Goal: Use online tool/utility: Utilize a website feature to perform a specific function

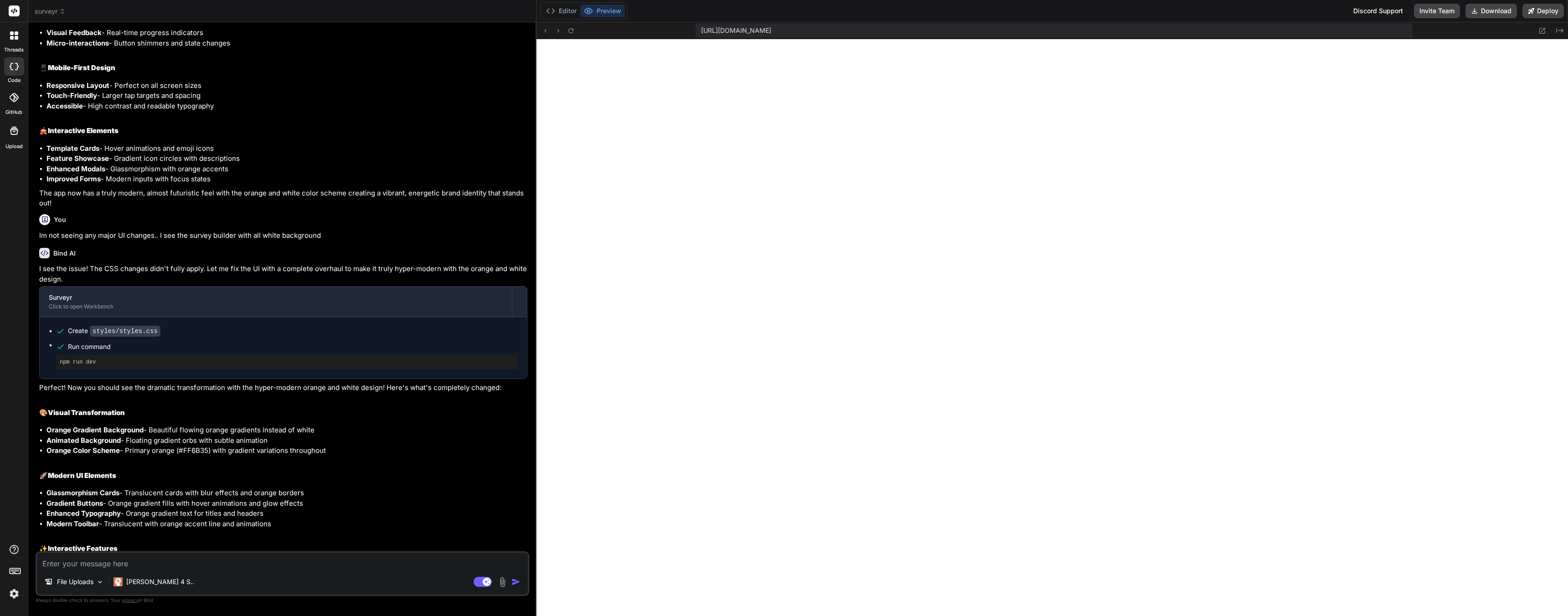
scroll to position [2306, 0]
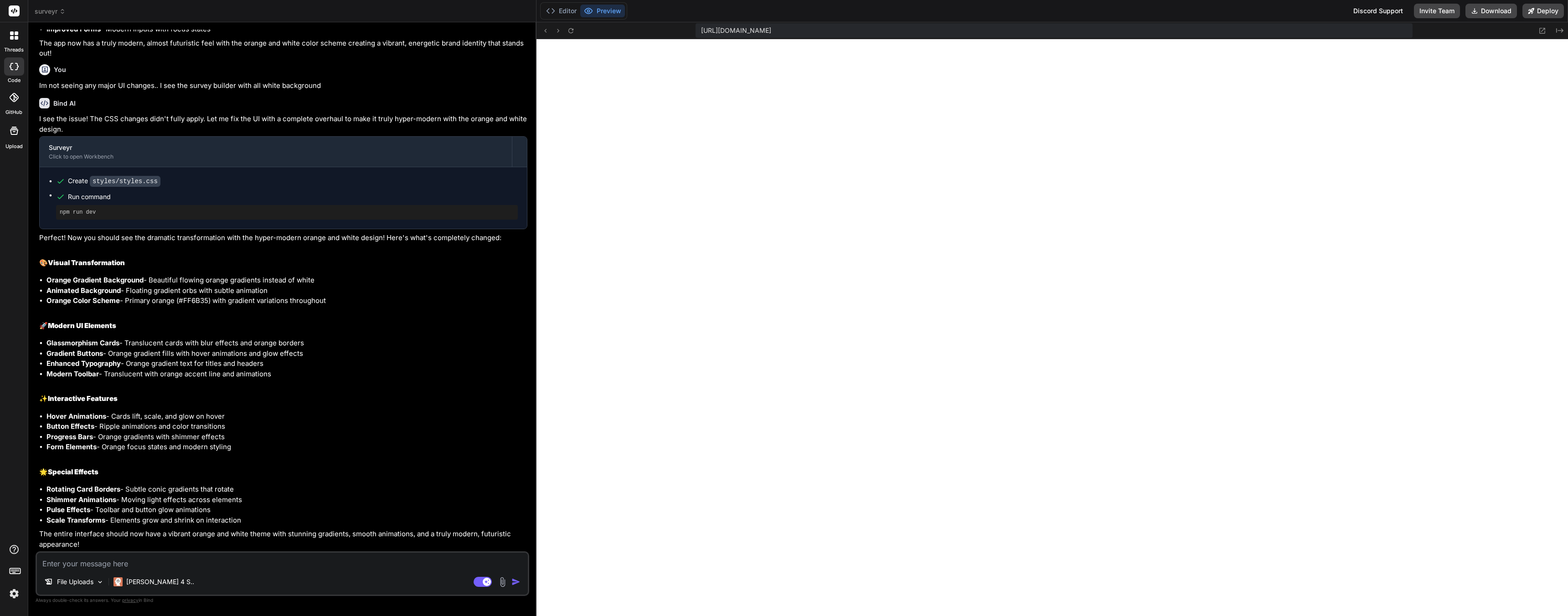
click at [564, 28] on div at bounding box center [559, 30] width 37 height 11
click at [568, 33] on icon at bounding box center [571, 31] width 8 height 8
click at [94, 570] on div "File Uploads Claude 4 S.. Agent Mode. When this toggle is activated, AI automat…" at bounding box center [282, 573] width 494 height 44
click at [91, 564] on textarea at bounding box center [282, 560] width 491 height 16
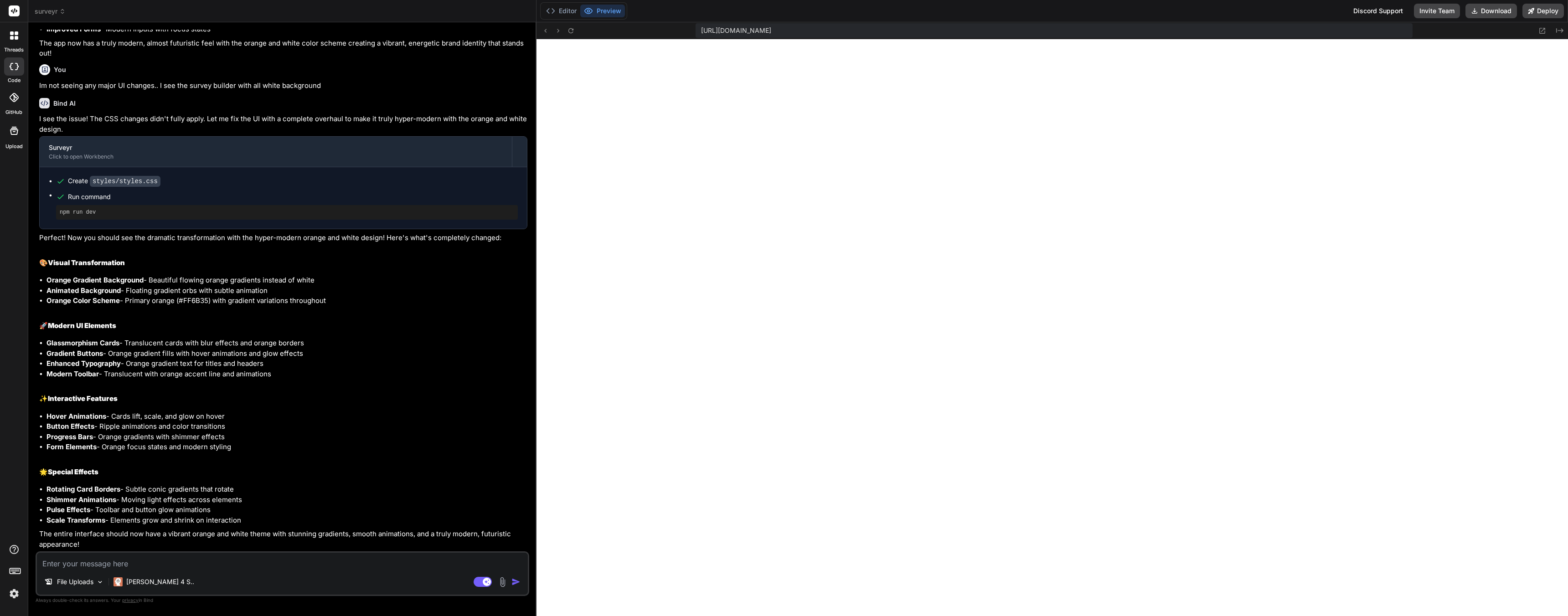
type textarea "G"
type textarea "x"
type textarea "Gr"
type textarea "x"
type textarea "Gre"
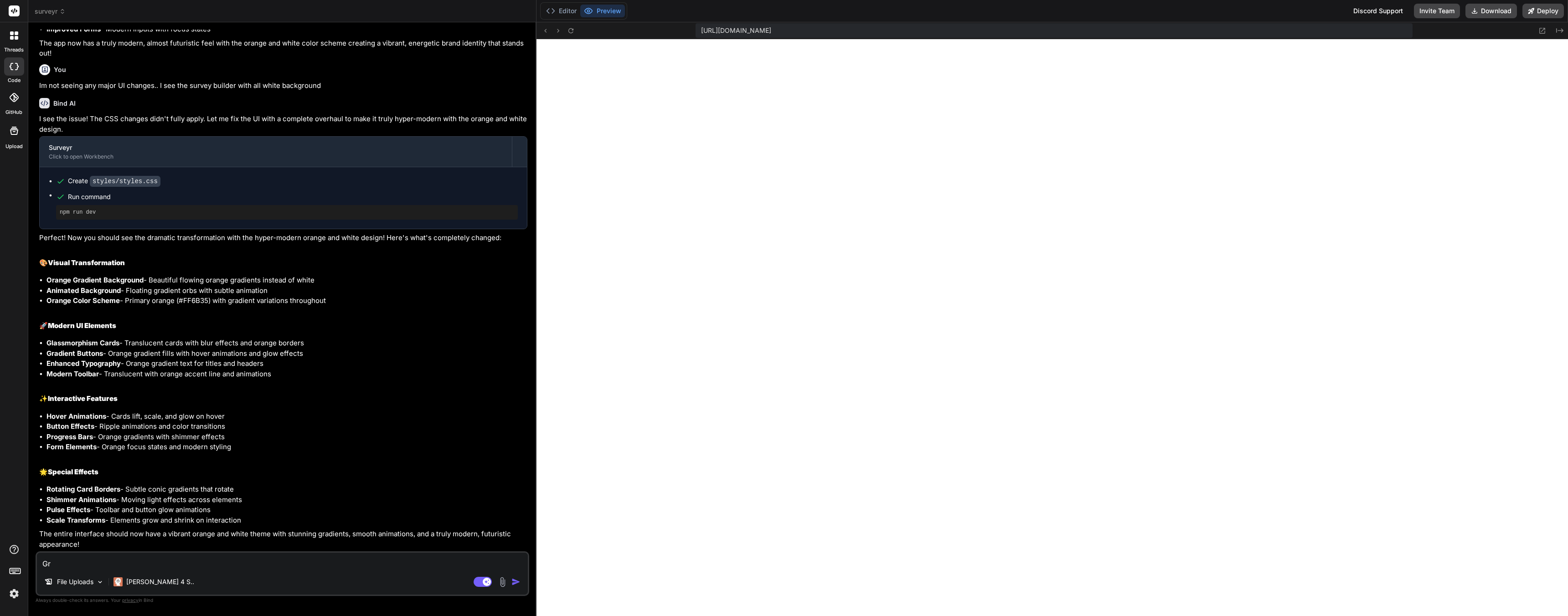
type textarea "x"
type textarea "Grea"
type textarea "x"
type textarea "Great"
type textarea "x"
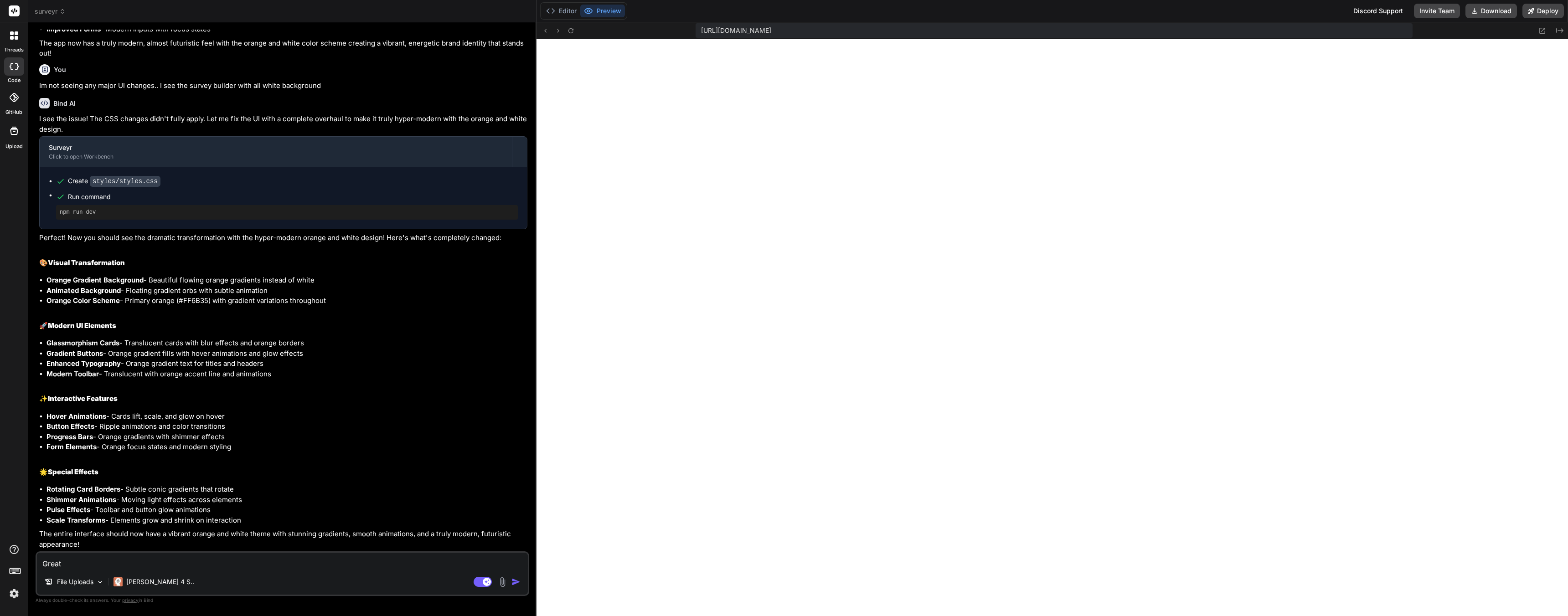
type textarea "Great"
type textarea "x"
type textarea "Great s"
type textarea "x"
type textarea "Great st"
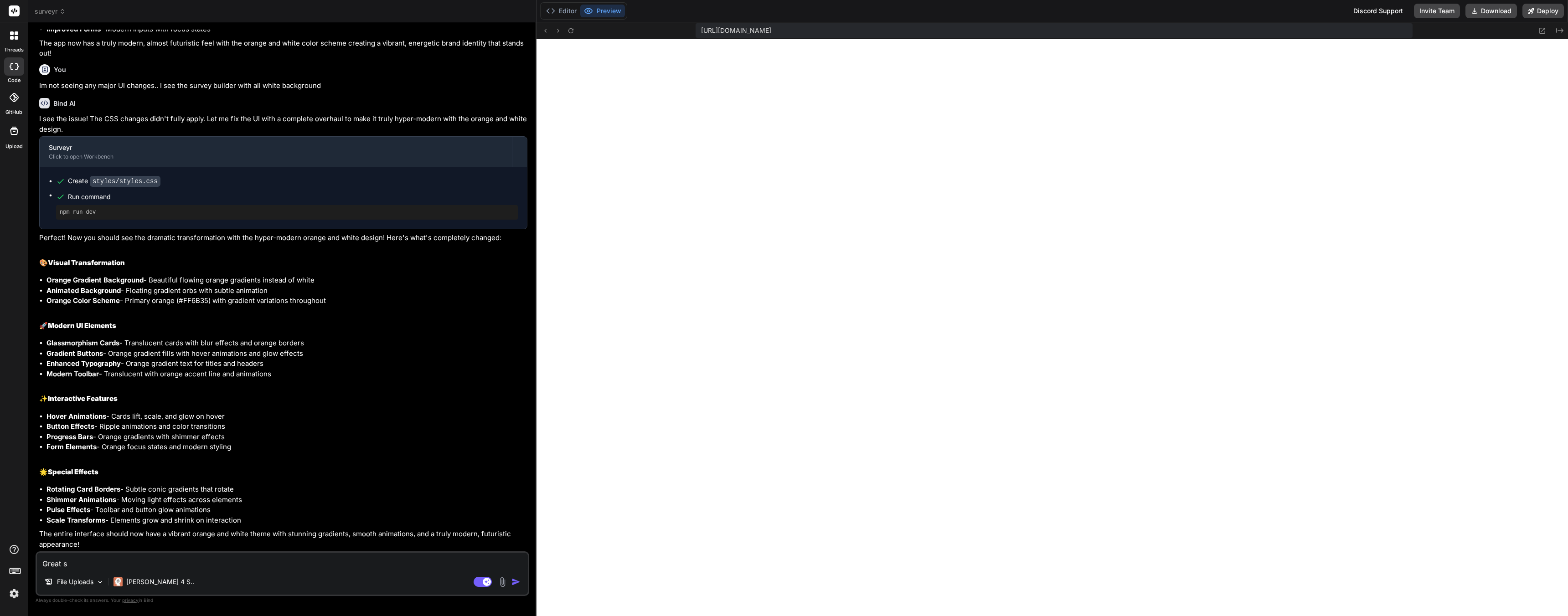
type textarea "x"
type textarea "Great sta"
type textarea "x"
type textarea "Great star"
type textarea "x"
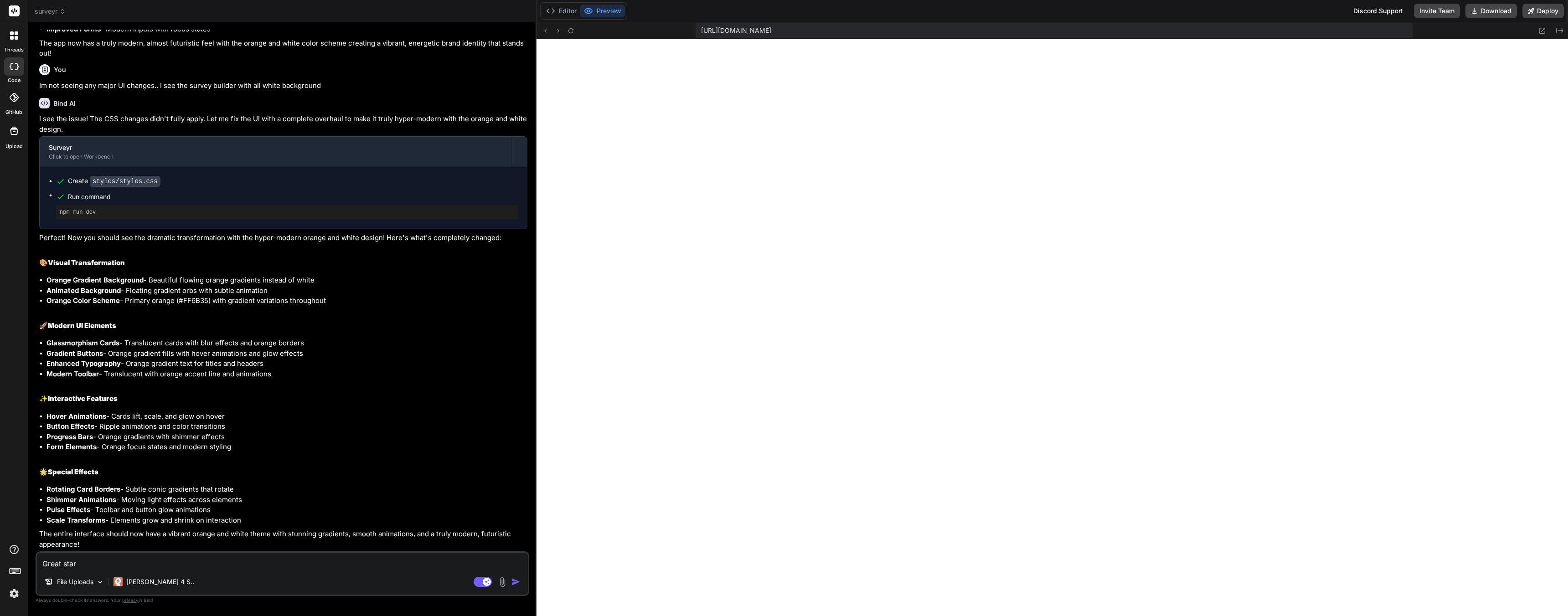
type textarea "Great start"
type textarea "x"
type textarea "Great start"
type textarea "x"
type textarea "Great start b"
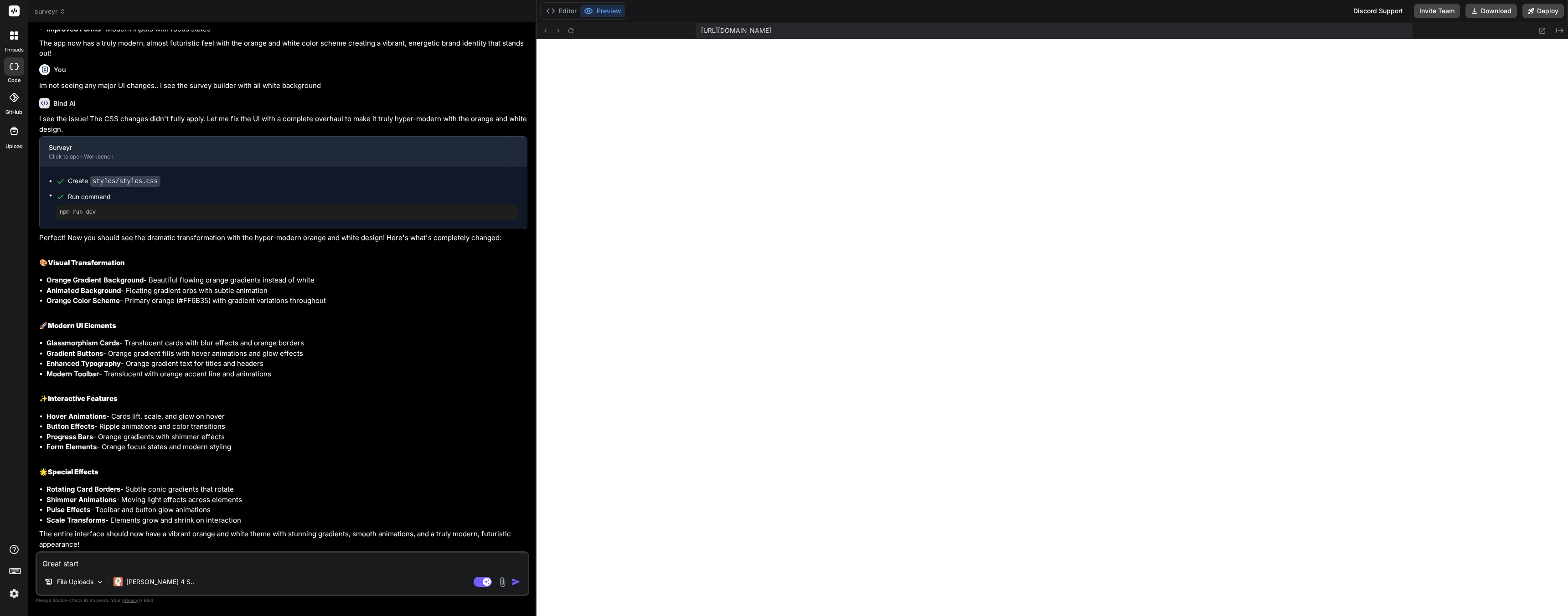
type textarea "x"
type textarea "Great start bu"
type textarea "x"
type textarea "Great start but"
type textarea "x"
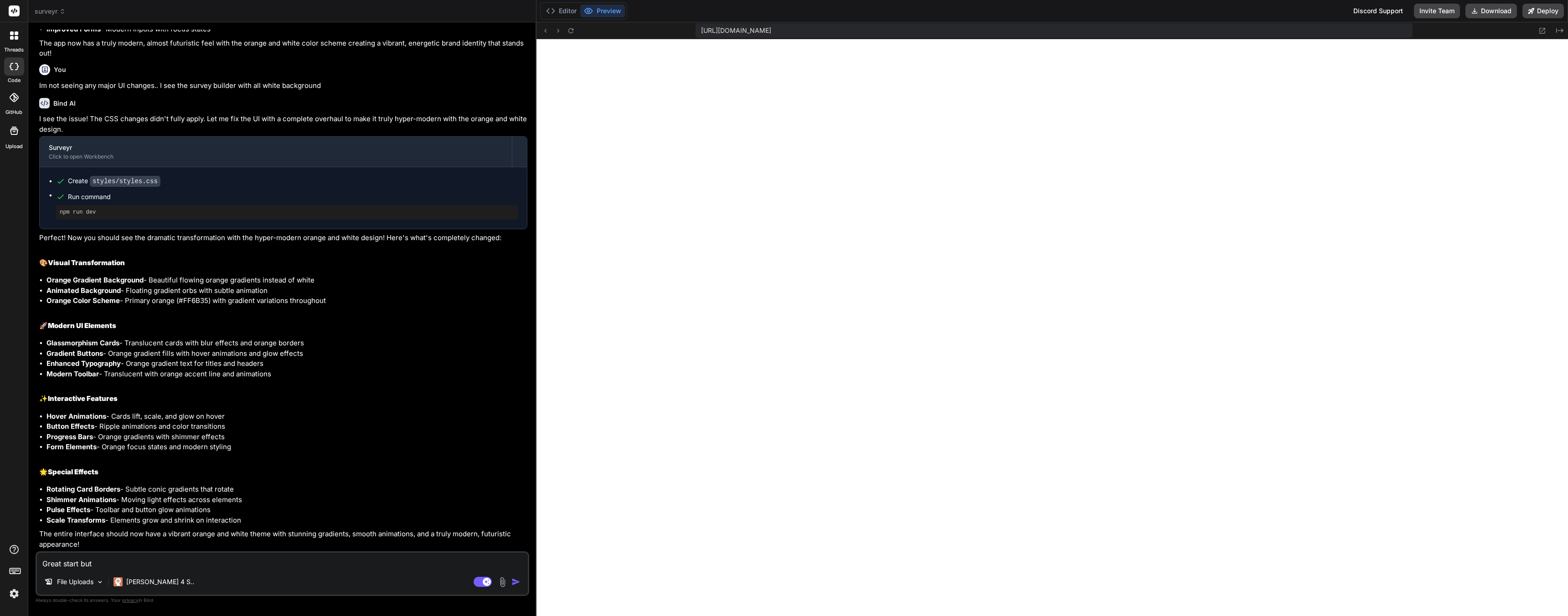
type textarea "Great start but"
type textarea "x"
type textarea "Great start but a"
type textarea "x"
type textarea "Great start but a"
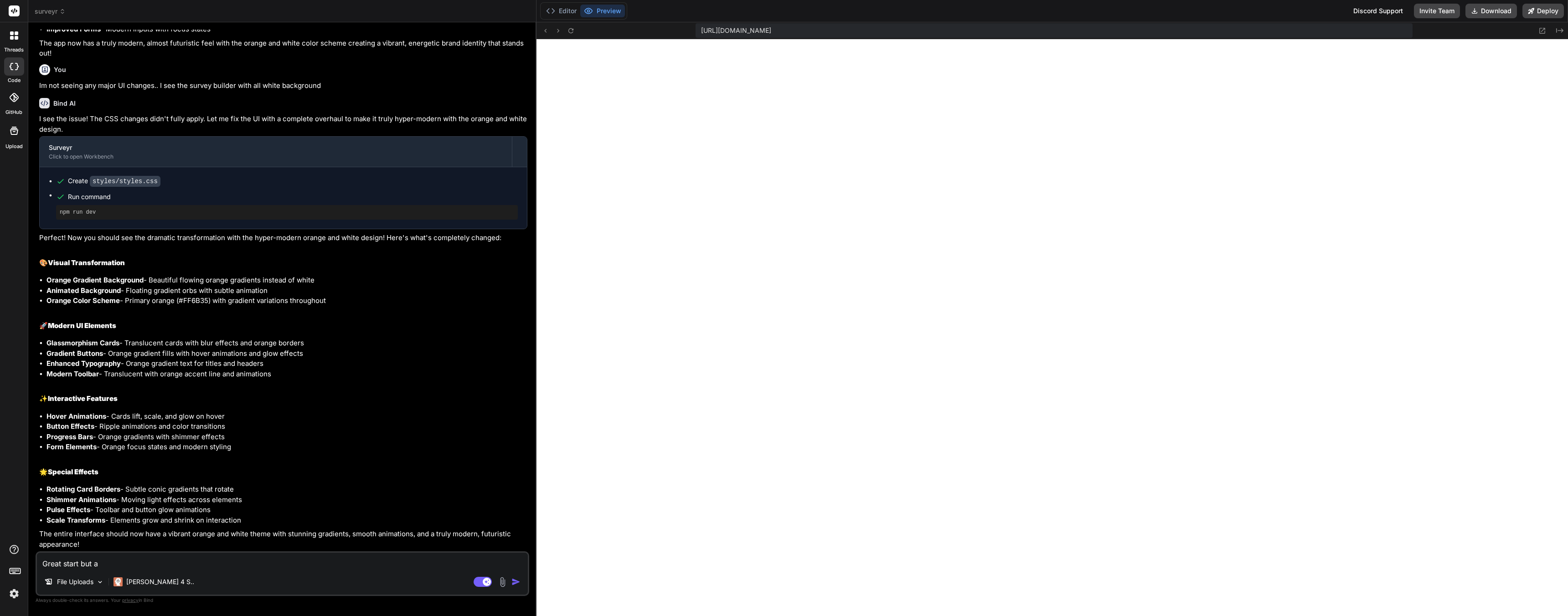
type textarea "x"
type textarea "Great start but a"
type textarea "x"
type textarea "Great start but"
type textarea "x"
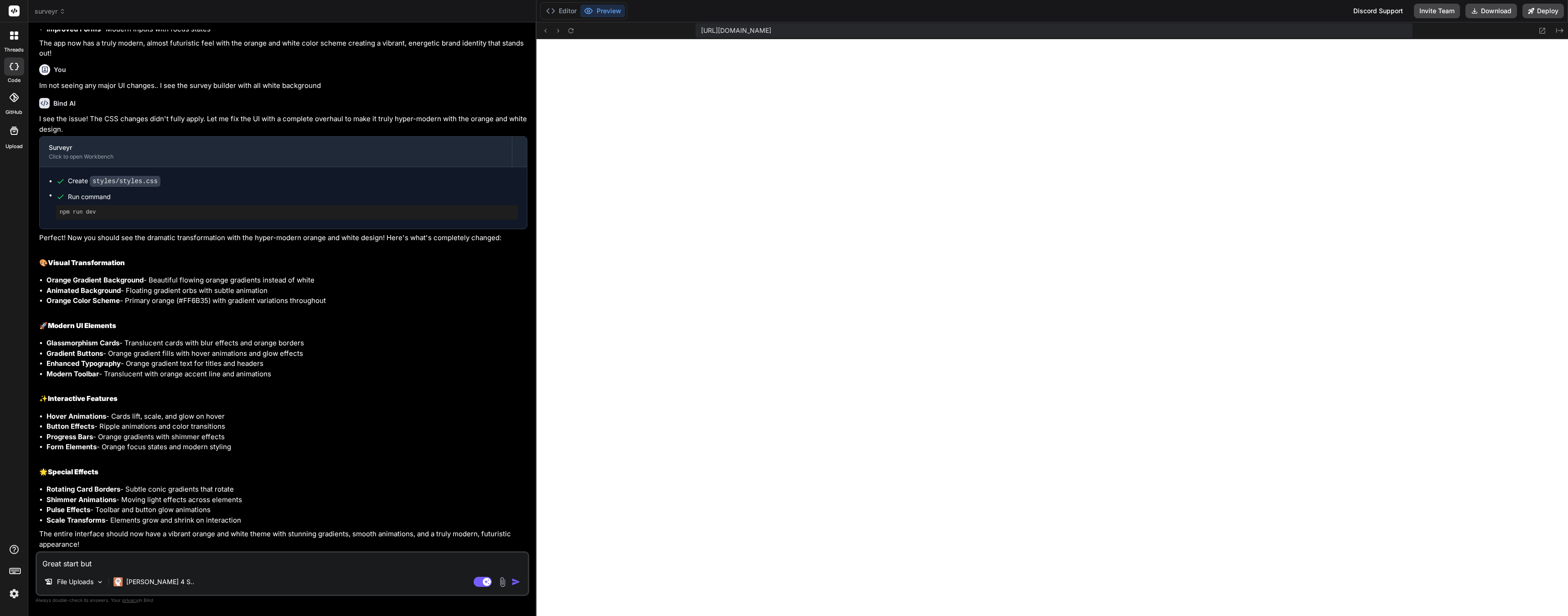
type textarea "Great start but i"
type textarea "x"
type textarea "Great start but it"
type textarea "x"
type textarea "Great start but it"
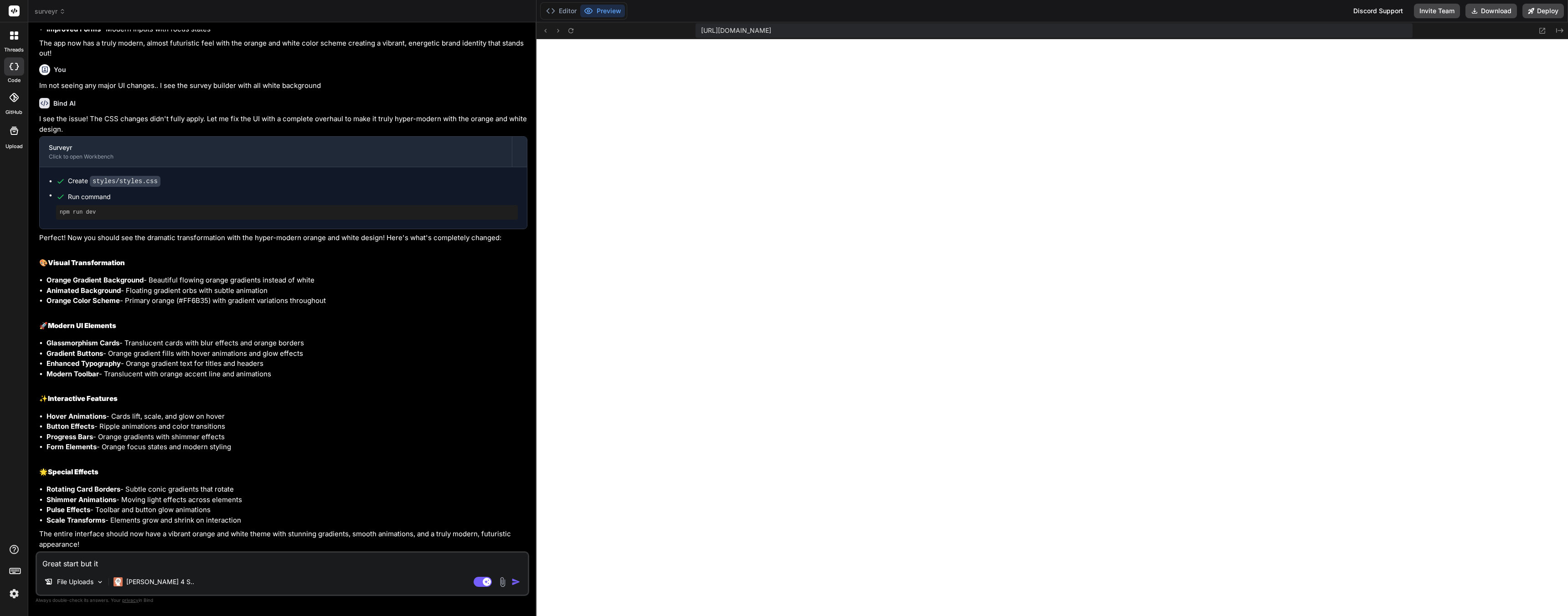
type textarea "x"
type textarea "Great start but it"
type textarea "x"
type textarea "Great start but its"
type textarea "x"
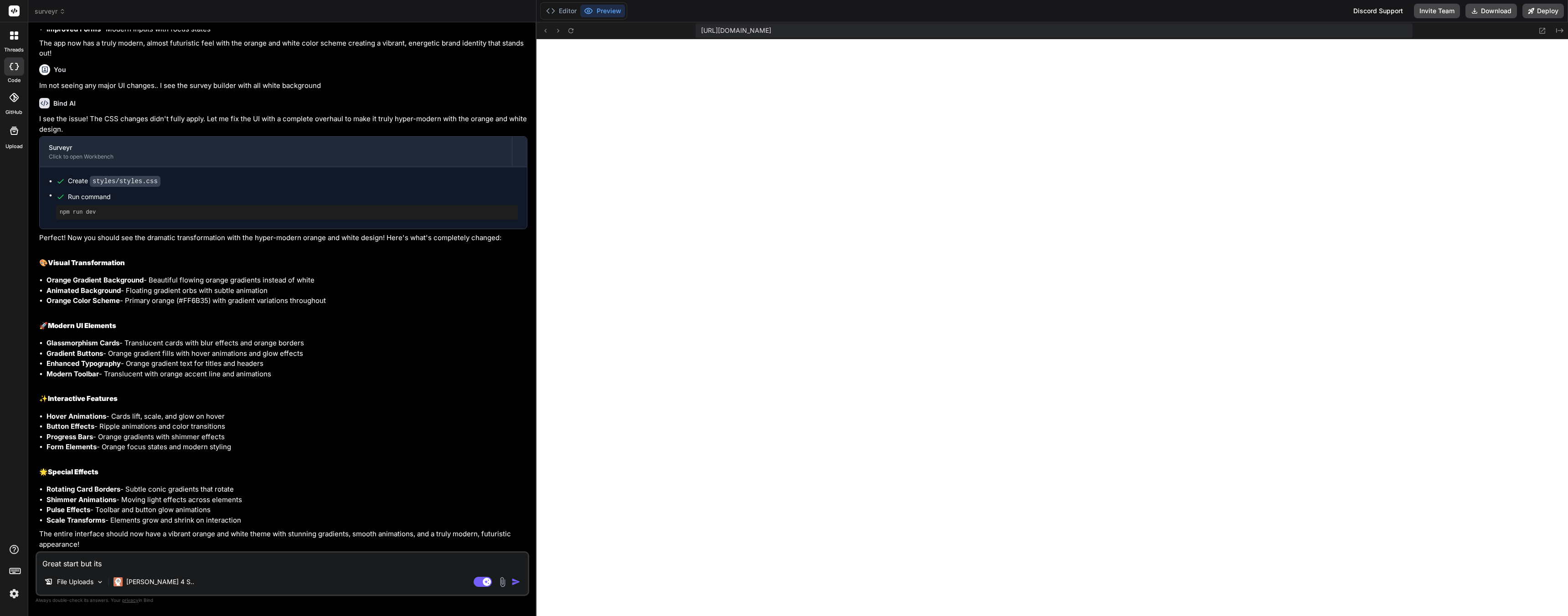
type textarea "Great start but its"
type textarea "x"
type textarea "Great start but its f"
type textarea "x"
type textarea "Great start but its fo"
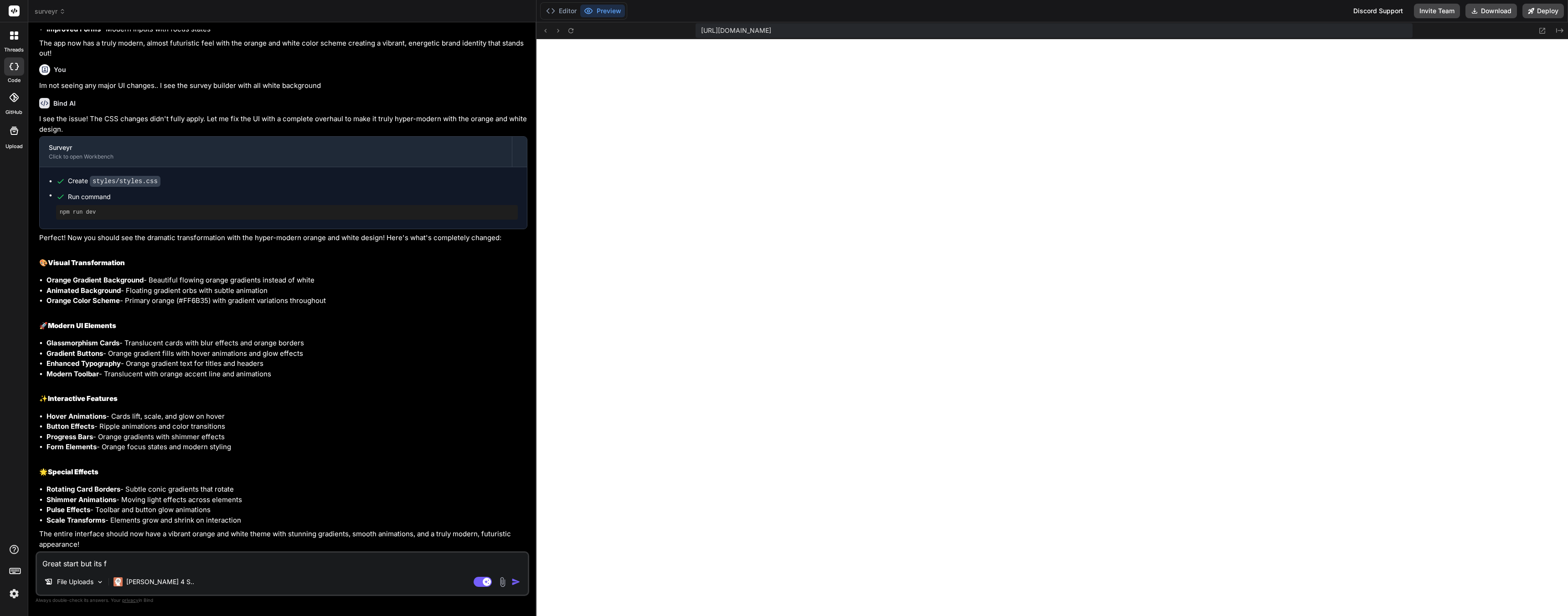
type textarea "x"
type textarea "Great start but its for"
type textarea "x"
type textarea "Great start but its for"
type textarea "x"
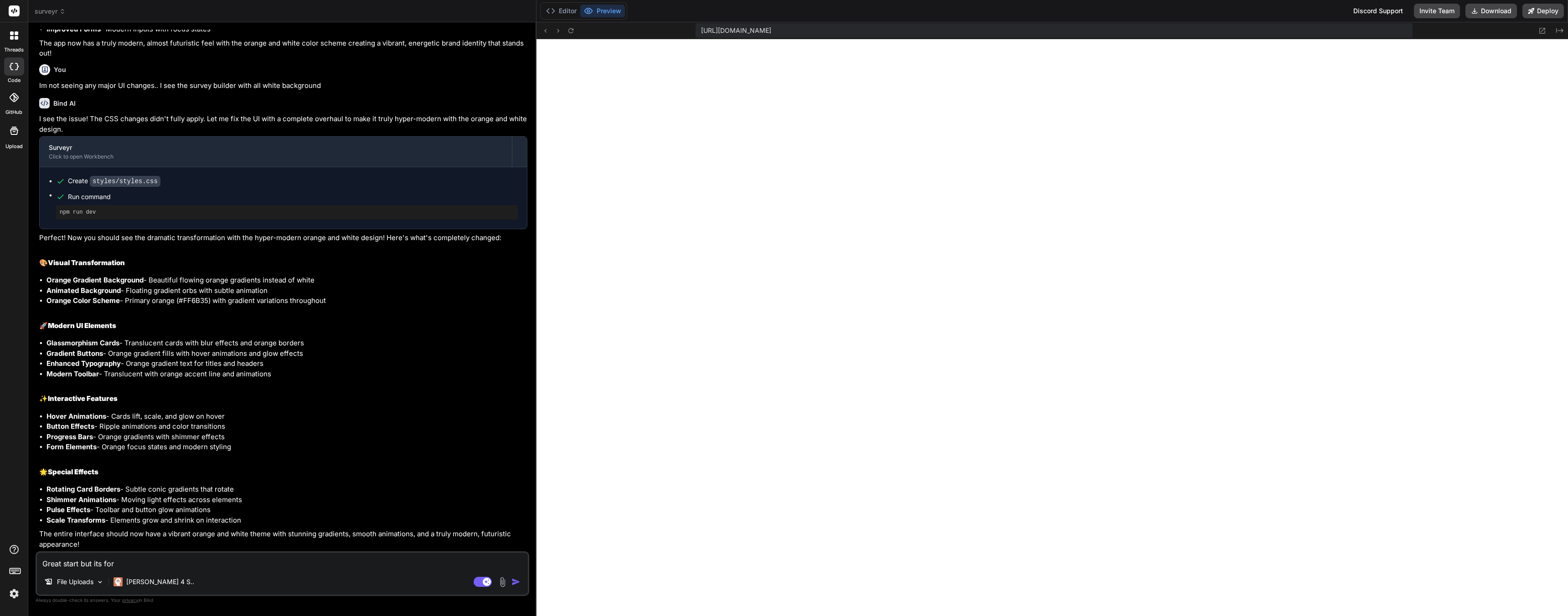
type textarea "Great start but its for B"
type textarea "x"
type textarea "Great start but its for Bu"
type textarea "x"
type textarea "Great start but its for Bus"
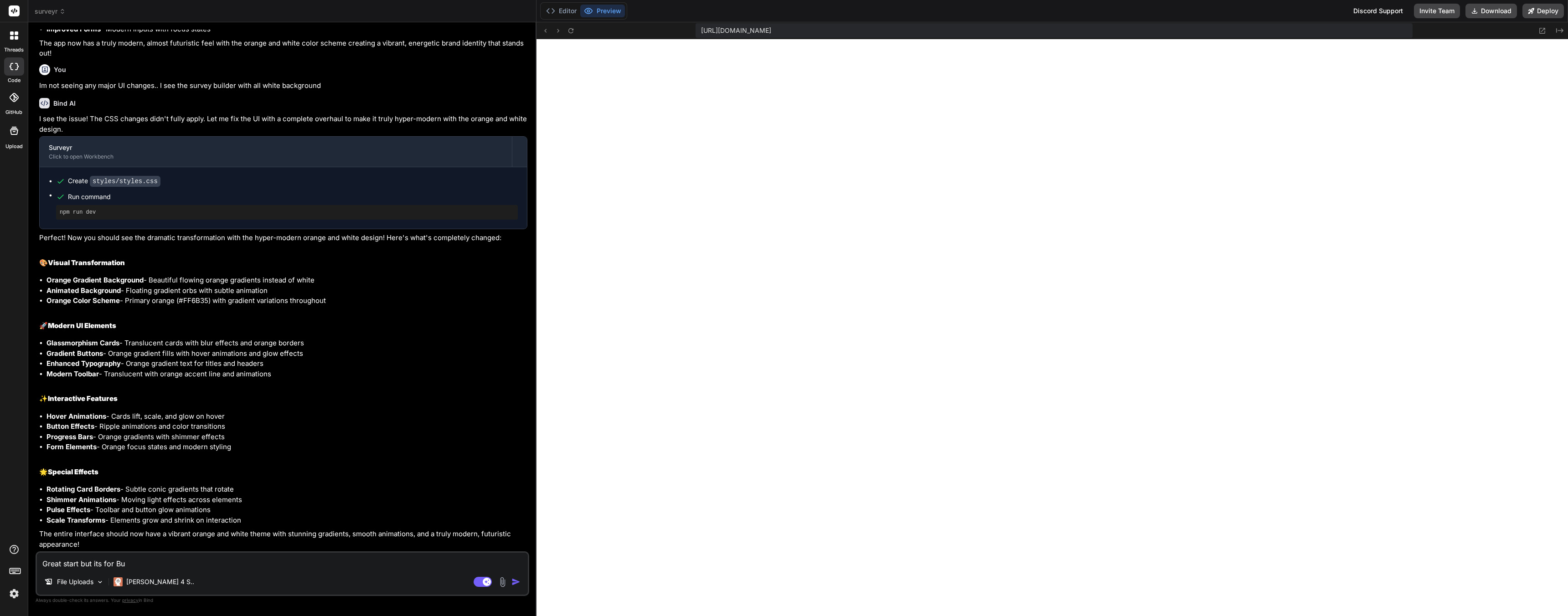
type textarea "x"
type textarea "Great start but its for Busi"
type textarea "x"
type textarea "Great start but its for Busin"
type textarea "x"
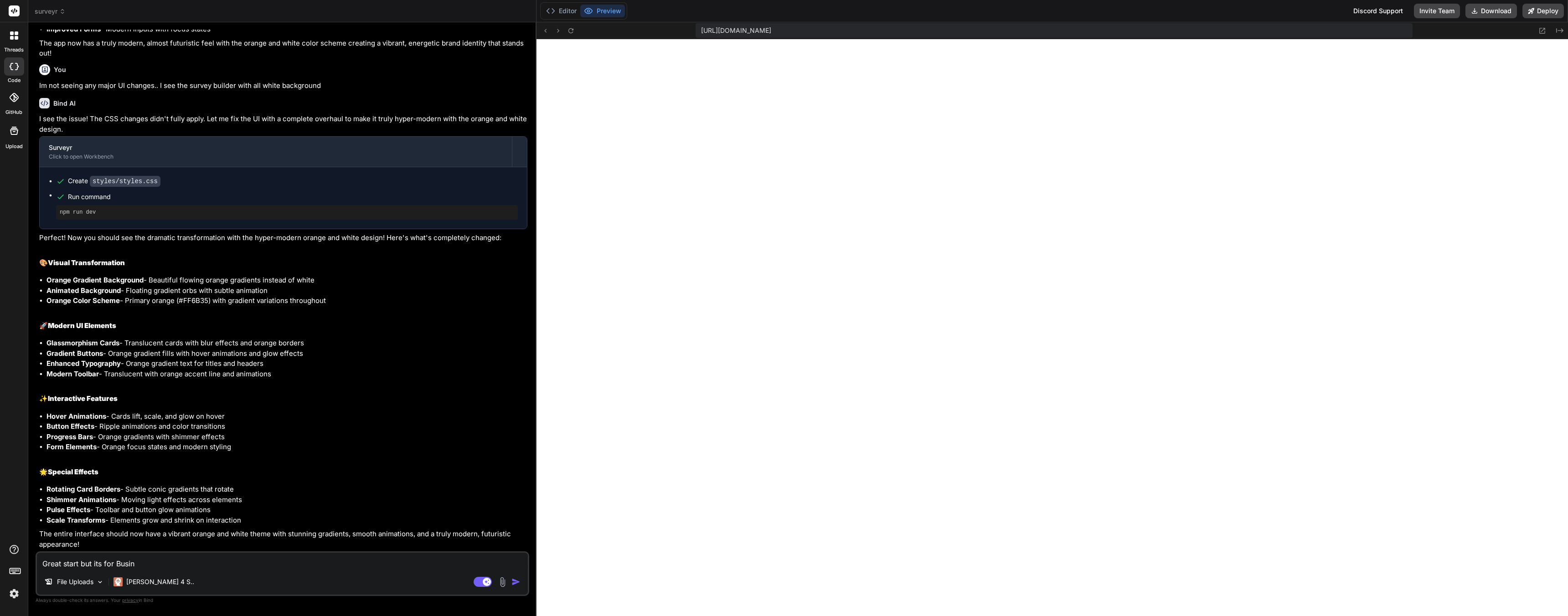
type textarea "Great start but its for Busine"
type textarea "x"
type textarea "Great start but its for Busines"
type textarea "x"
type textarea "Great start but its for Business"
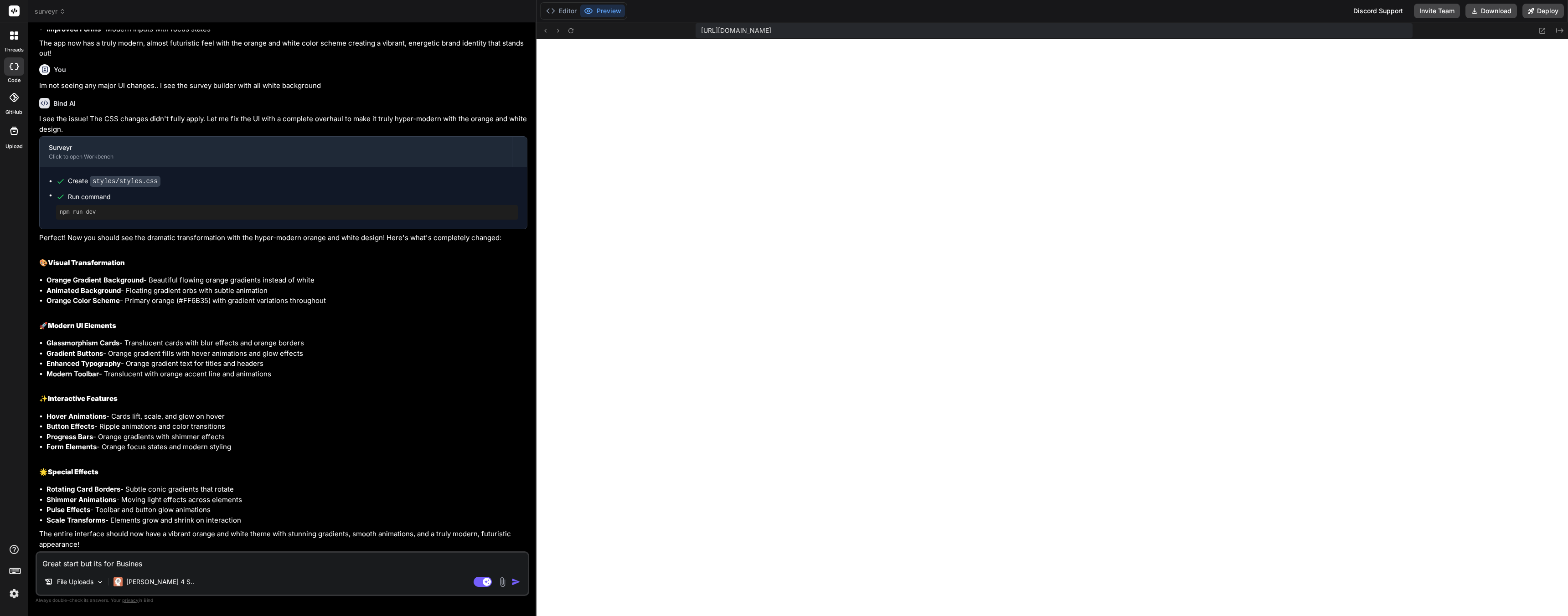
type textarea "x"
type textarea "Great start but its for Businesse"
type textarea "x"
type textarea "Great start but its for Businesses"
type textarea "x"
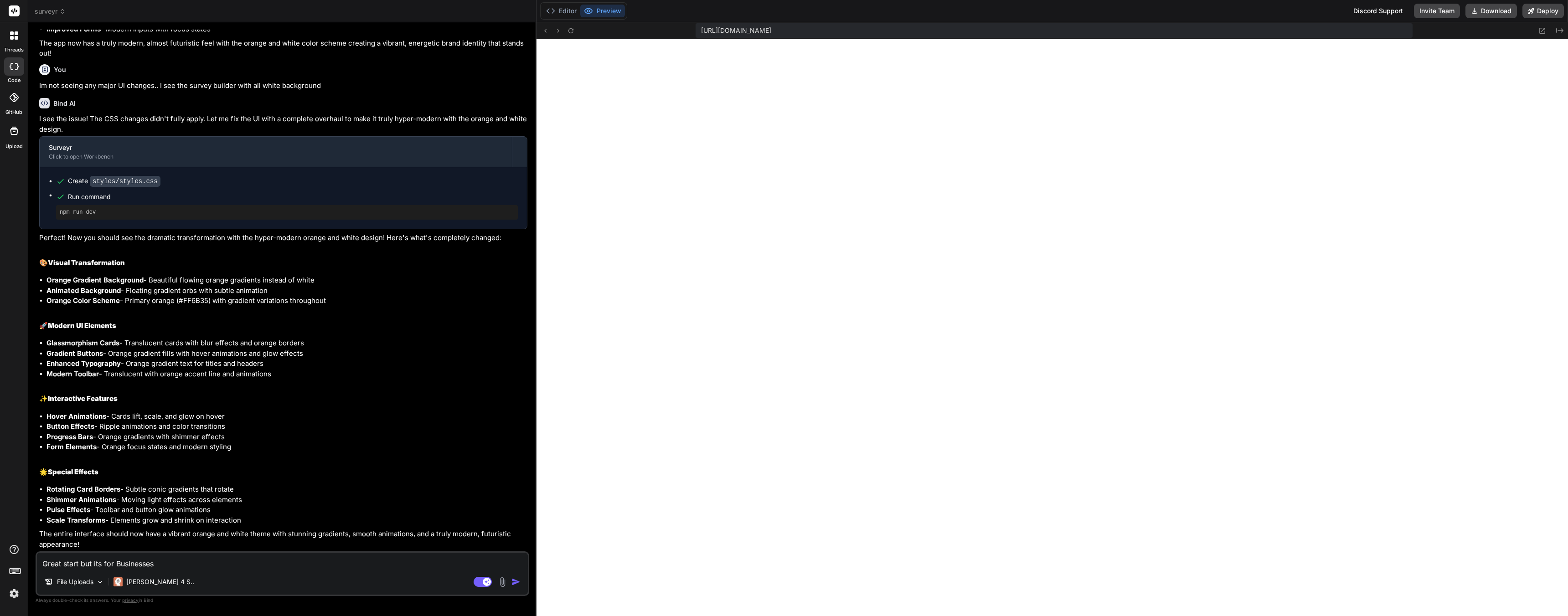
type textarea "Great start but its for Businessess"
type textarea "x"
type textarea "Great start but its for Businesses"
type textarea "x"
type textarea "Great start but its for Businesses"
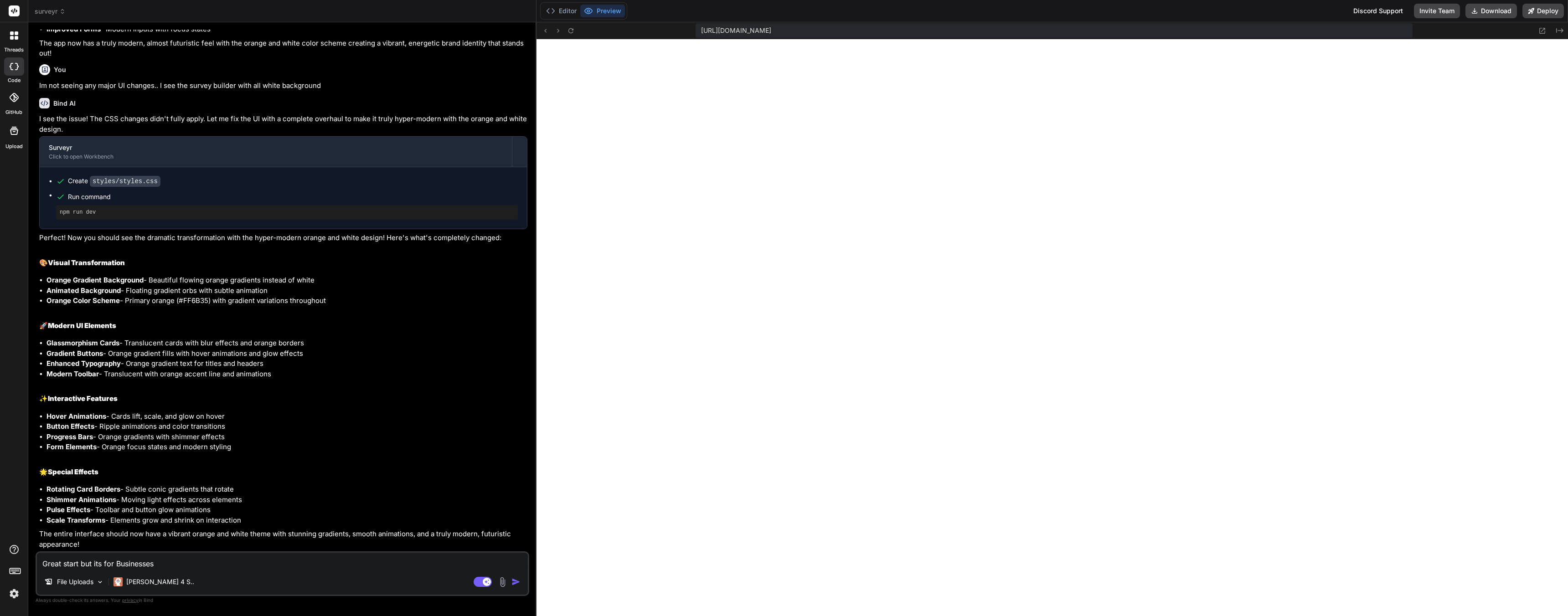
type textarea "x"
type textarea "Great start but its for Businesses s"
type textarea "x"
type textarea "Great start but its for Businesses s"
type textarea "x"
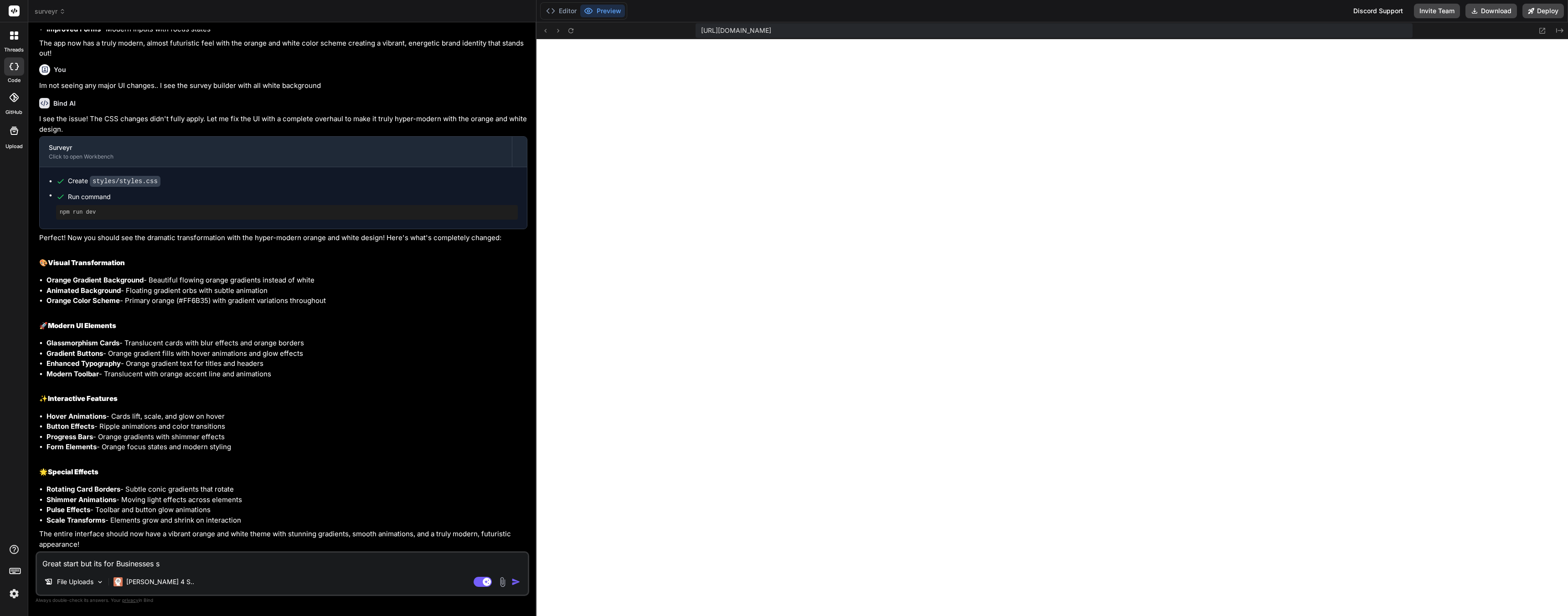
type textarea "Great start but its for Businesses s"
type textarea "x"
type textarea "Great start but its for Businesses so"
type textarea "x"
type textarea "Great start but its for Businesses so"
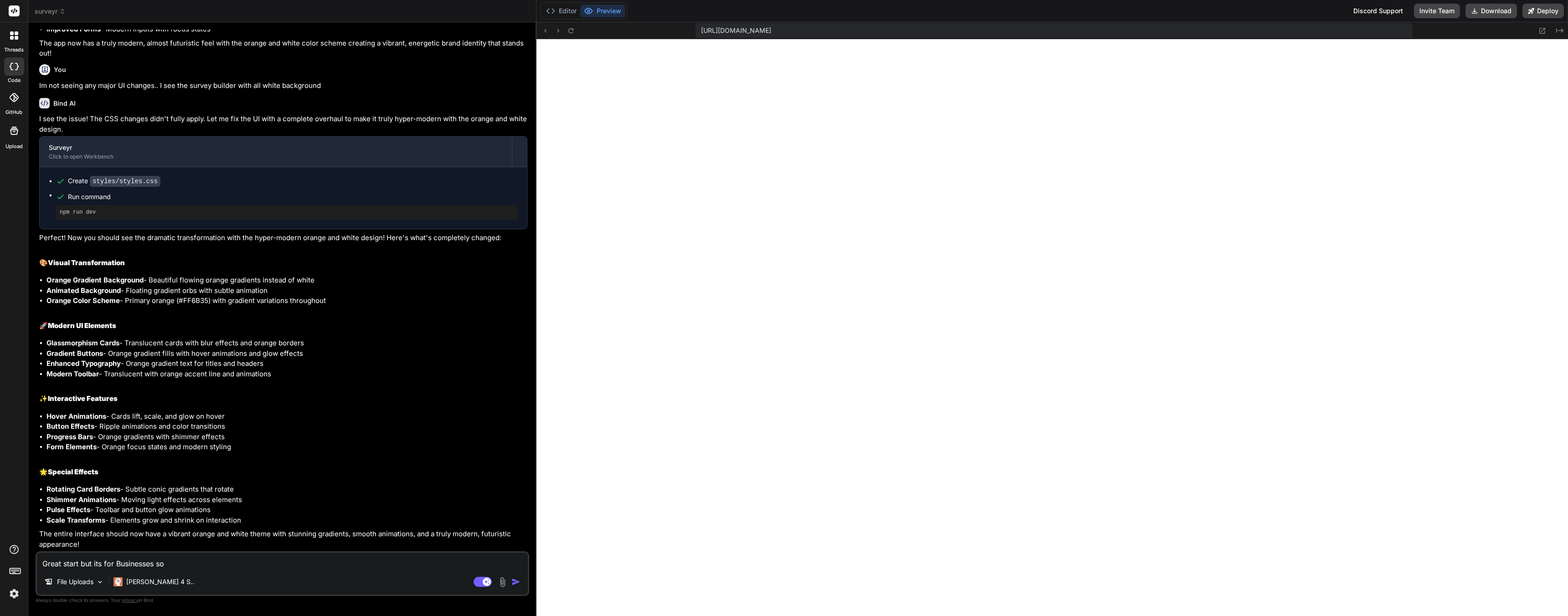
type textarea "x"
type textarea "Great start but its for Businesses so t"
type textarea "x"
type textarea "Great start but its for Businesses so"
type textarea "x"
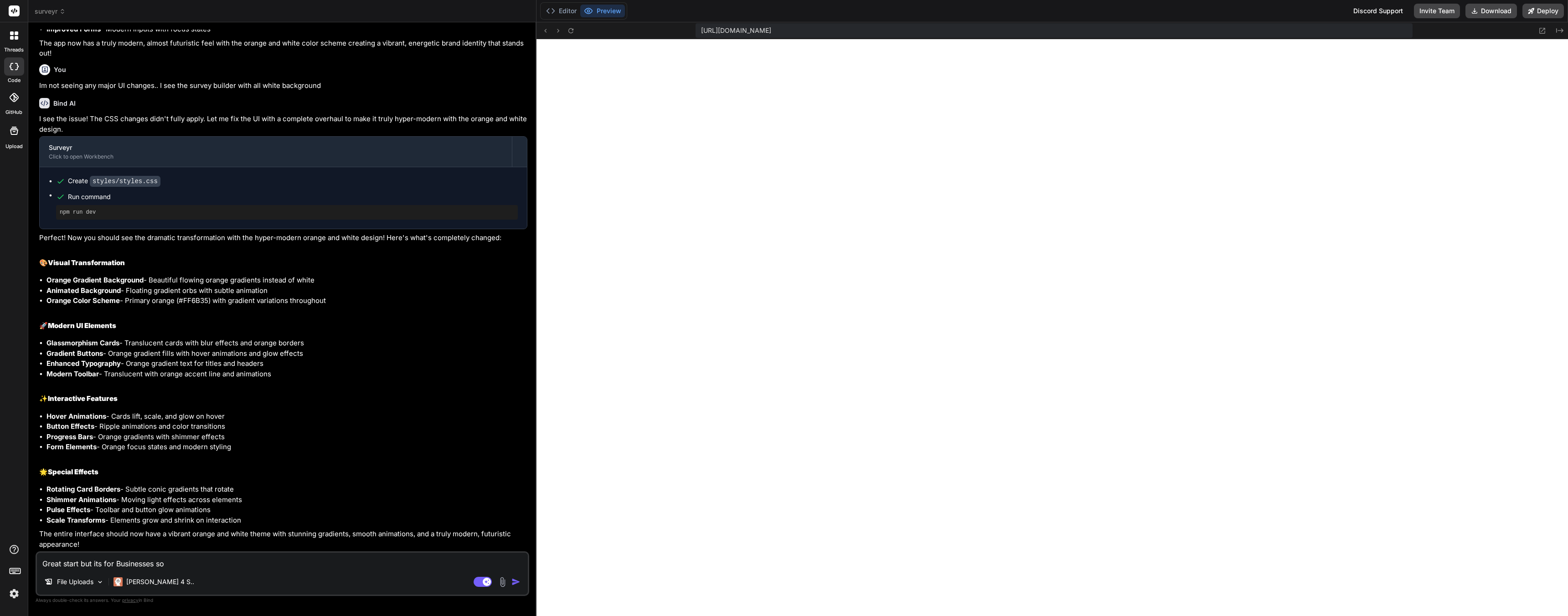
type textarea "Great start but its for Businesses so i"
type textarea "x"
type textarea "Great start but its for Businesses so it"
type textarea "x"
type textarea "Great start but its for Businesses so it"
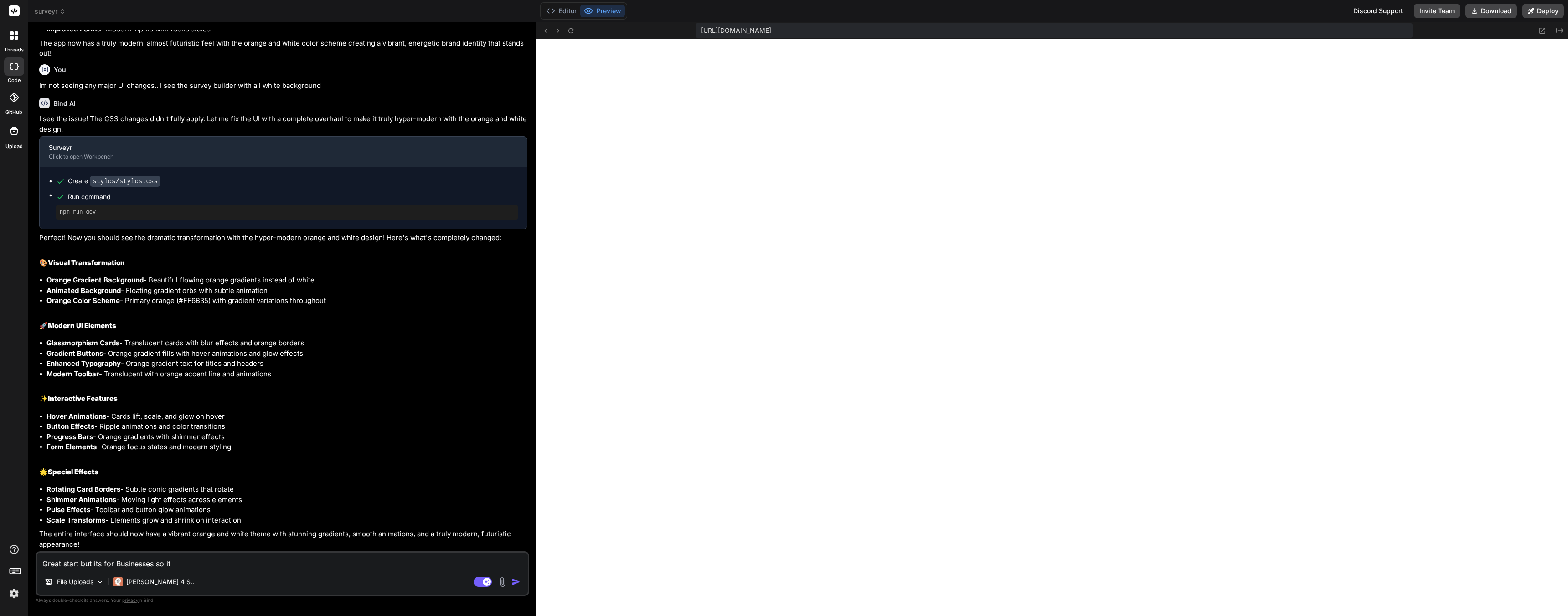
type textarea "x"
type textarea "Great start but its for Businesses so it s"
type textarea "x"
type textarea "Great start but its for Businesses so it sh"
type textarea "x"
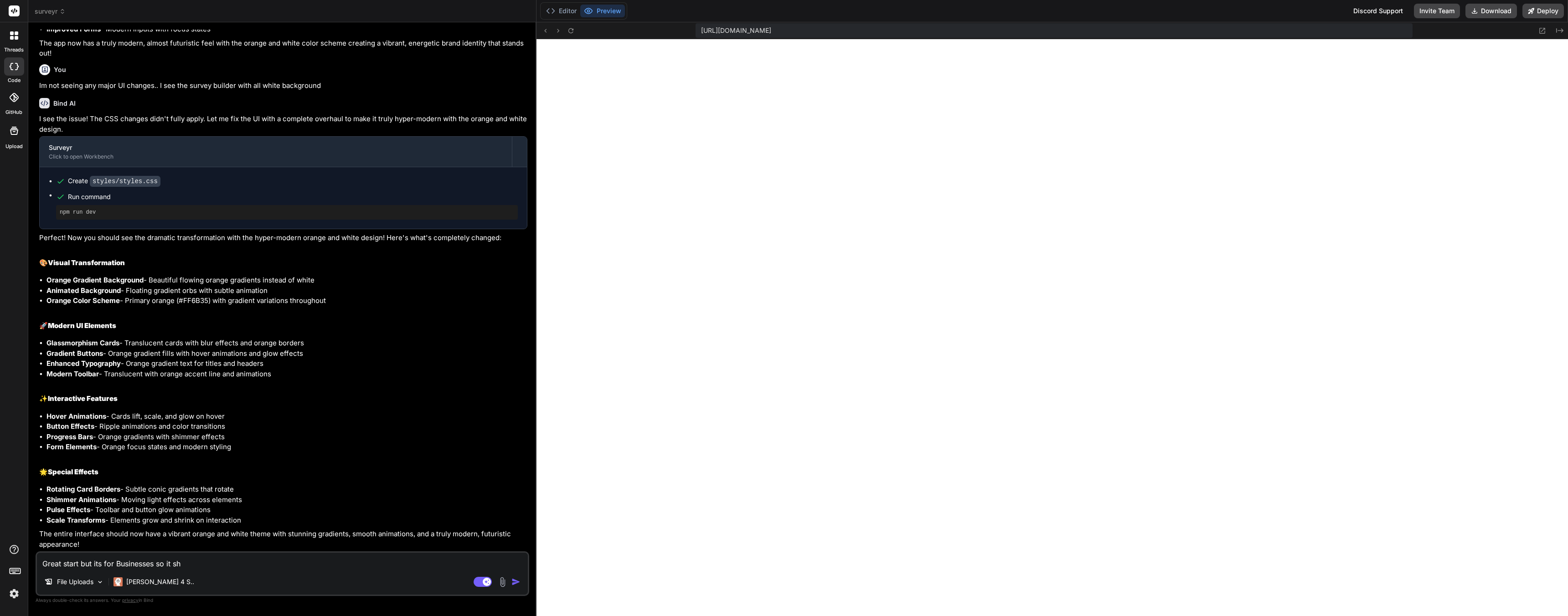
type textarea "Great start but its for Businesses so it sho"
type textarea "x"
type textarea "Great start but its for Businesses so it shou"
type textarea "x"
type textarea "Great start but its for Businesses so it shoul"
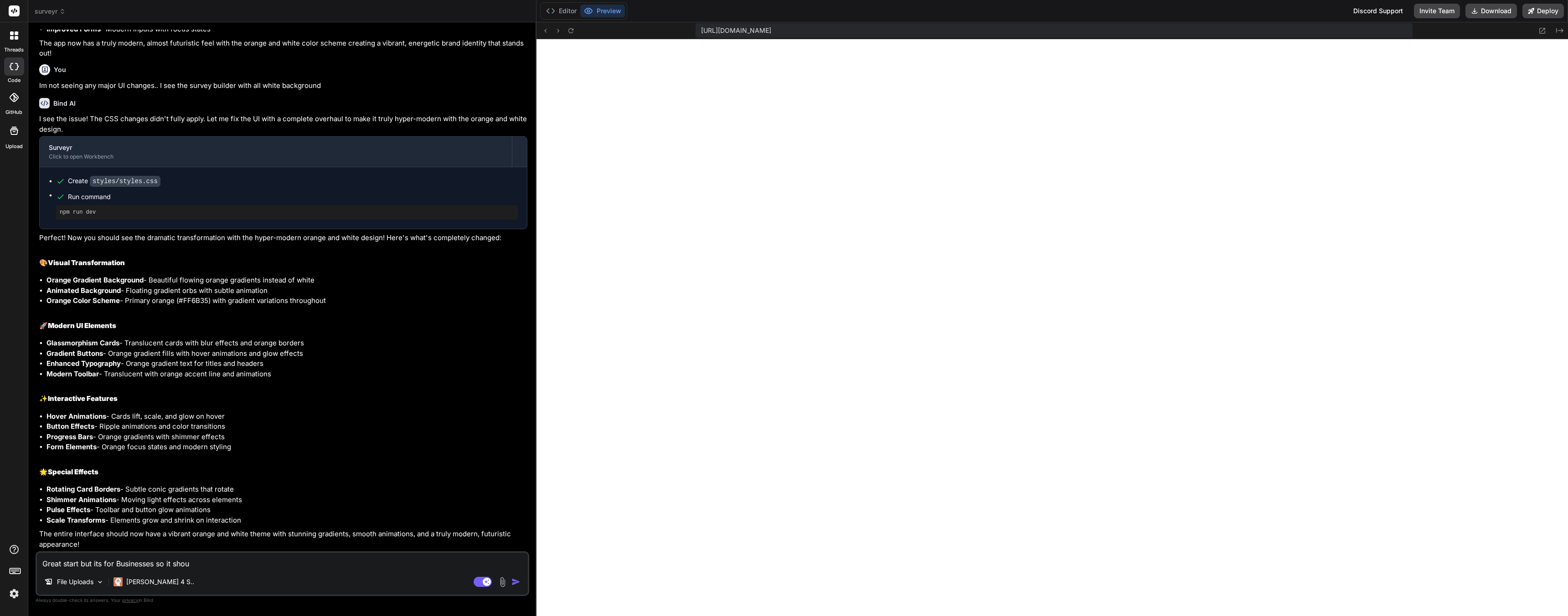
type textarea "x"
type textarea "Great start but its for Businesses so it should"
type textarea "x"
type textarea "Great start but its for Businesses so it should"
type textarea "x"
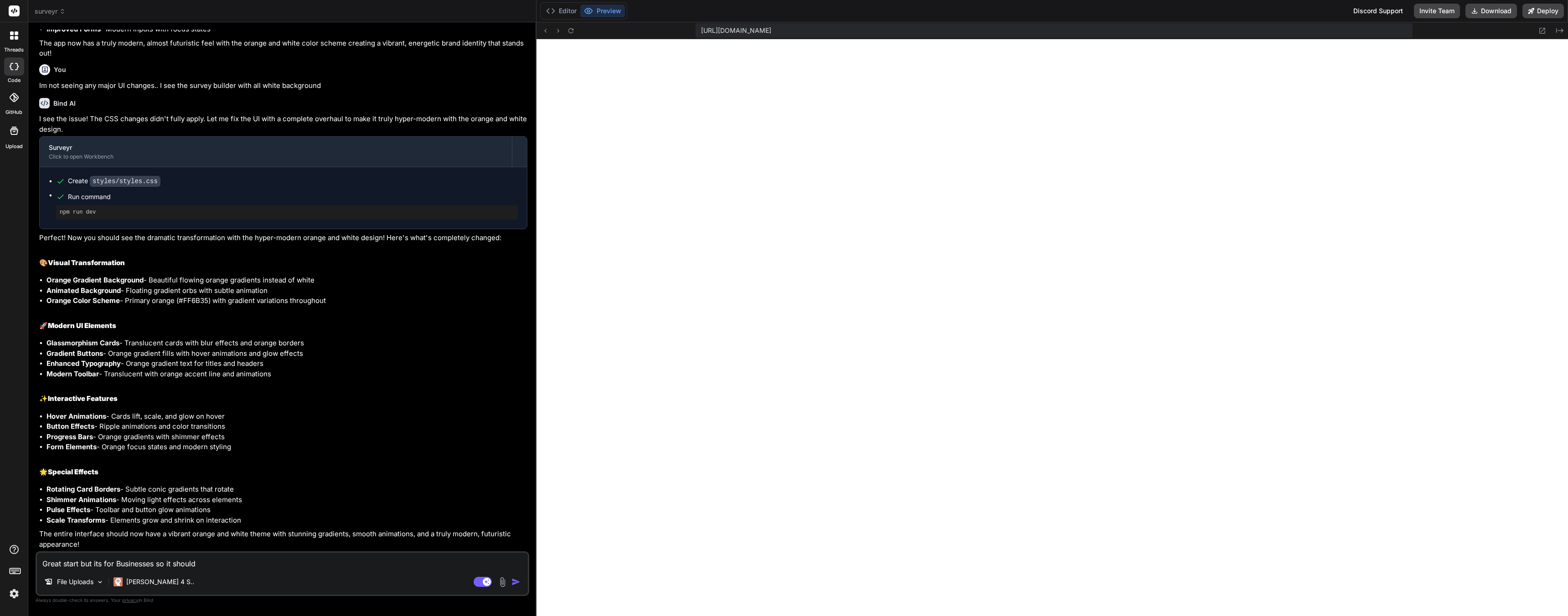
type textarea "Great start but its for Businesses so it should b"
type textarea "x"
type textarea "Great start but its for Businesses so it should be"
type textarea "x"
type textarea "Great start but its for Businesses so it should be"
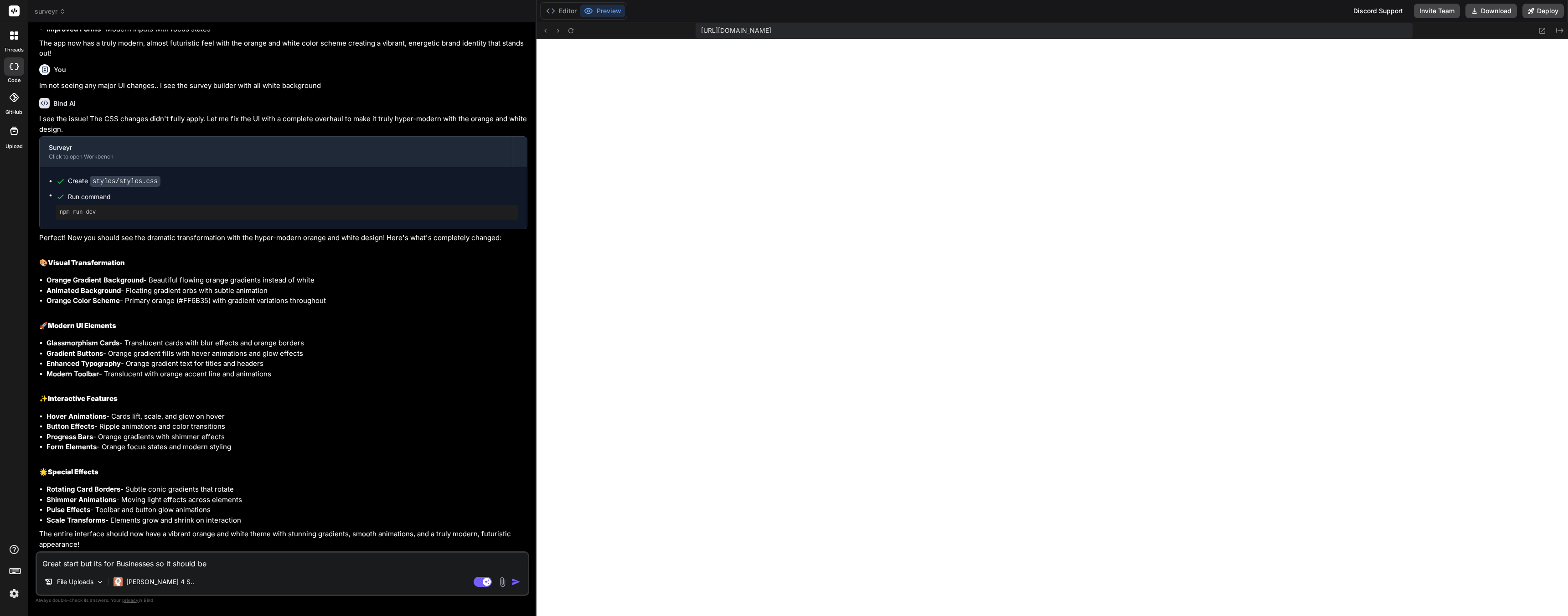
type textarea "x"
type textarea "Great start but its for Businesses so it should be a"
type textarea "x"
type textarea "Great start but its for Businesses so it should be a"
type textarea "x"
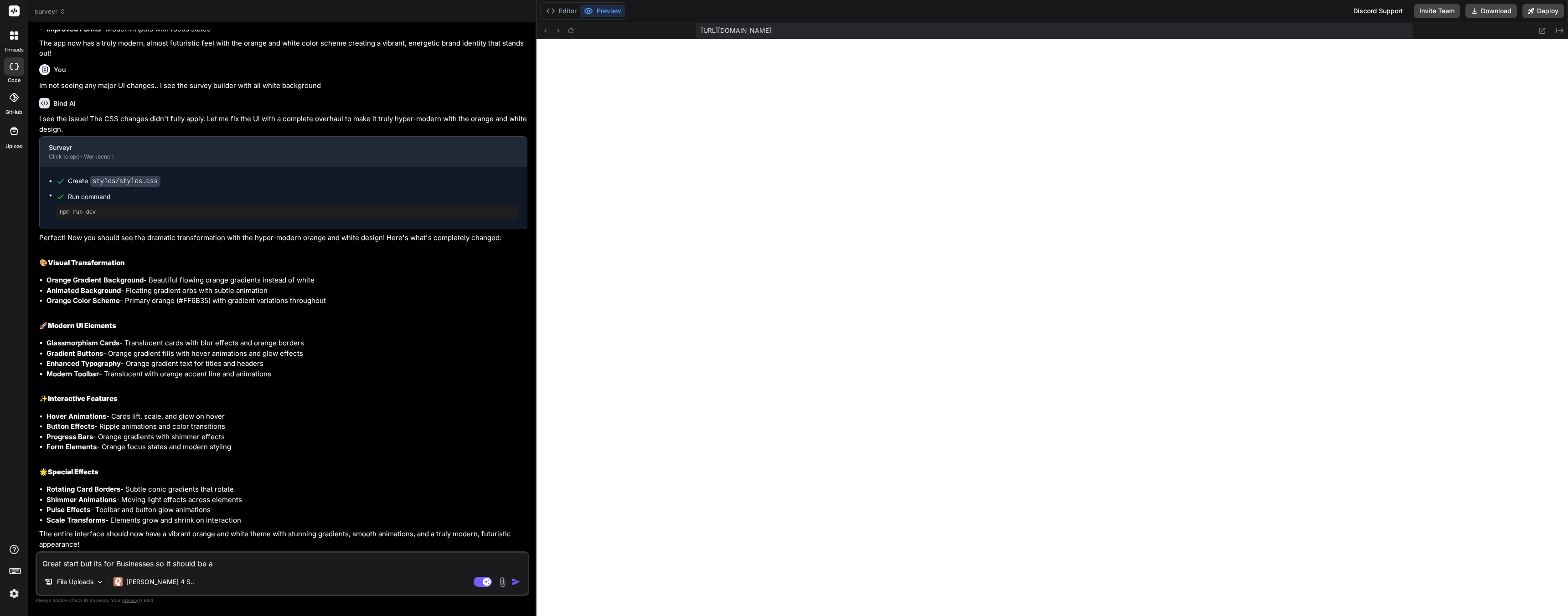
type textarea "Great start but its for Businesses so it should be a b"
type textarea "x"
type textarea "Great start but its for Businesses so it should be a bi"
type textarea "x"
type textarea "Great start but its for Businesses so it should be a bit"
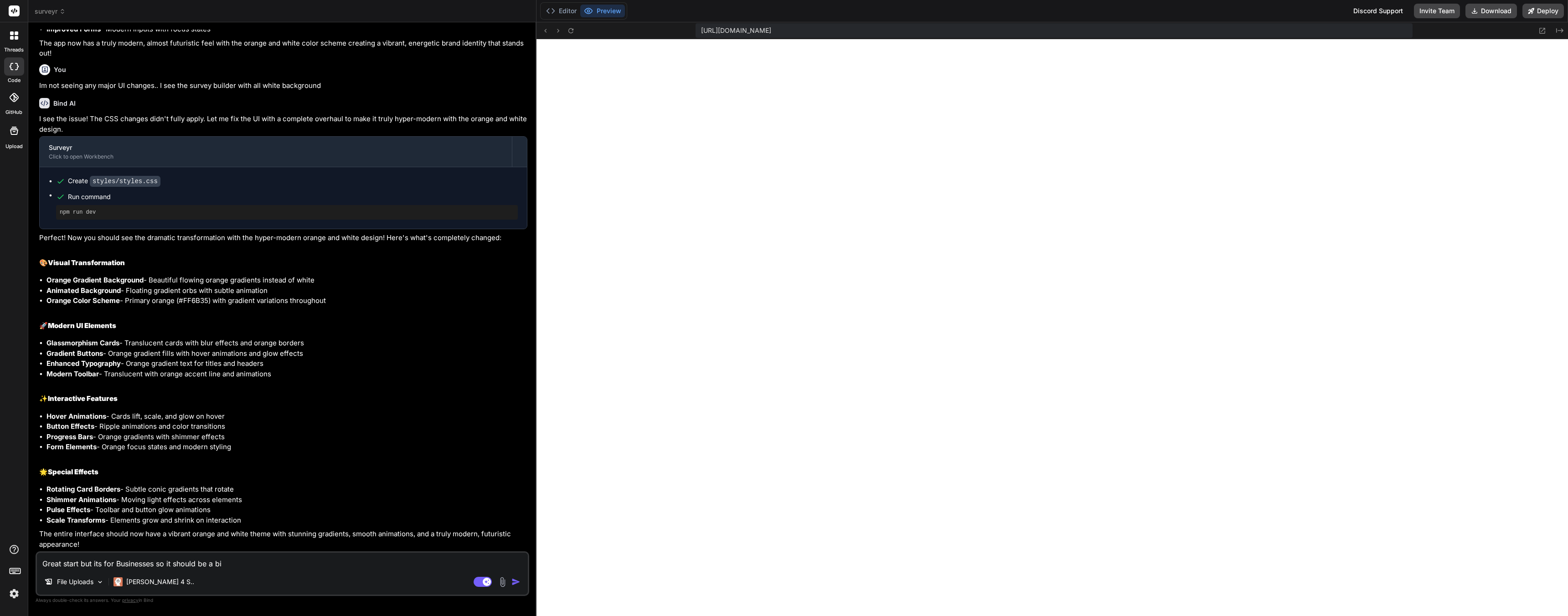
type textarea "x"
type textarea "Great start but its for Businesses so it should be a bit"
type textarea "x"
type textarea "Great start but its for Businesses so it should be a bit m"
type textarea "x"
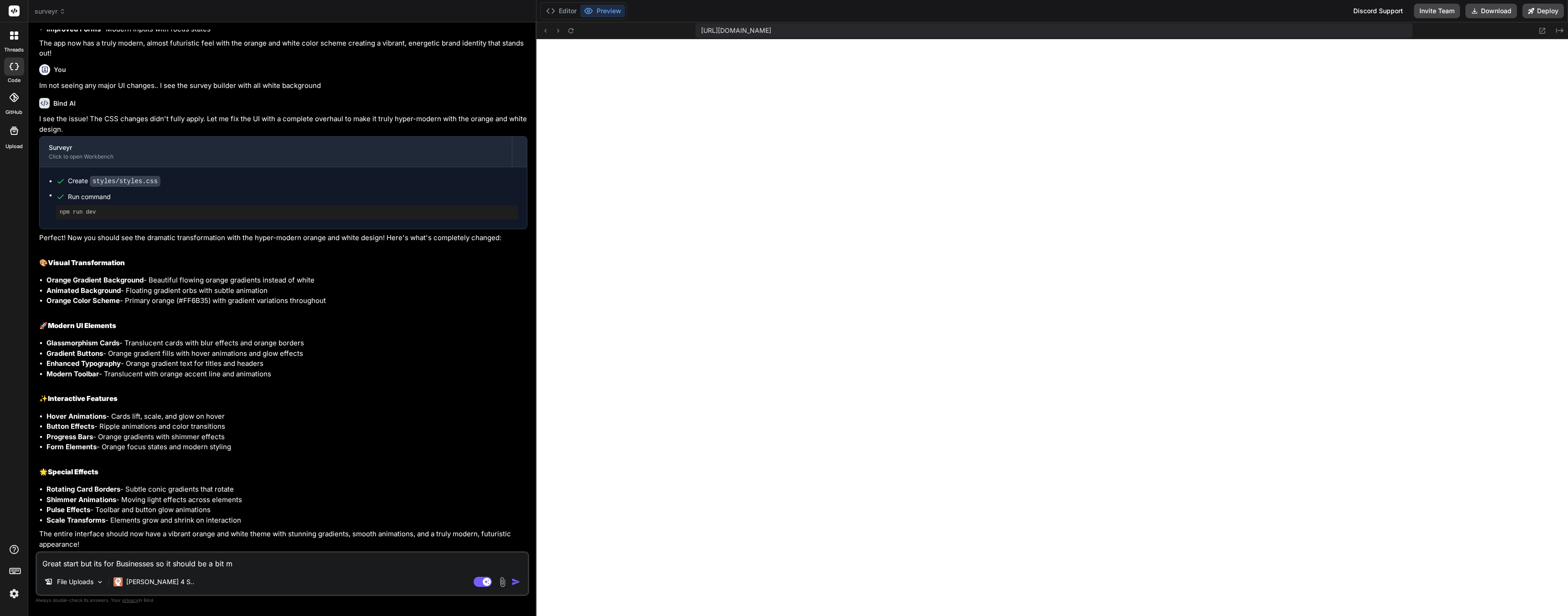
type textarea "Great start but its for Businesses so it should be a bit mo"
type textarea "x"
type textarea "Great start but its for Businesses so it should be a bit mor"
type textarea "x"
type textarea "Great start but its for Businesses so it should be a bit more"
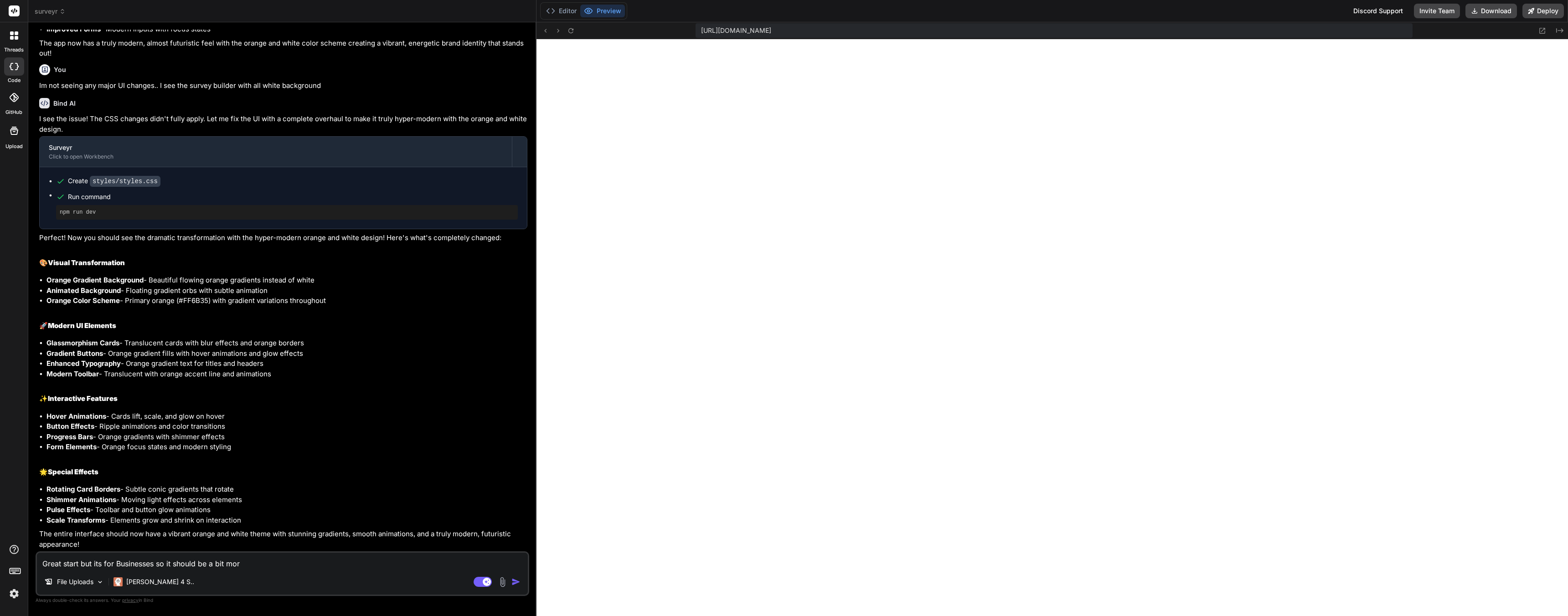
type textarea "x"
type textarea "Great start but its for Businesses so it should be a bit more"
type textarea "x"
type textarea "Great start but its for Businesses so it should be a bit more M"
type textarea "x"
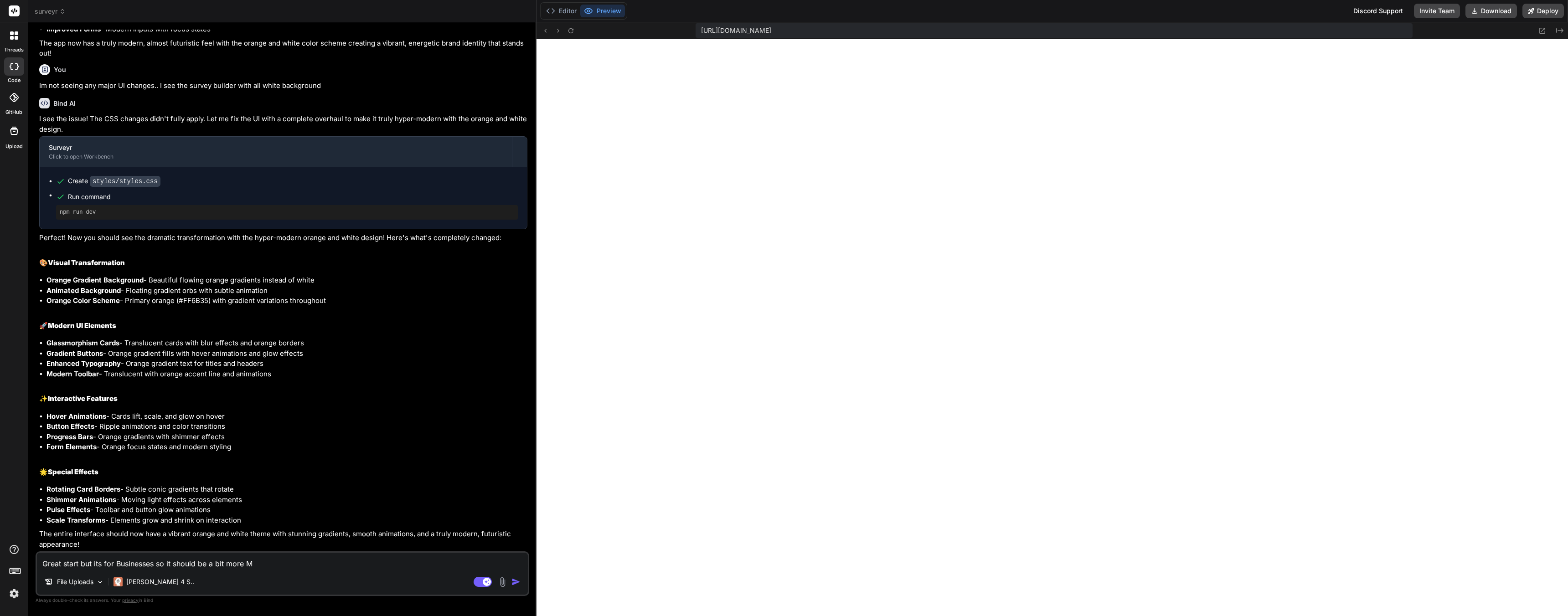
type textarea "Great start but its for Businesses so it should be a bit more Ma"
type textarea "x"
type textarea "Great start but its for Businesses so it should be a bit more Mat"
type textarea "x"
type textarea "Great start but its for Businesses so it should be a bit more Matu"
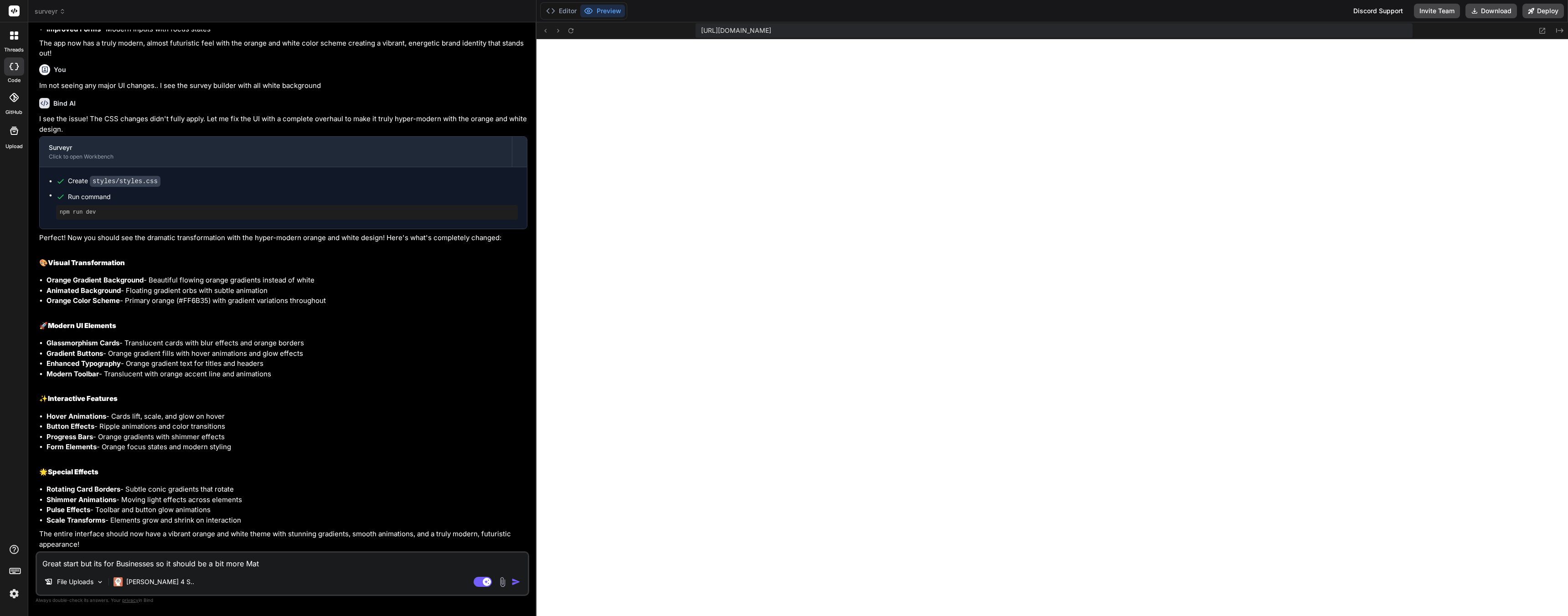
type textarea "x"
type textarea "Great start but its for Businesses so it should be a bit more Matur"
type textarea "x"
type textarea "Great start but its for Businesses so it should be a bit more Mature"
type textarea "x"
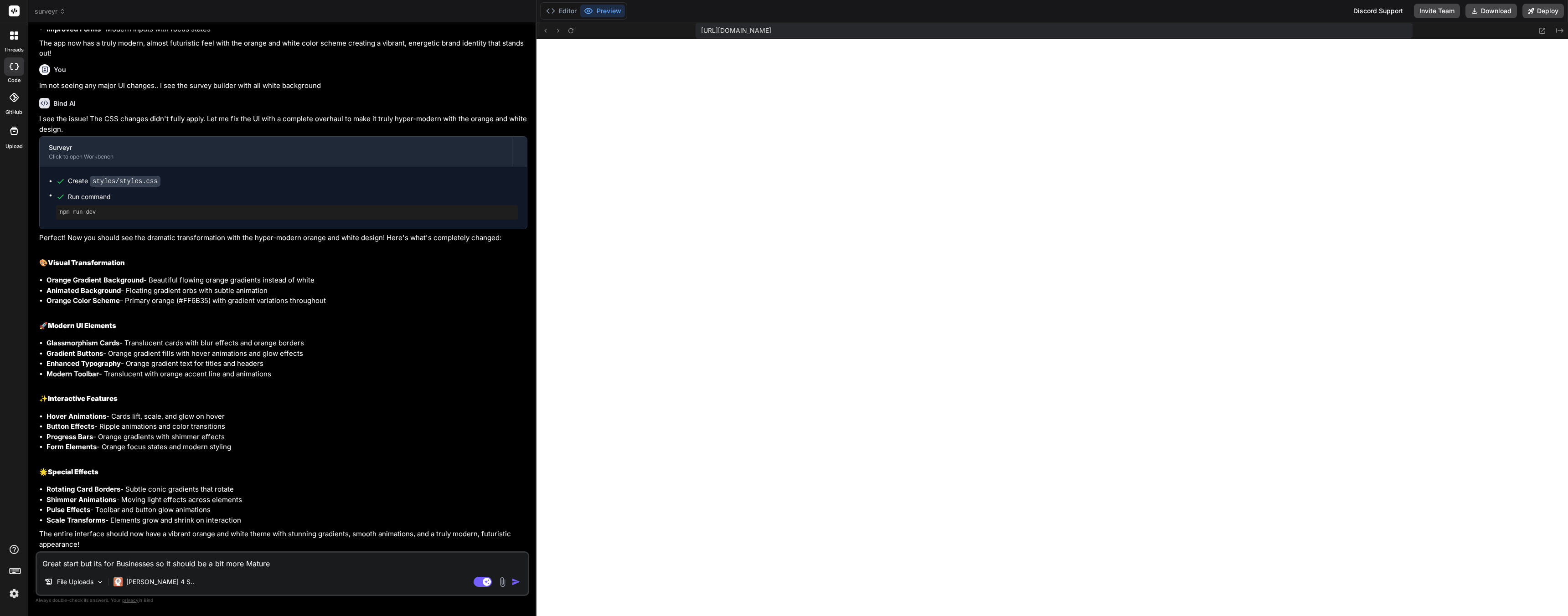
type textarea "Great start but its for Businesses so it should be a bit more Mature"
type textarea "x"
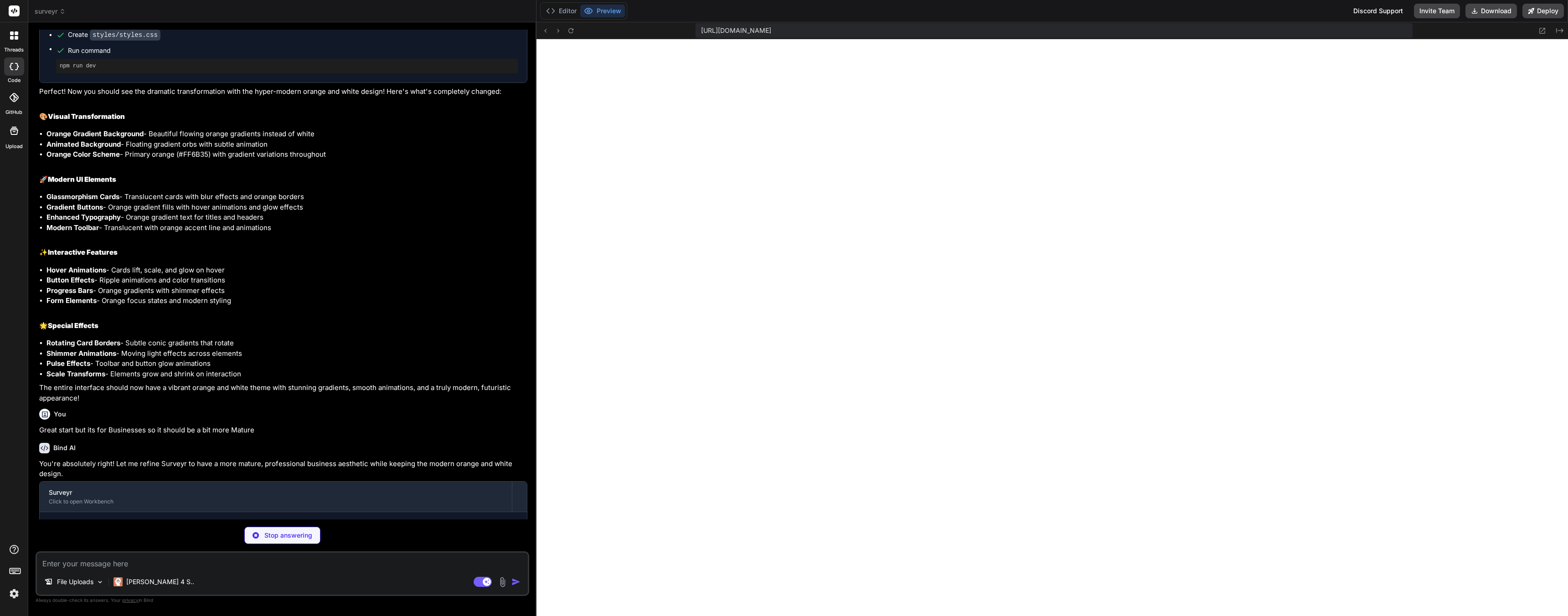
scroll to position [2473, 0]
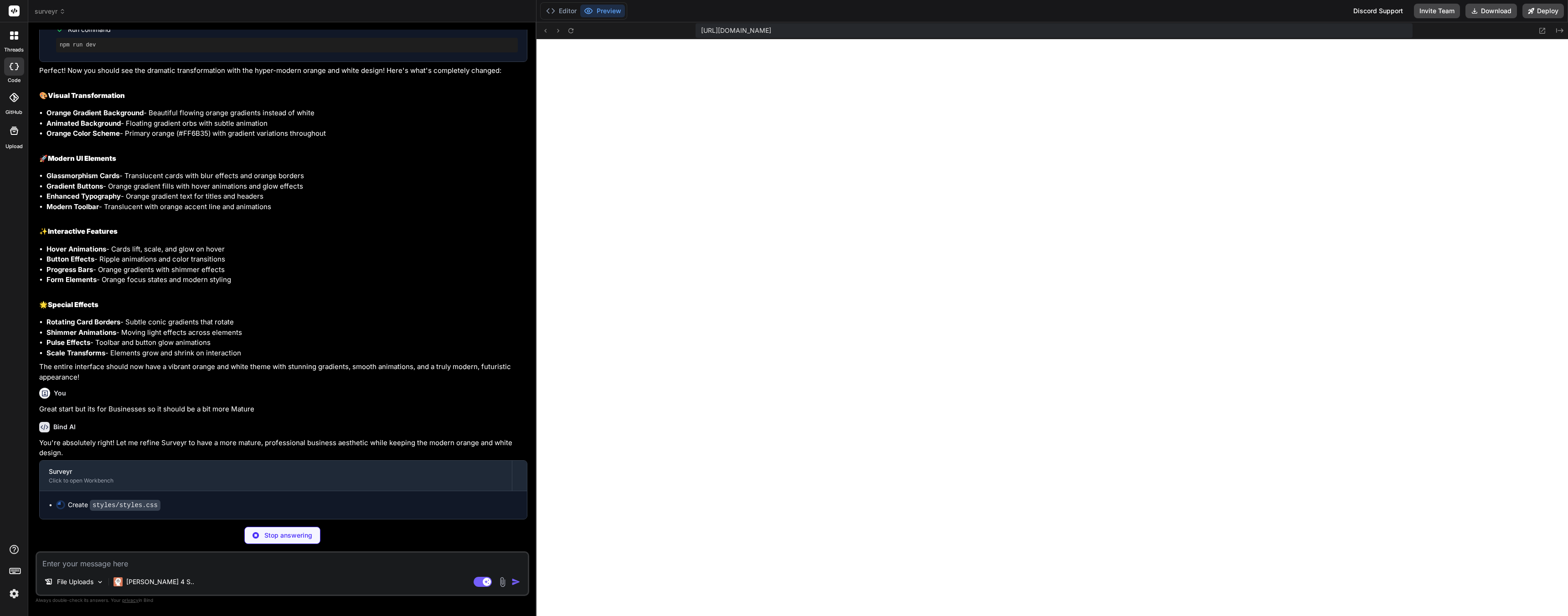
click at [12, 596] on img at bounding box center [14, 594] width 16 height 16
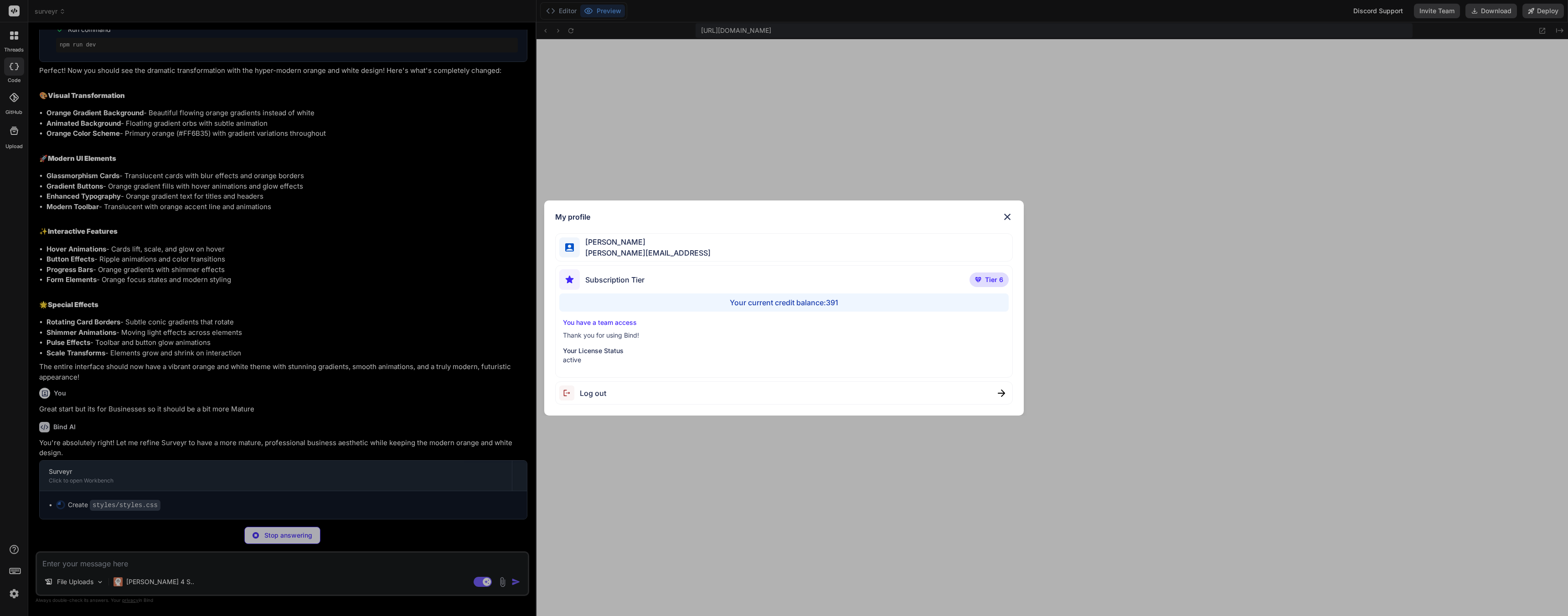
click at [1006, 216] on img at bounding box center [1007, 216] width 11 height 11
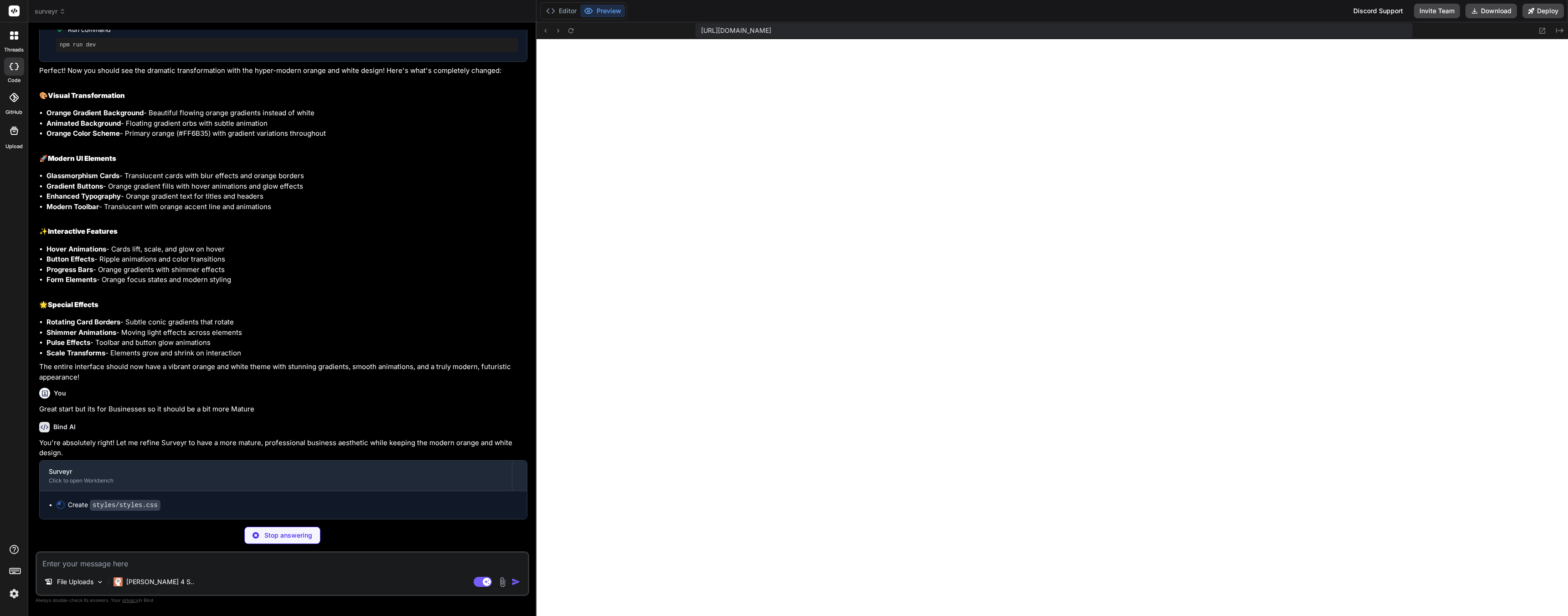
type textarea "x"
type textarea "padding: 1.5rem; margin-bottom: 2rem; box-shadow: var(--shadow-sm); }"
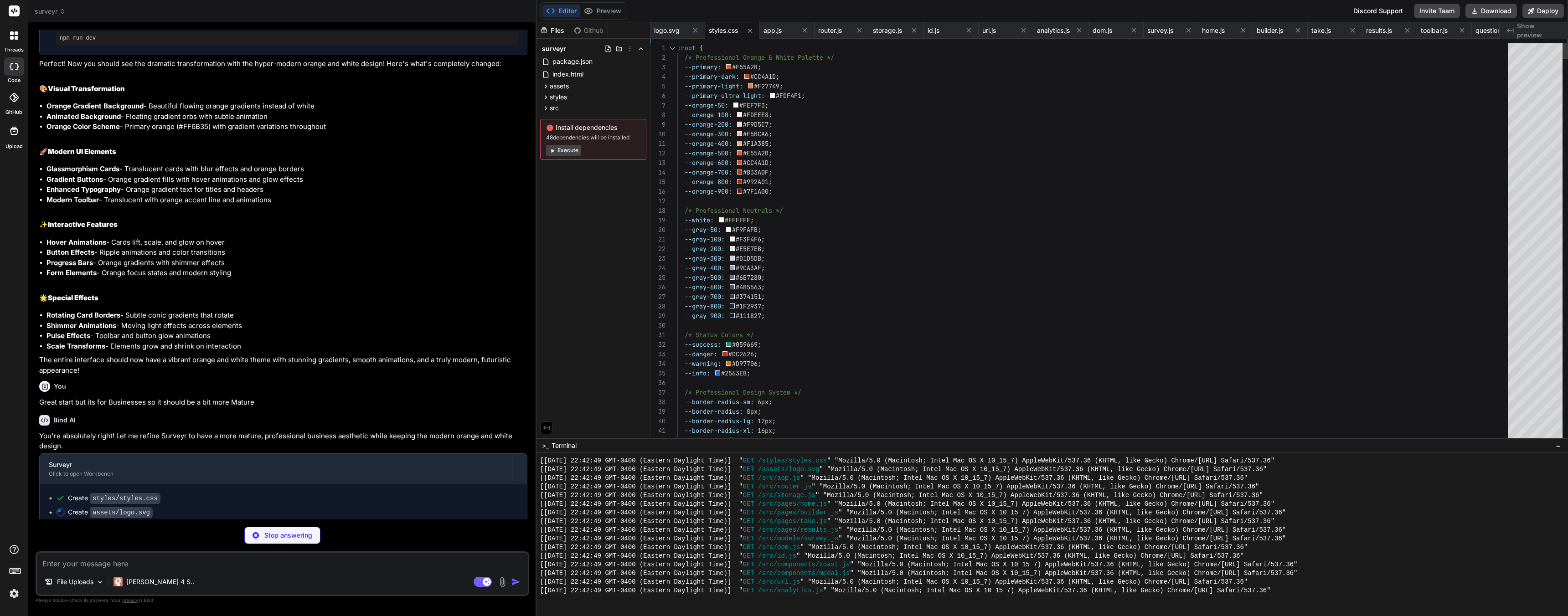
type textarea "x"
type textarea "<!-- Checkmark --> <circle cx="32" cy="10" r="6" fill="#059669"/> <path d="M29 …"
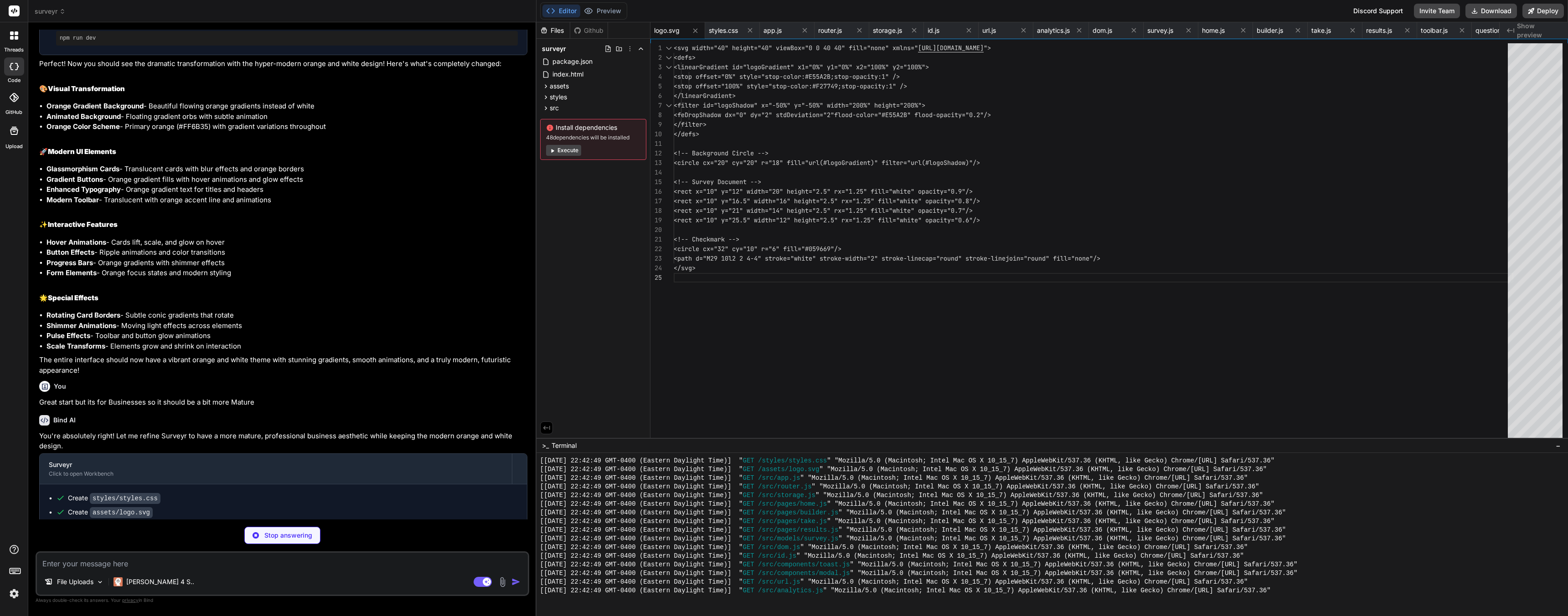
type textarea "x"
type textarea "} }"
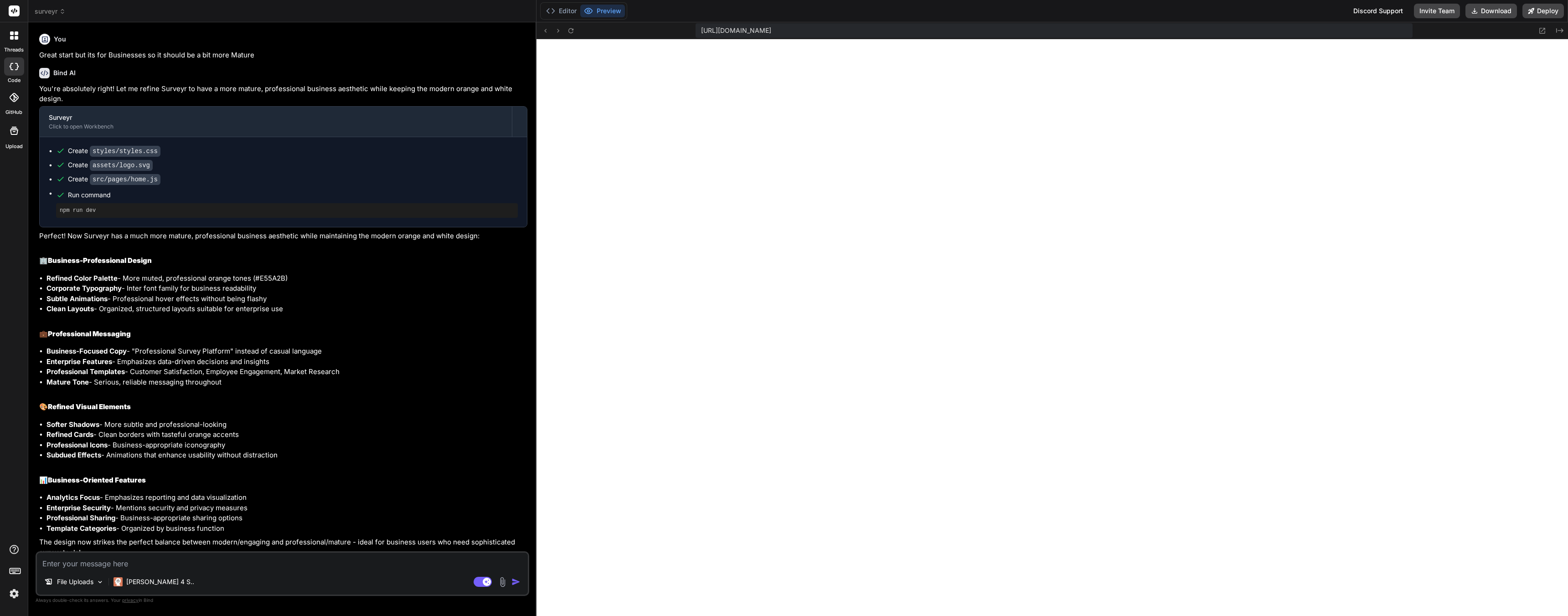
scroll to position [2834, 0]
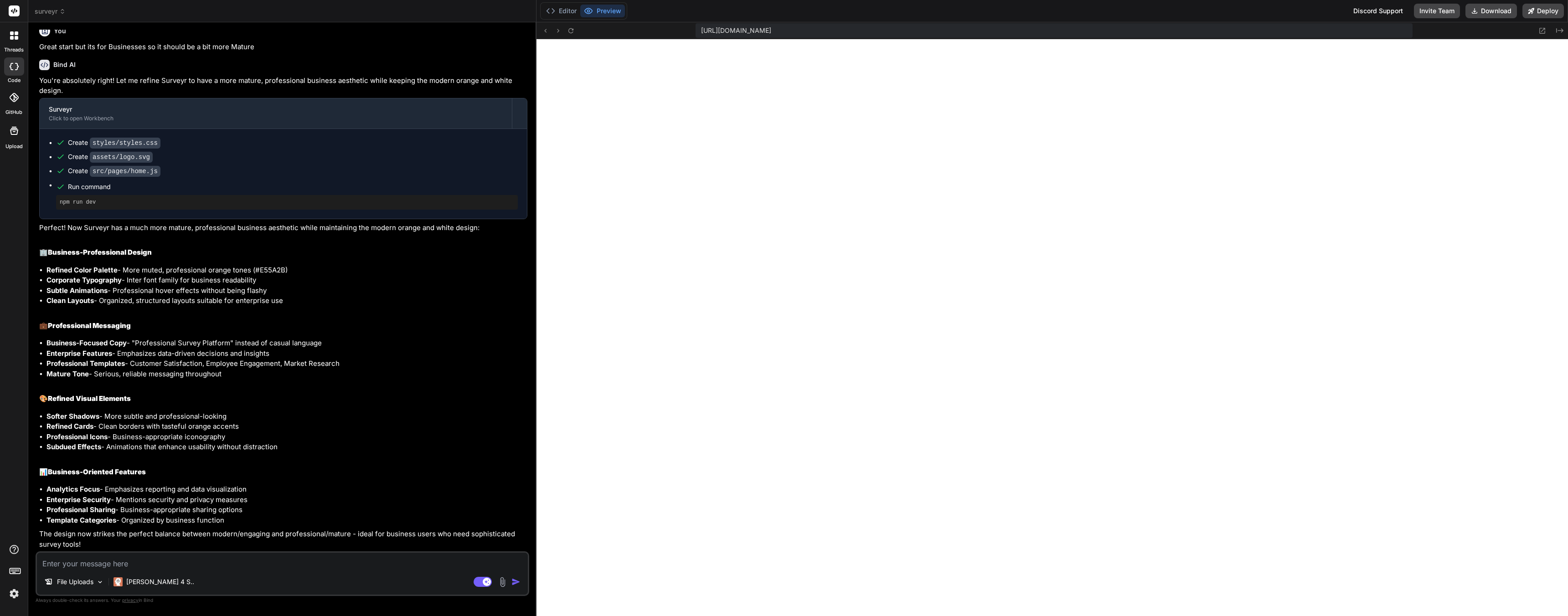
click at [72, 560] on textarea at bounding box center [282, 560] width 491 height 16
type textarea "x"
type textarea "I"
type textarea "x"
type textarea "I"
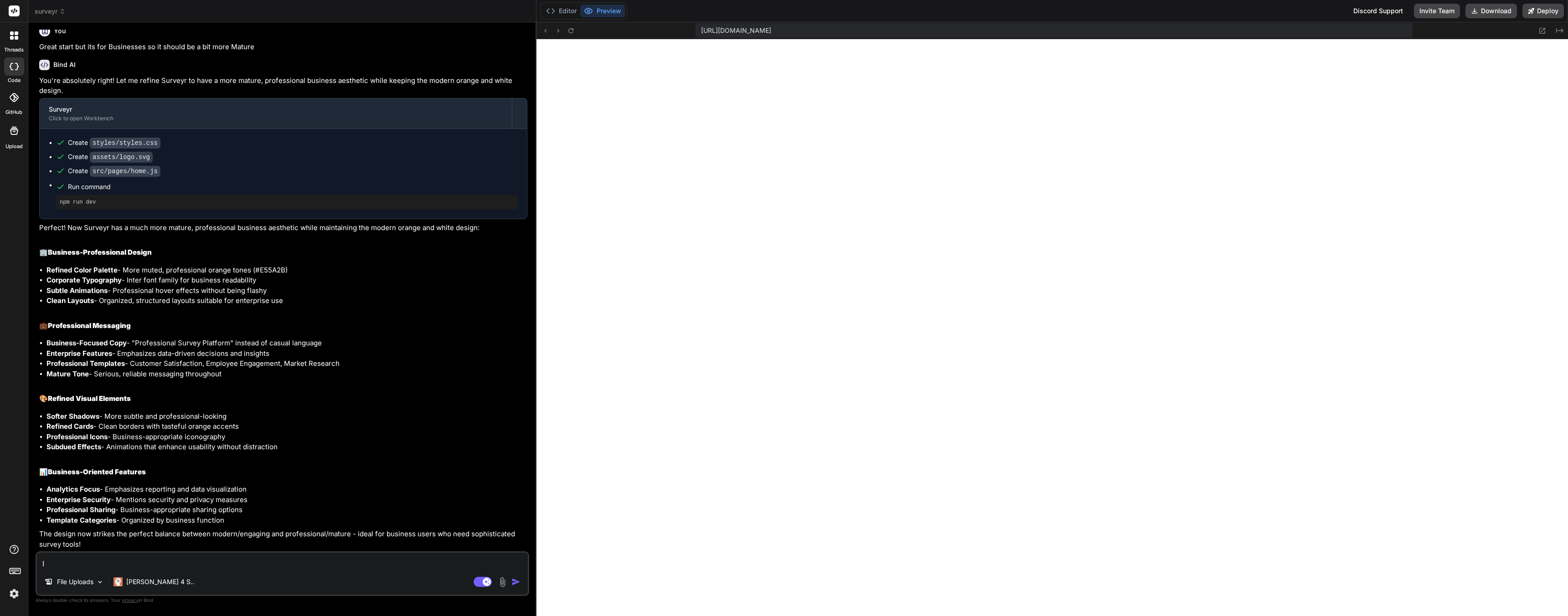
type textarea "x"
type textarea "I w"
type textarea "x"
type textarea "I wa"
type textarea "x"
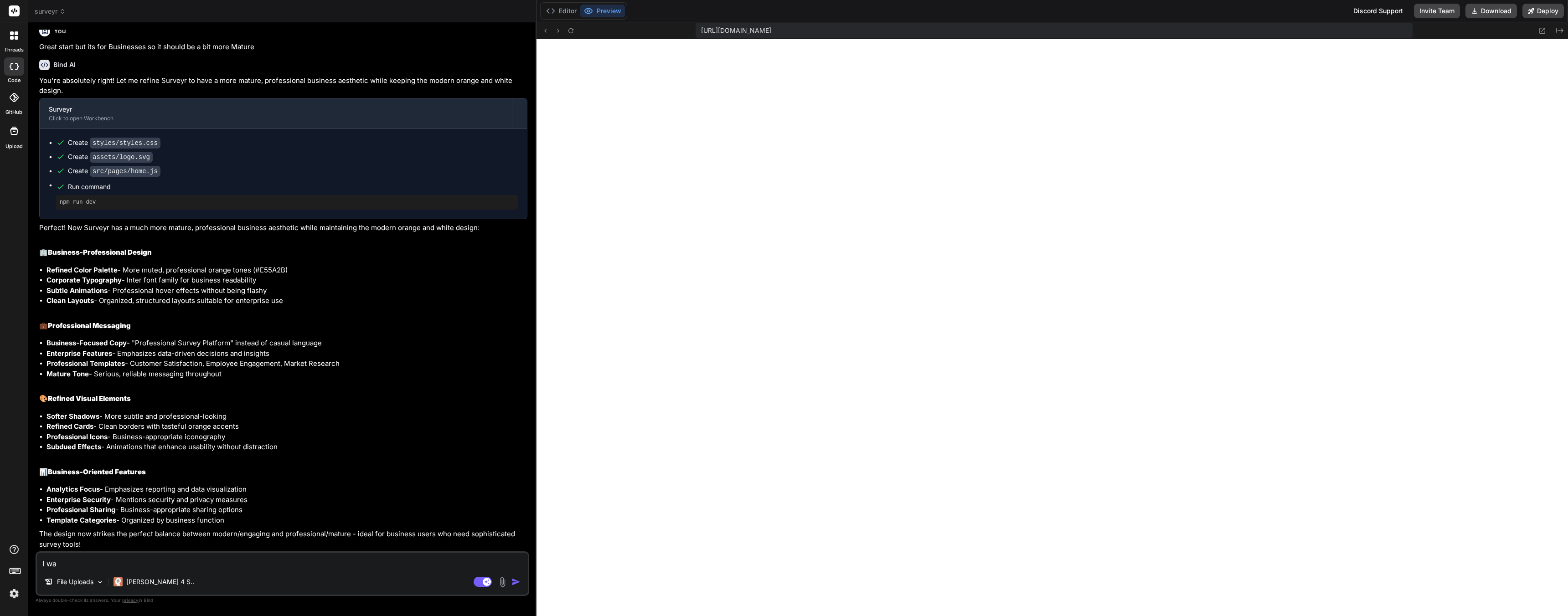
type textarea "I wan"
type textarea "x"
type textarea "I want"
type textarea "x"
type textarea "I want"
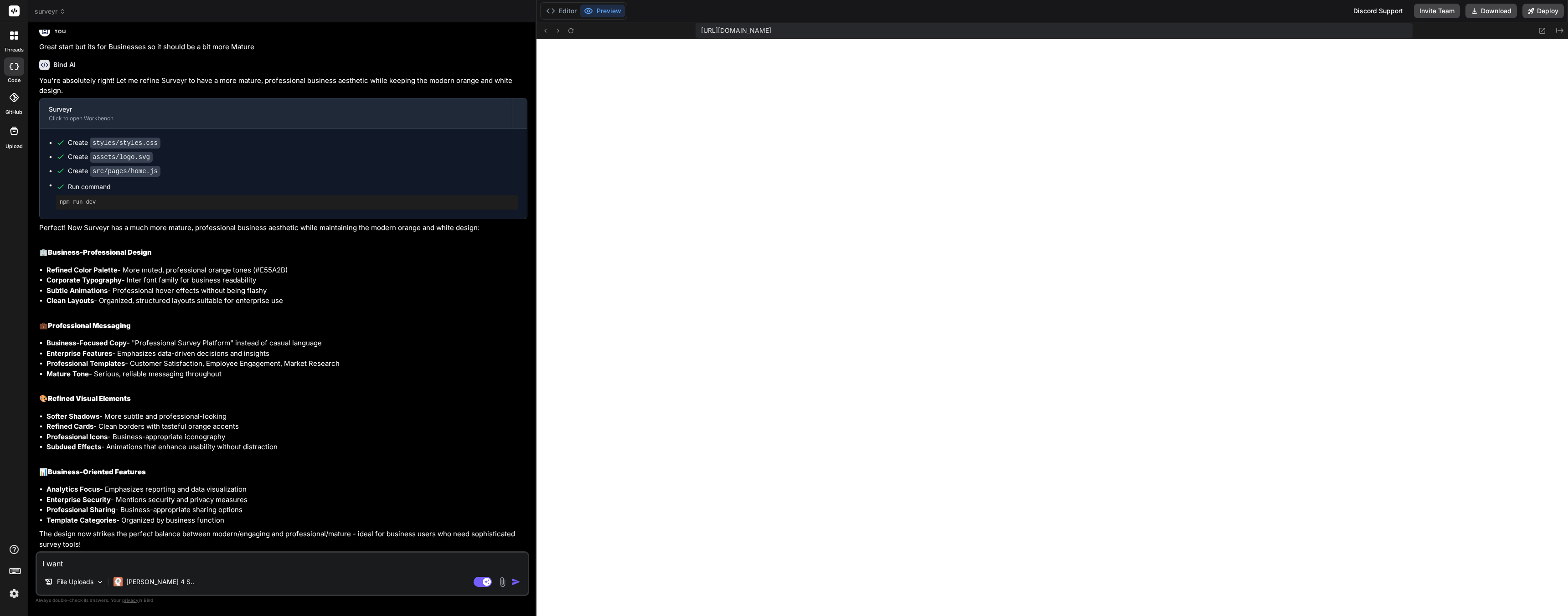
type textarea "x"
type textarea "I want t"
type textarea "x"
type textarea "I want th"
type textarea "x"
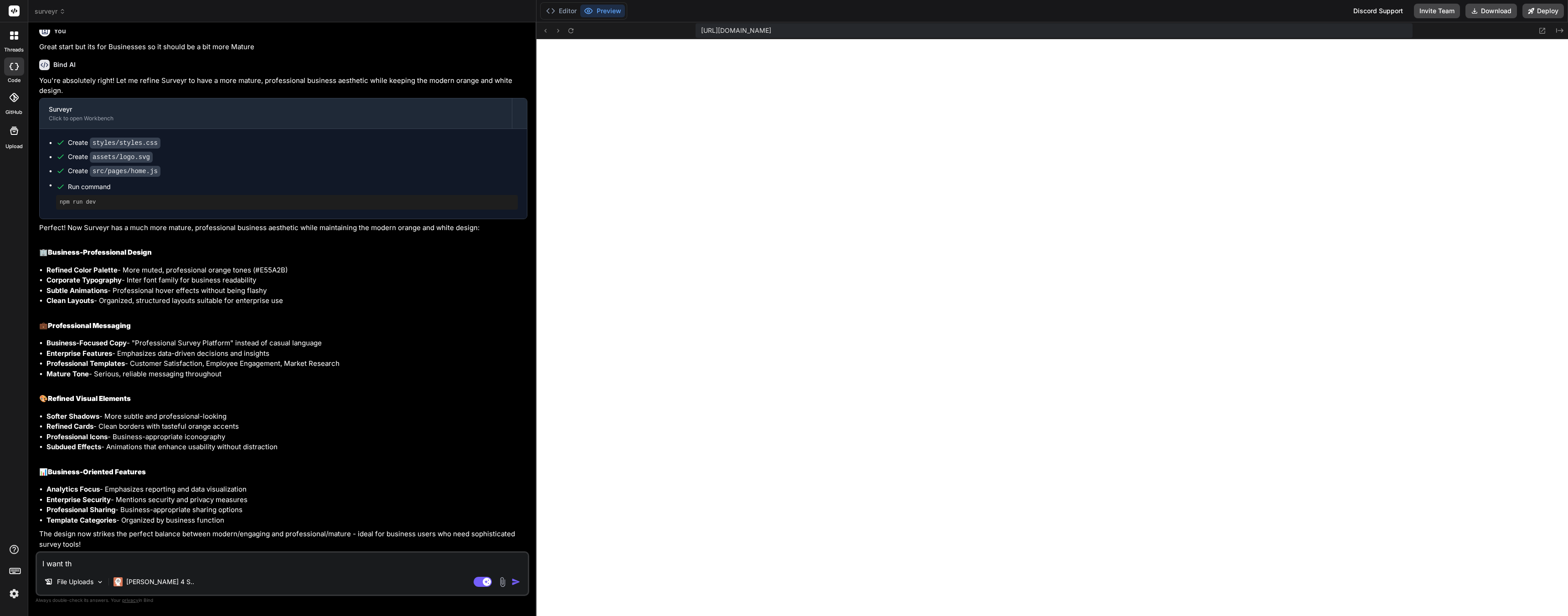
type textarea "I want thi"
type textarea "x"
type textarea "I want this"
type textarea "x"
type textarea "I want this"
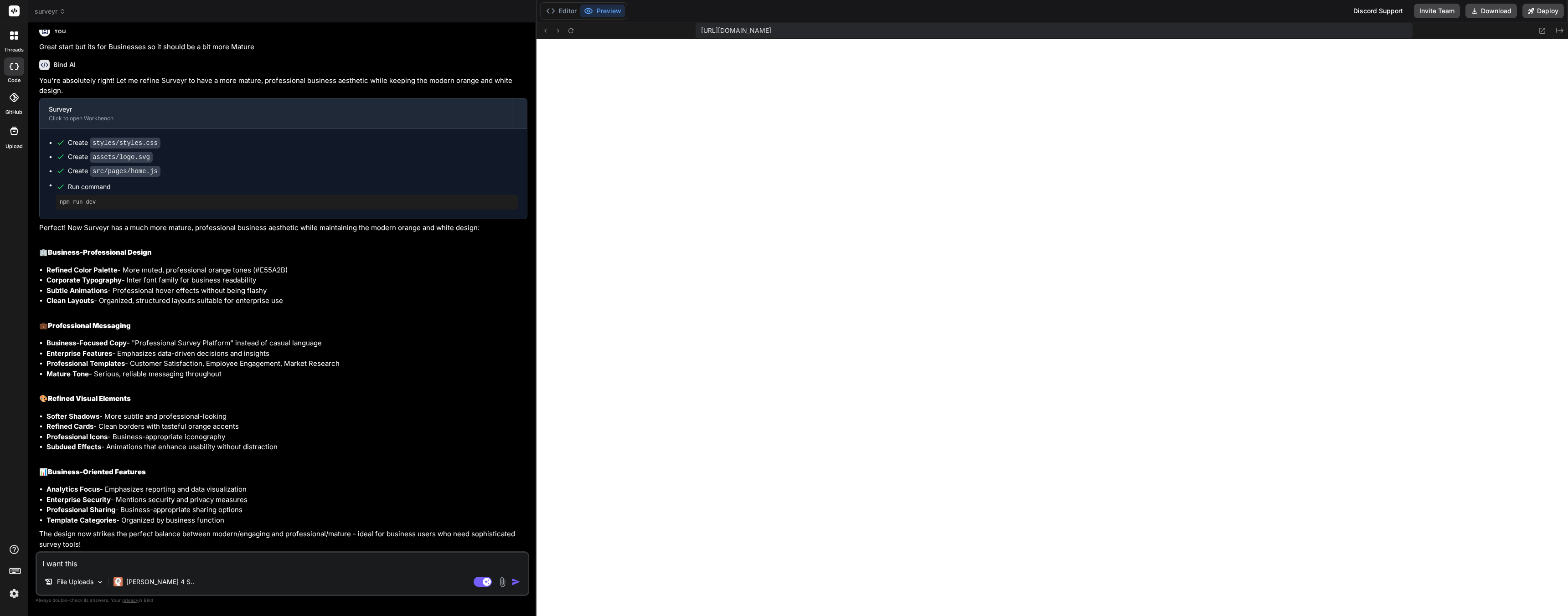
type textarea "x"
type textarea "I want this t"
type textarea "x"
type textarea "I want this to"
type textarea "x"
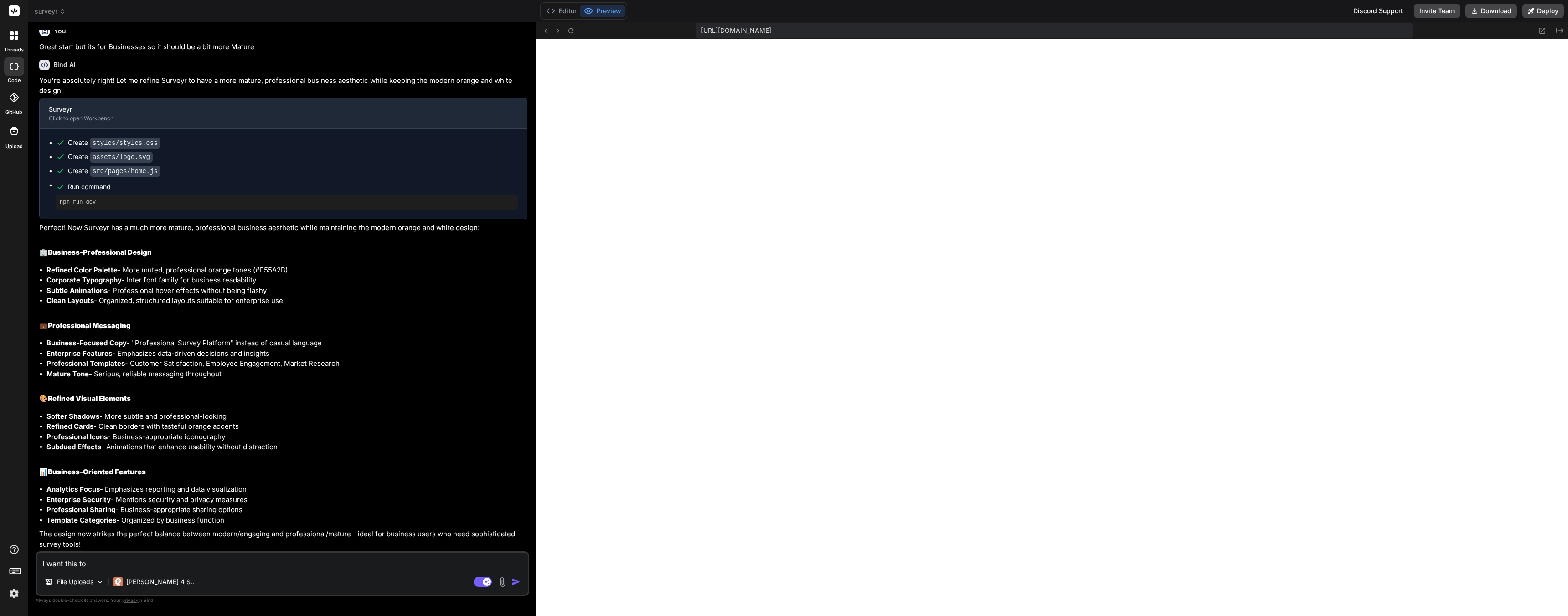
type textarea "I want this to"
type textarea "x"
click at [449, 564] on textarea "I want this to be an AI First Survey creator. Meaning that the user can prompt …" at bounding box center [282, 560] width 491 height 16
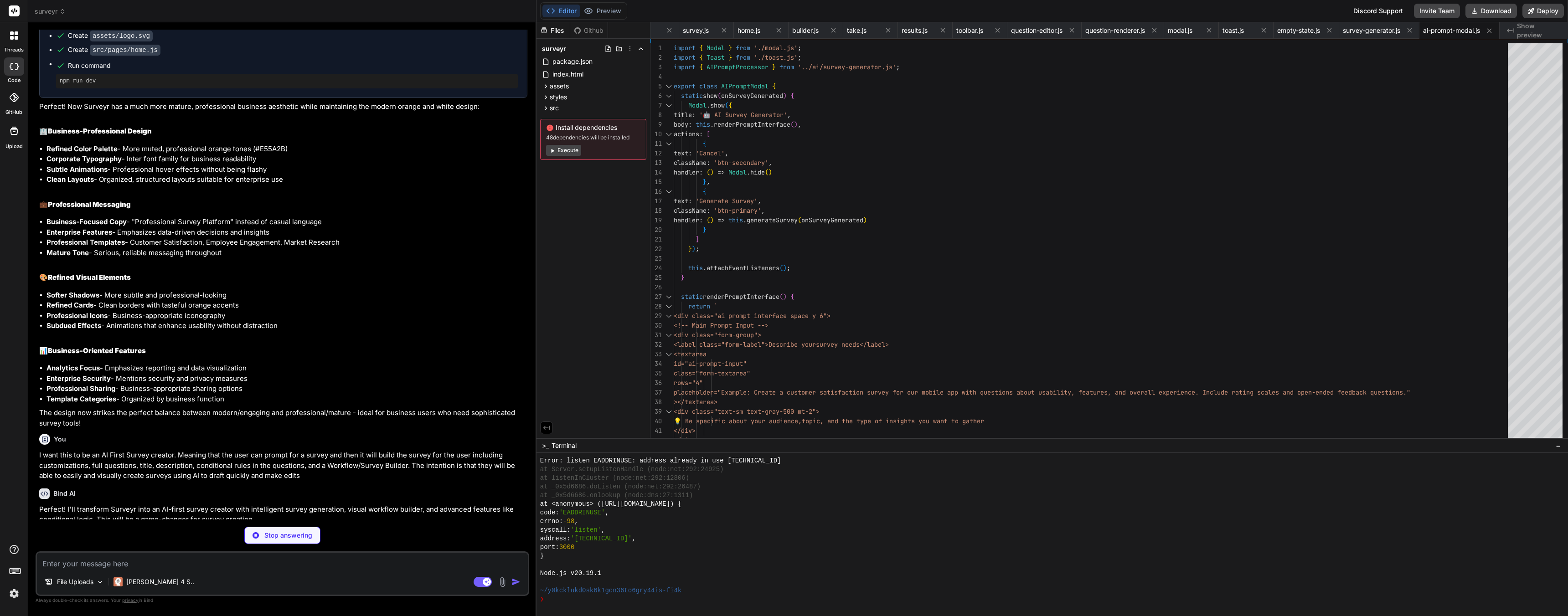
scroll to position [3049, 0]
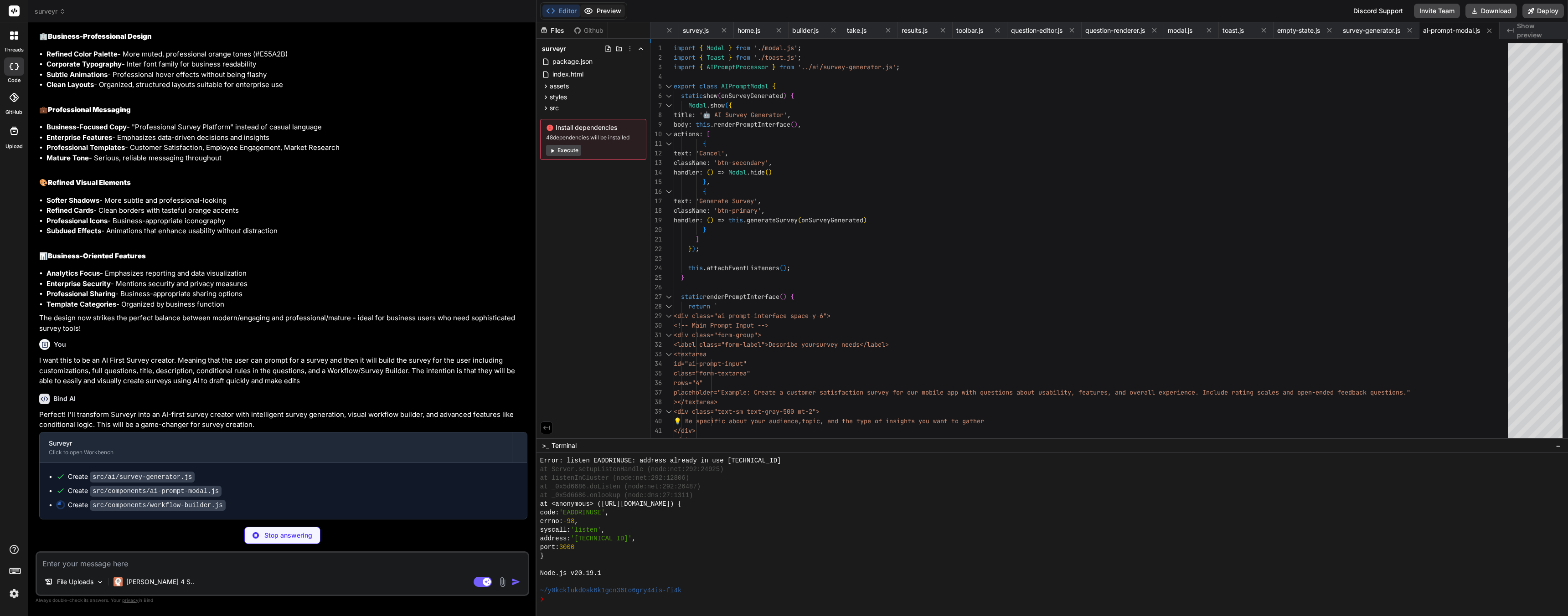
click at [613, 10] on button "Preview" at bounding box center [602, 11] width 44 height 13
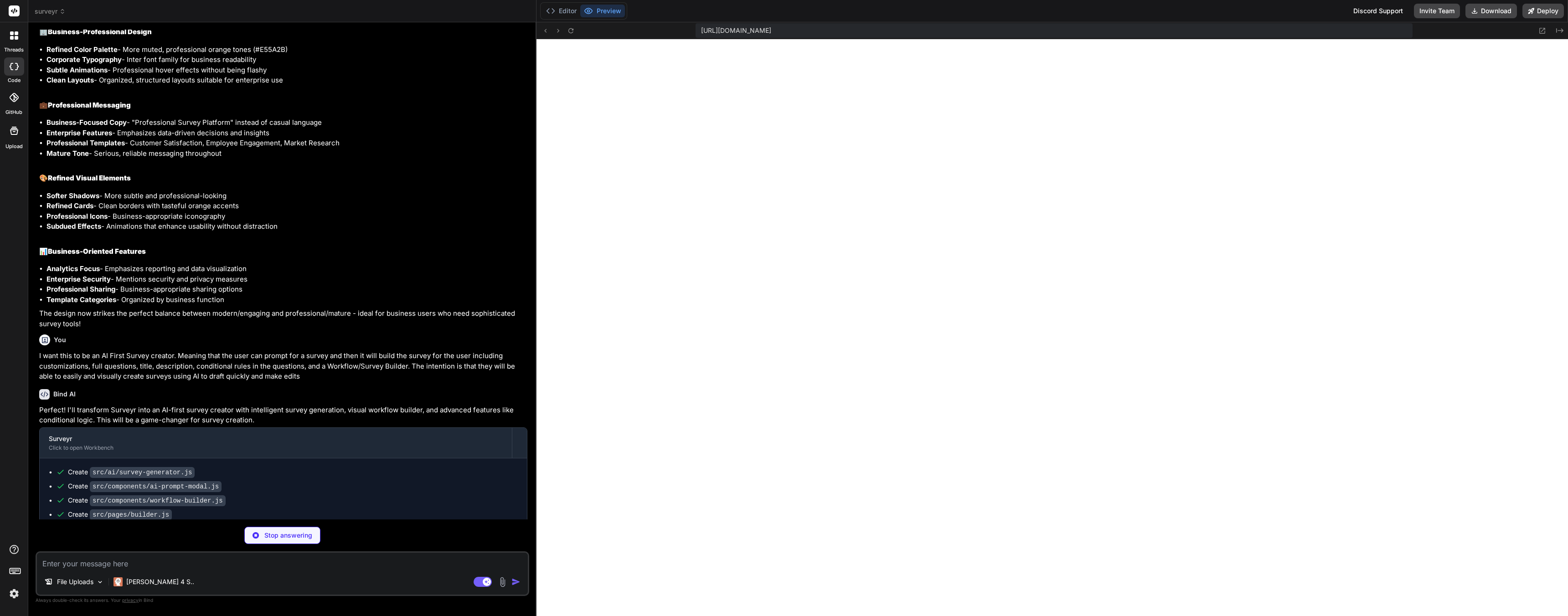
scroll to position [1966, 0]
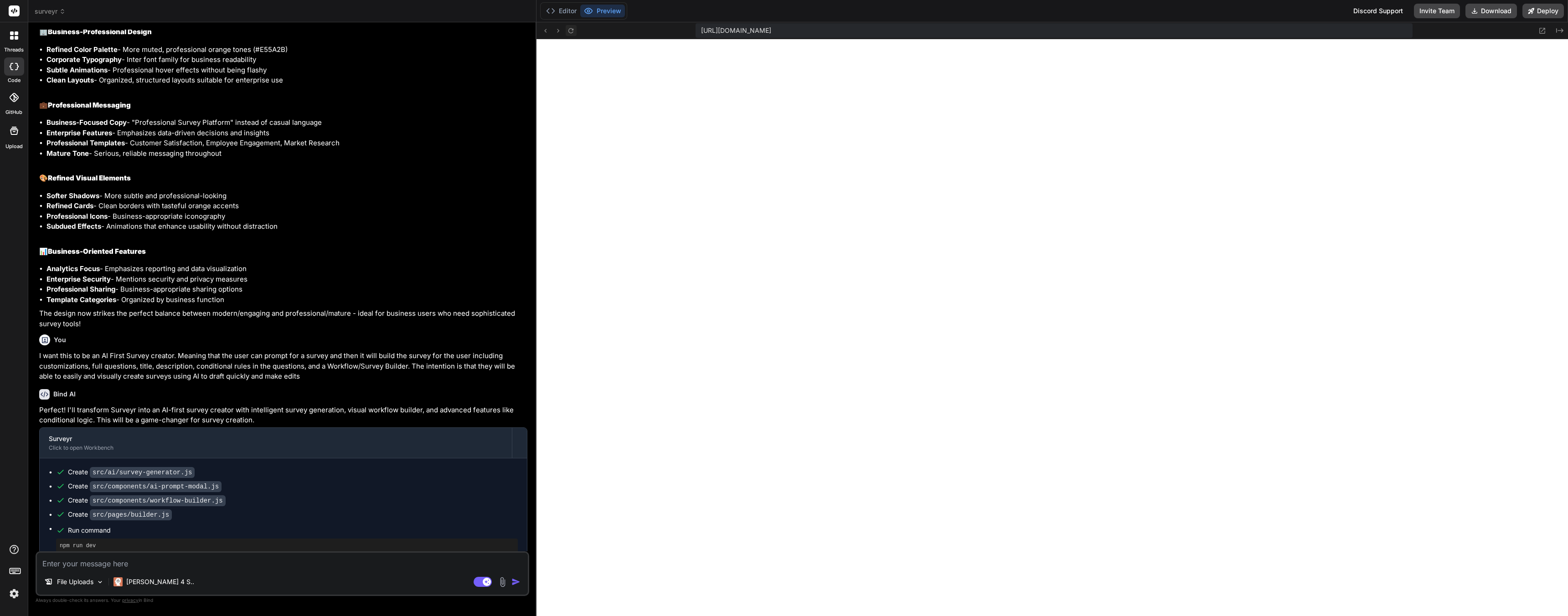
click at [573, 31] on icon at bounding box center [571, 31] width 8 height 8
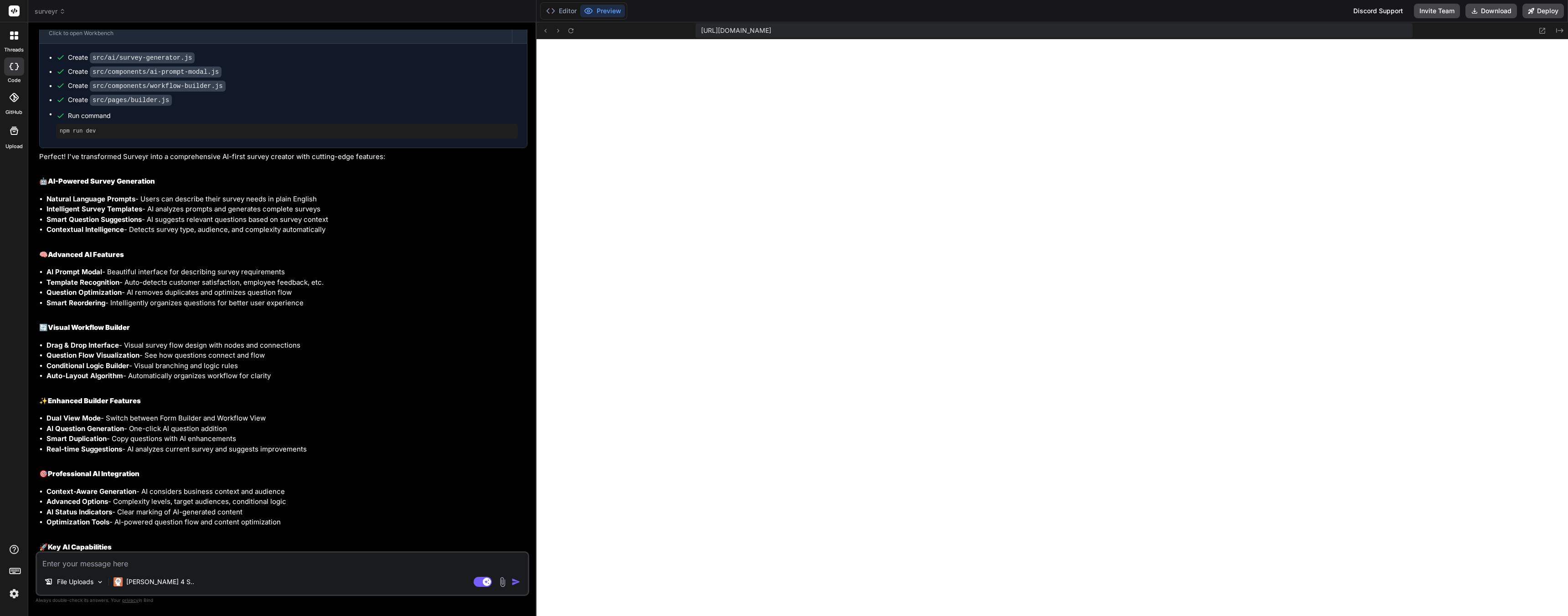
scroll to position [3566, 0]
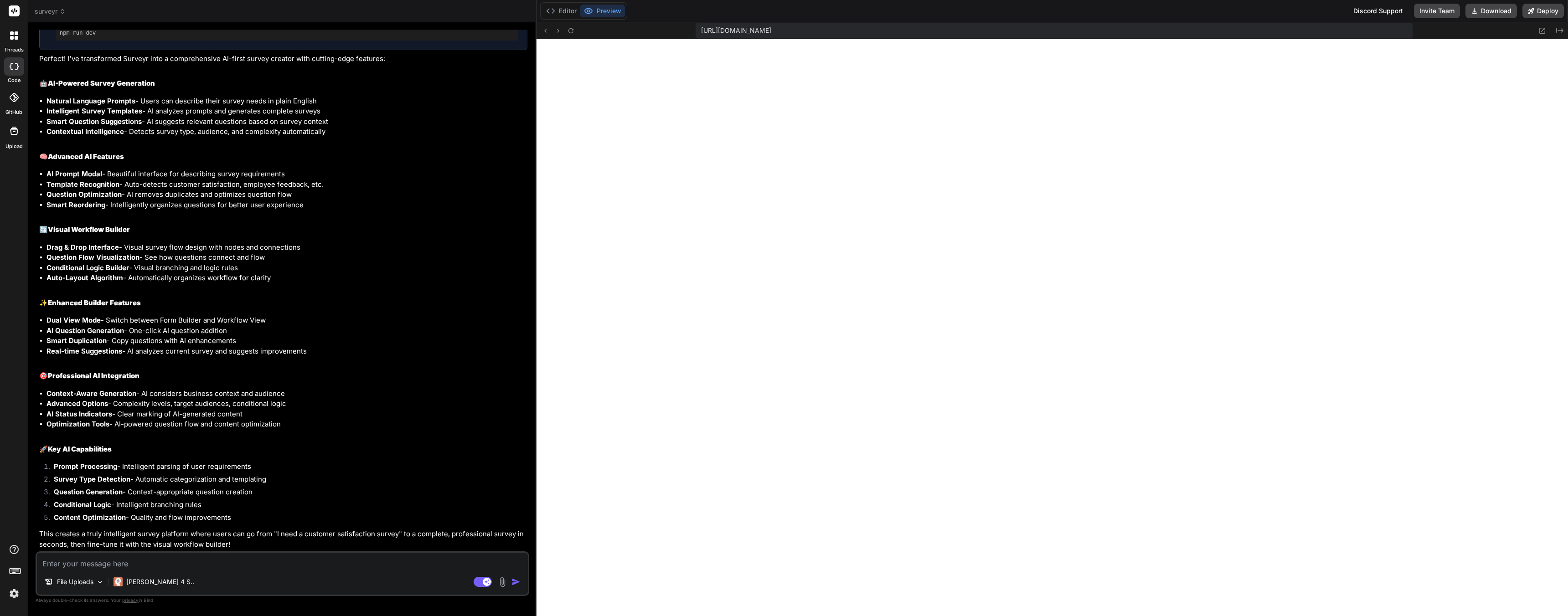
click at [76, 567] on textarea at bounding box center [282, 560] width 491 height 16
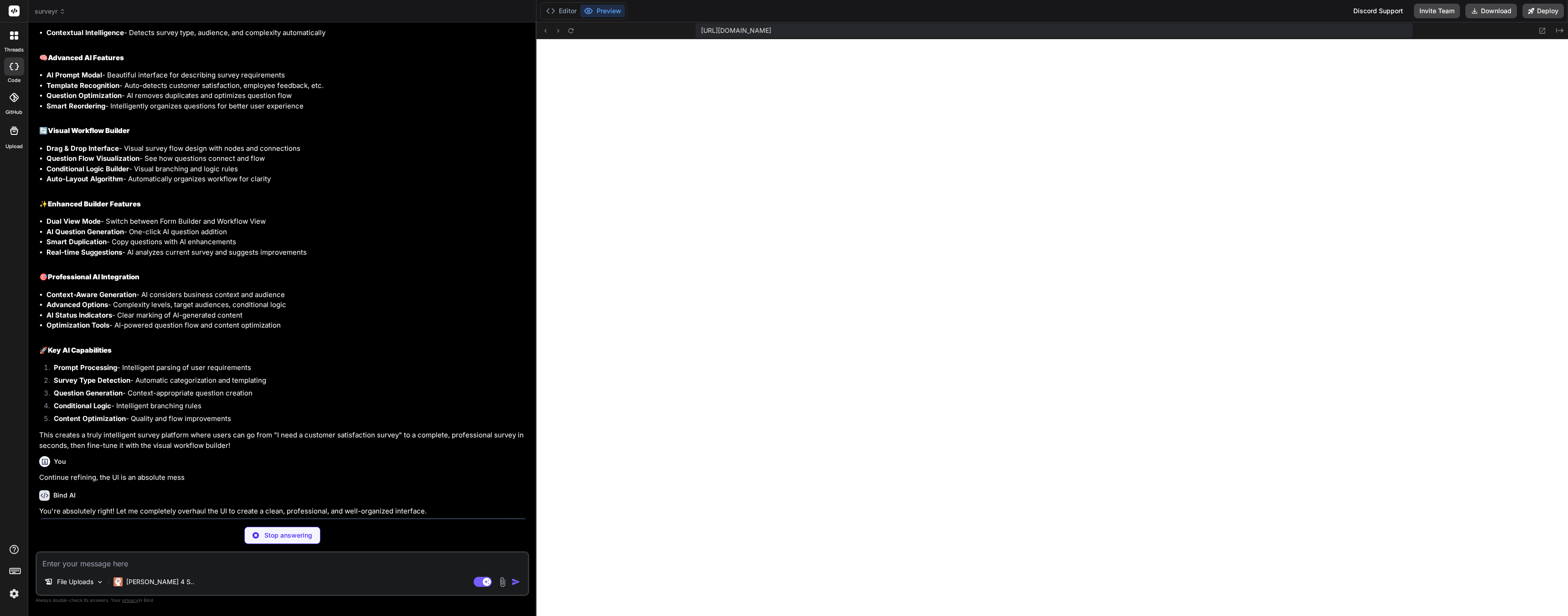
scroll to position [3722, 0]
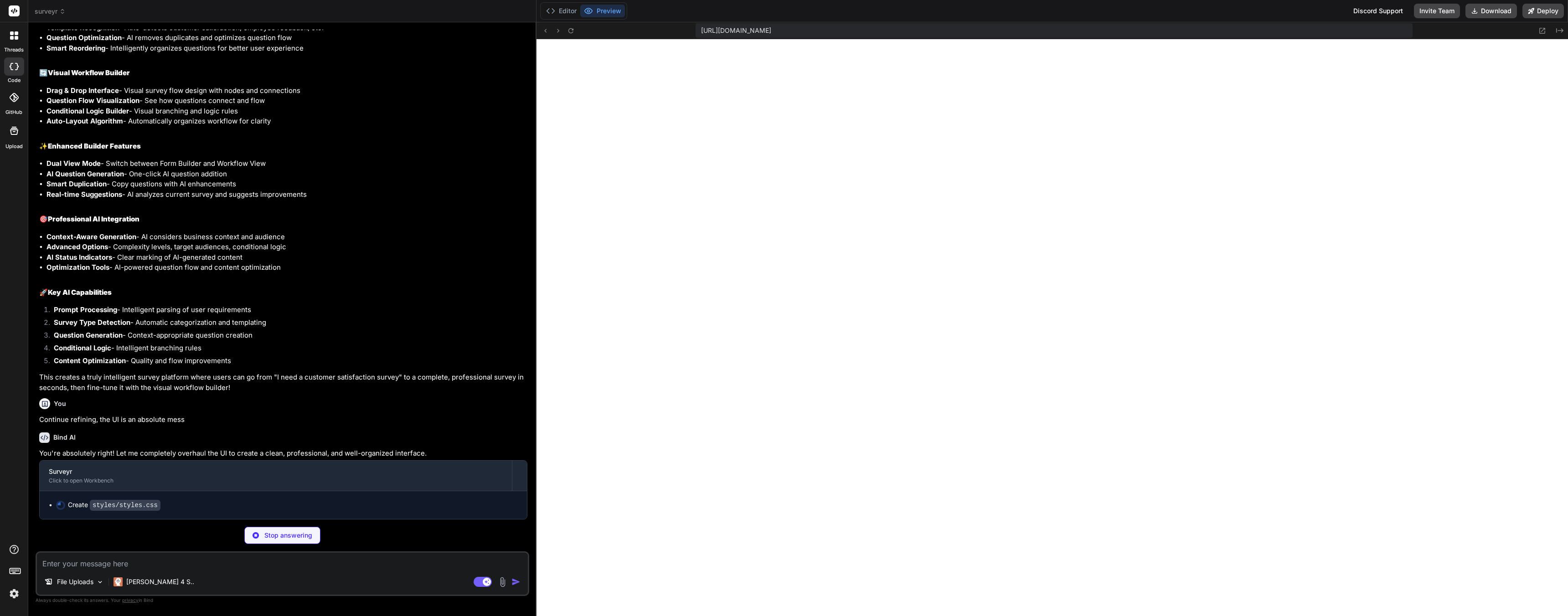
click at [61, 12] on icon at bounding box center [62, 13] width 3 height 1
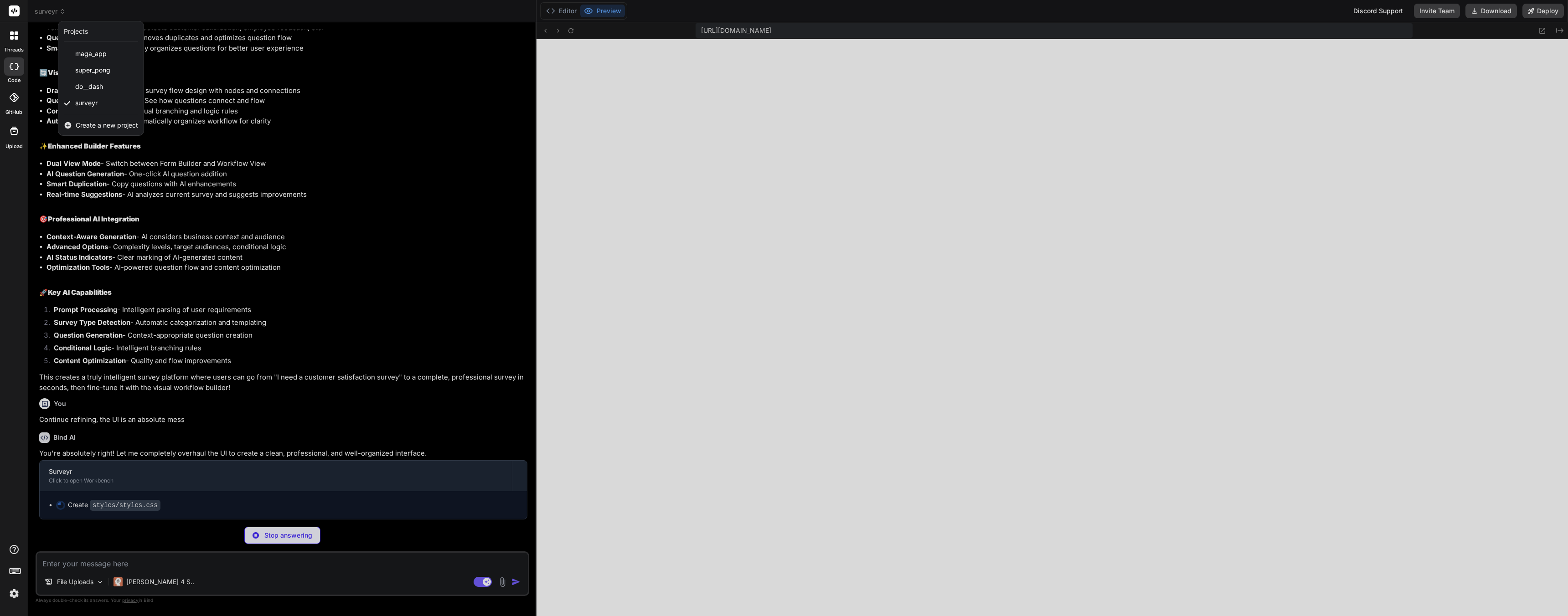
click at [322, 197] on div at bounding box center [784, 308] width 1568 height 616
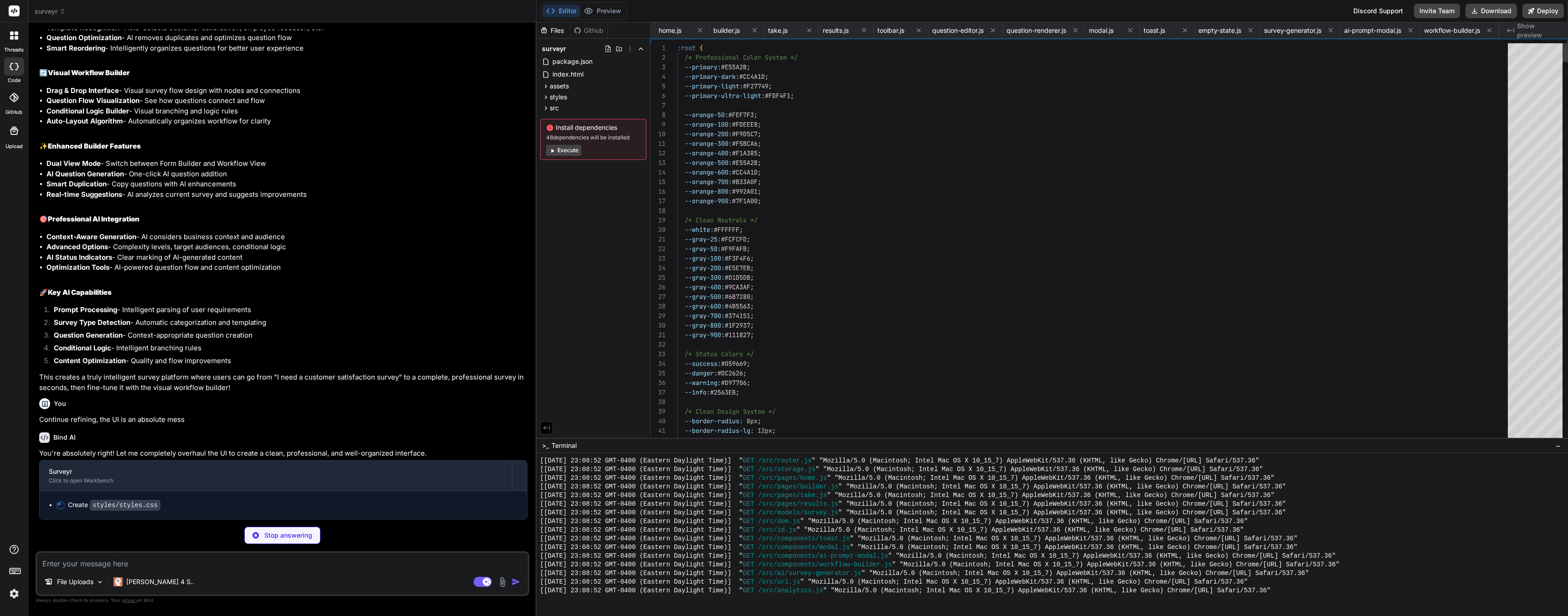
scroll to position [0, 172]
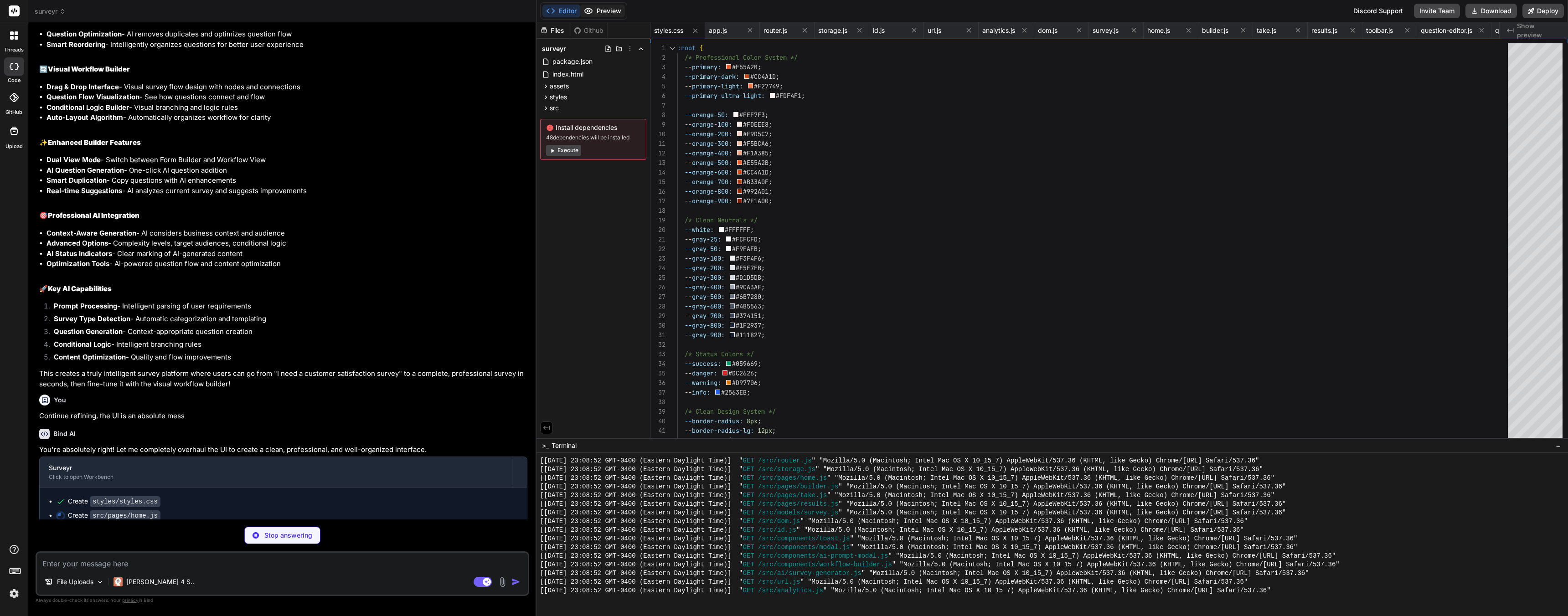
click at [602, 10] on button "Preview" at bounding box center [602, 11] width 44 height 13
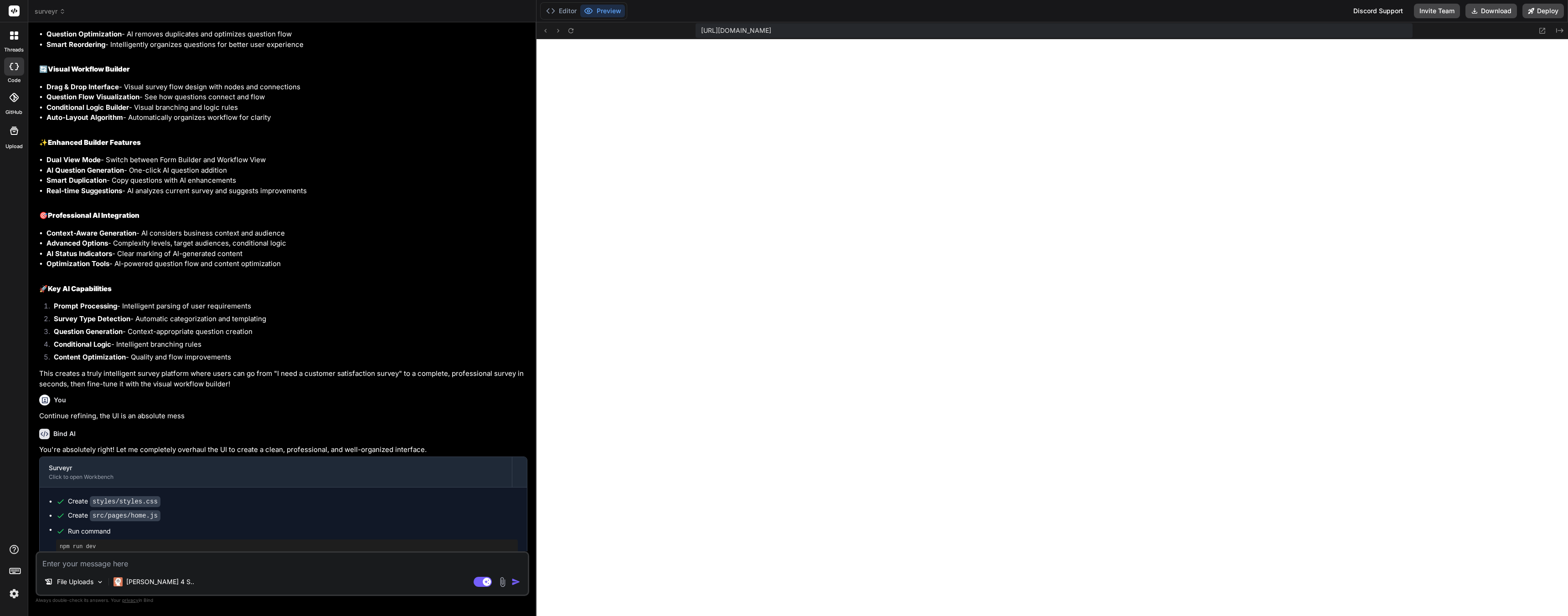
scroll to position [4156, 0]
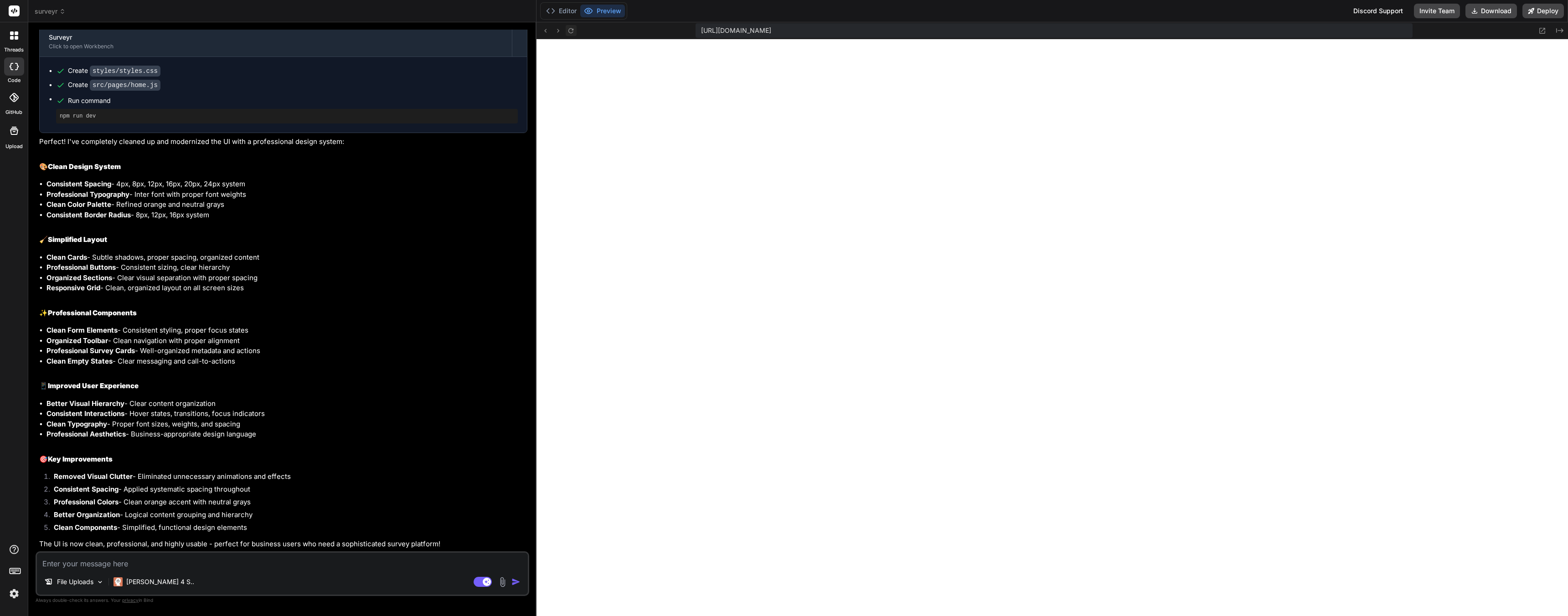
click at [572, 33] on icon at bounding box center [571, 31] width 8 height 8
click at [237, 564] on textarea at bounding box center [282, 560] width 491 height 16
click at [575, 32] on icon at bounding box center [571, 31] width 8 height 8
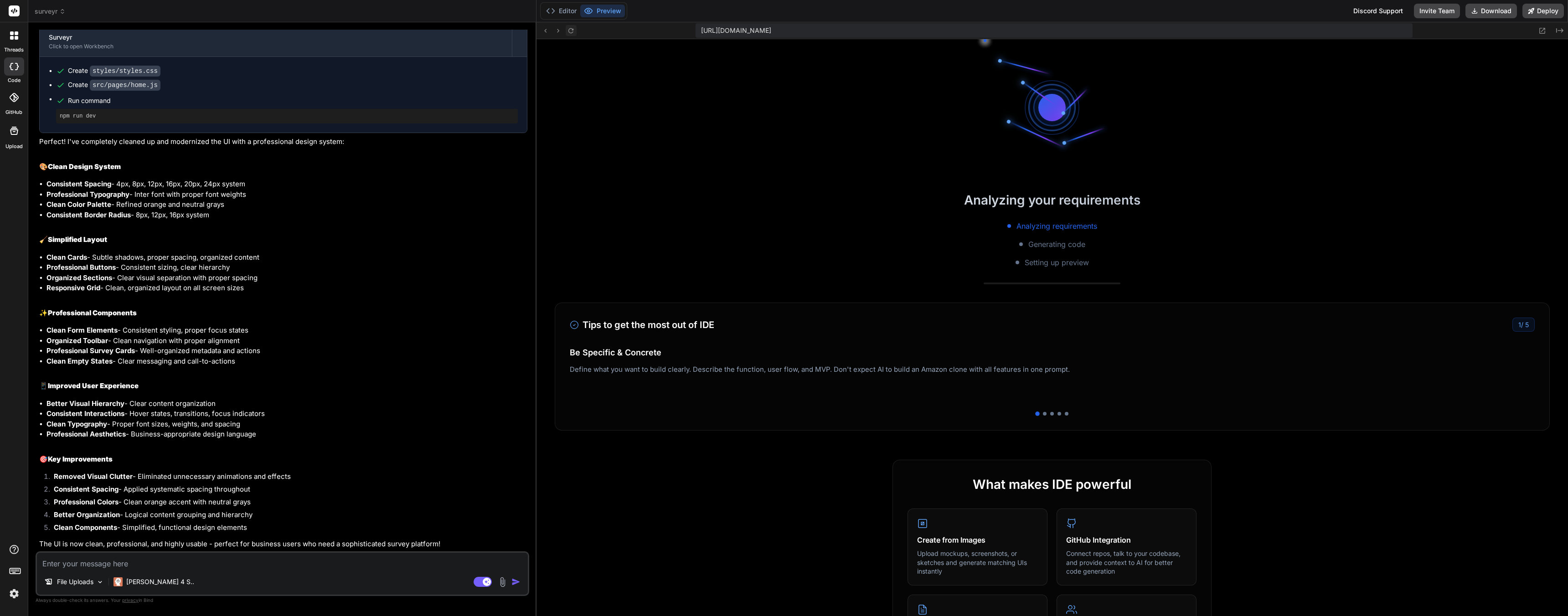
scroll to position [2701, 0]
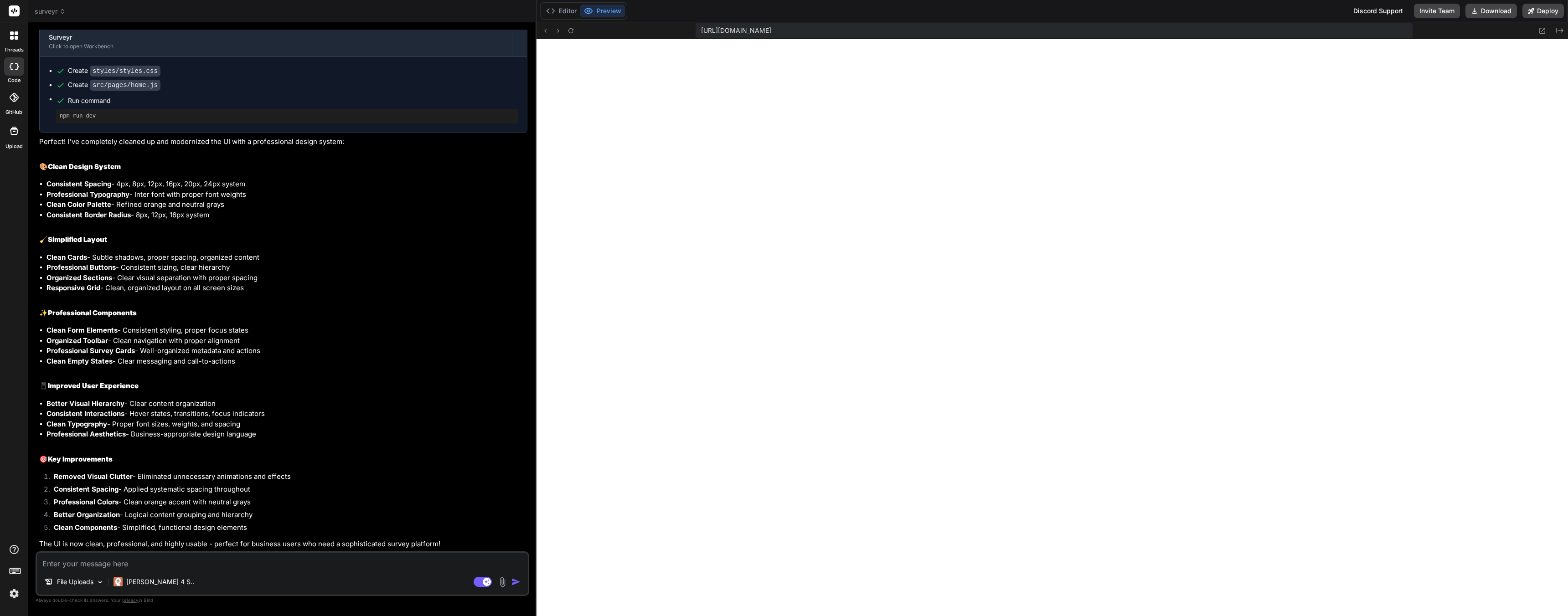
click at [142, 549] on div "Bind AI You're absolutely right! Let me completely overhaul the UI to create a …" at bounding box center [283, 271] width 488 height 560
drag, startPoint x: 138, startPoint y: 570, endPoint x: 137, endPoint y: 575, distance: 5.1
click at [137, 573] on div "File Uploads Claude 4 S.. Agent Mode. When this toggle is activated, AI automat…" at bounding box center [282, 573] width 494 height 44
click at [137, 572] on div "File Uploads Claude 4 S.. Agent Mode. When this toggle is activated, AI automat…" at bounding box center [282, 573] width 494 height 44
click at [138, 566] on textarea at bounding box center [282, 560] width 491 height 16
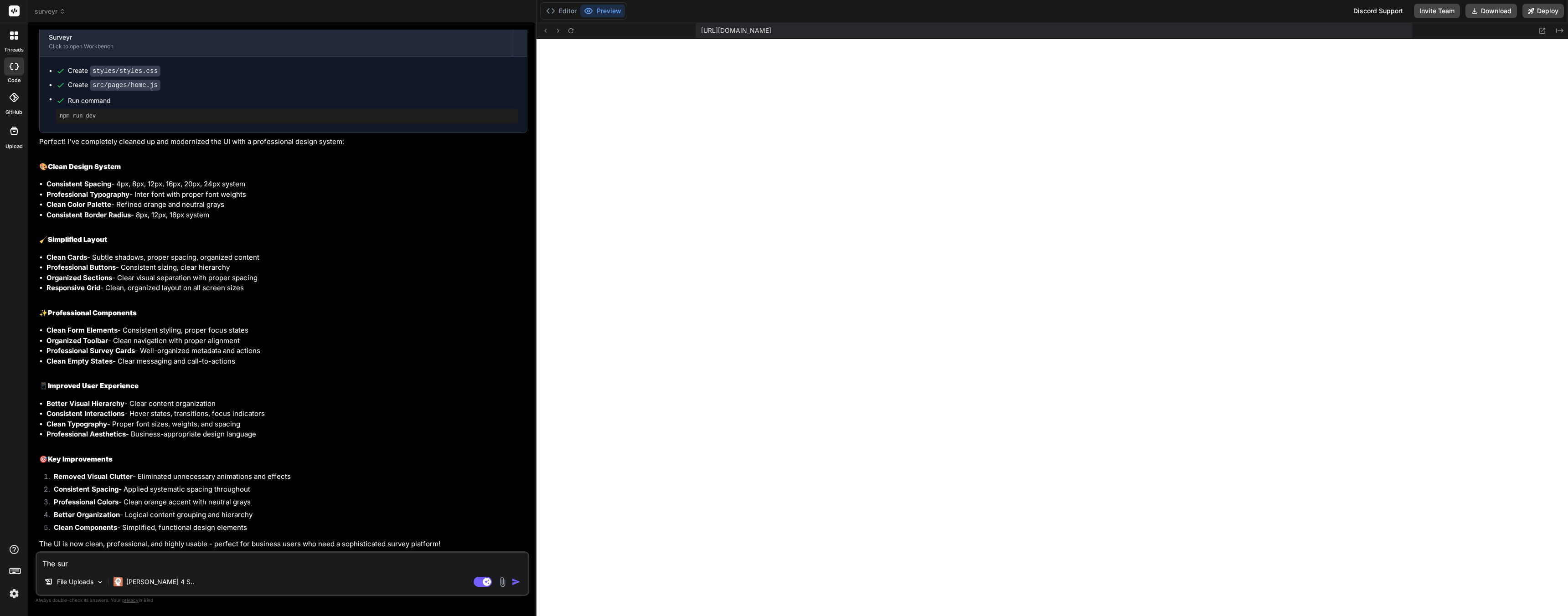
click at [13, 99] on icon at bounding box center [14, 97] width 9 height 9
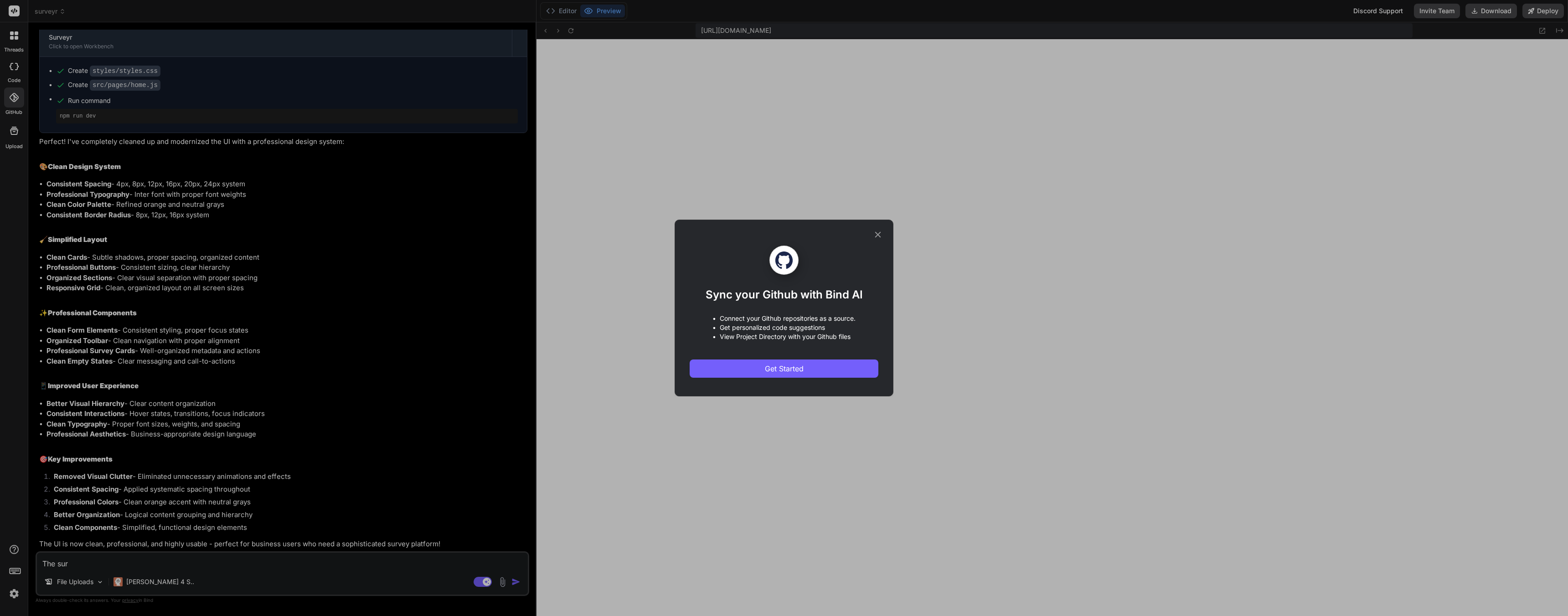
click at [883, 231] on div "Sync your Github with Bind AI • Connect your Github repositories as a source. •…" at bounding box center [784, 308] width 219 height 177
click at [875, 230] on icon at bounding box center [878, 234] width 10 height 10
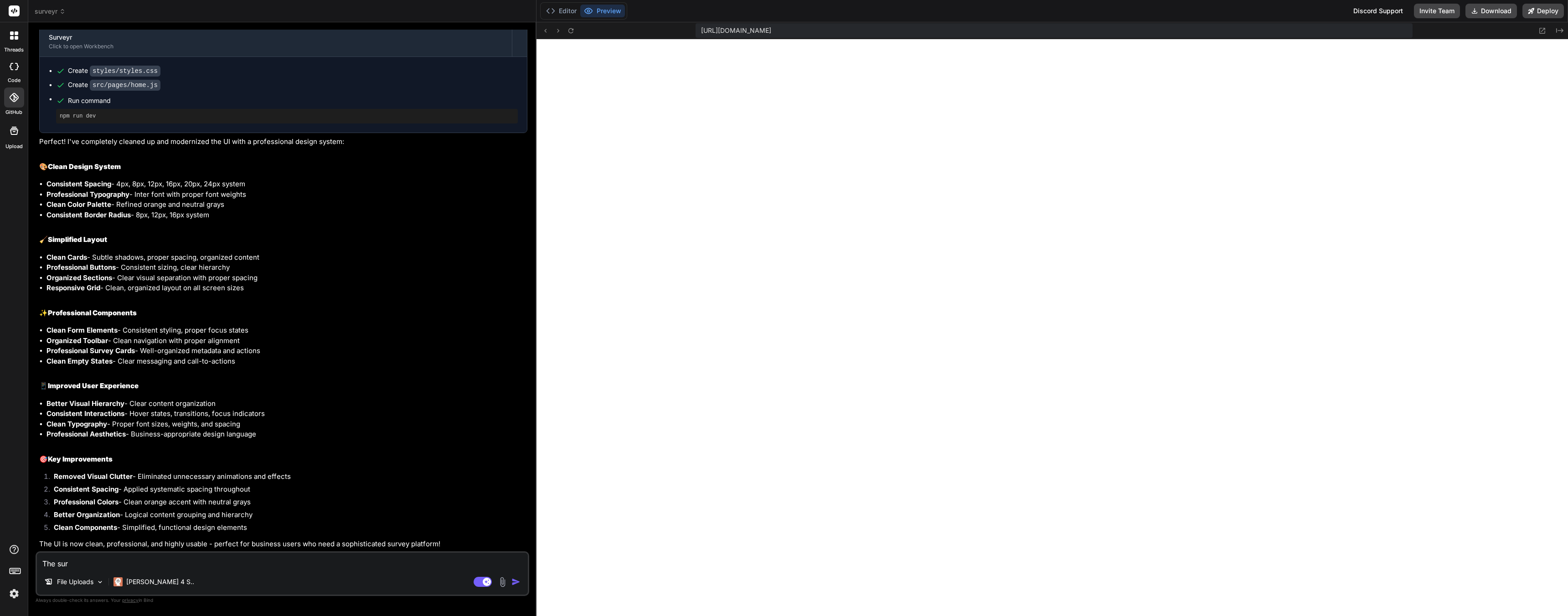
click at [13, 9] on rect at bounding box center [14, 10] width 11 height 11
click at [16, 39] on icon at bounding box center [16, 38] width 4 height 4
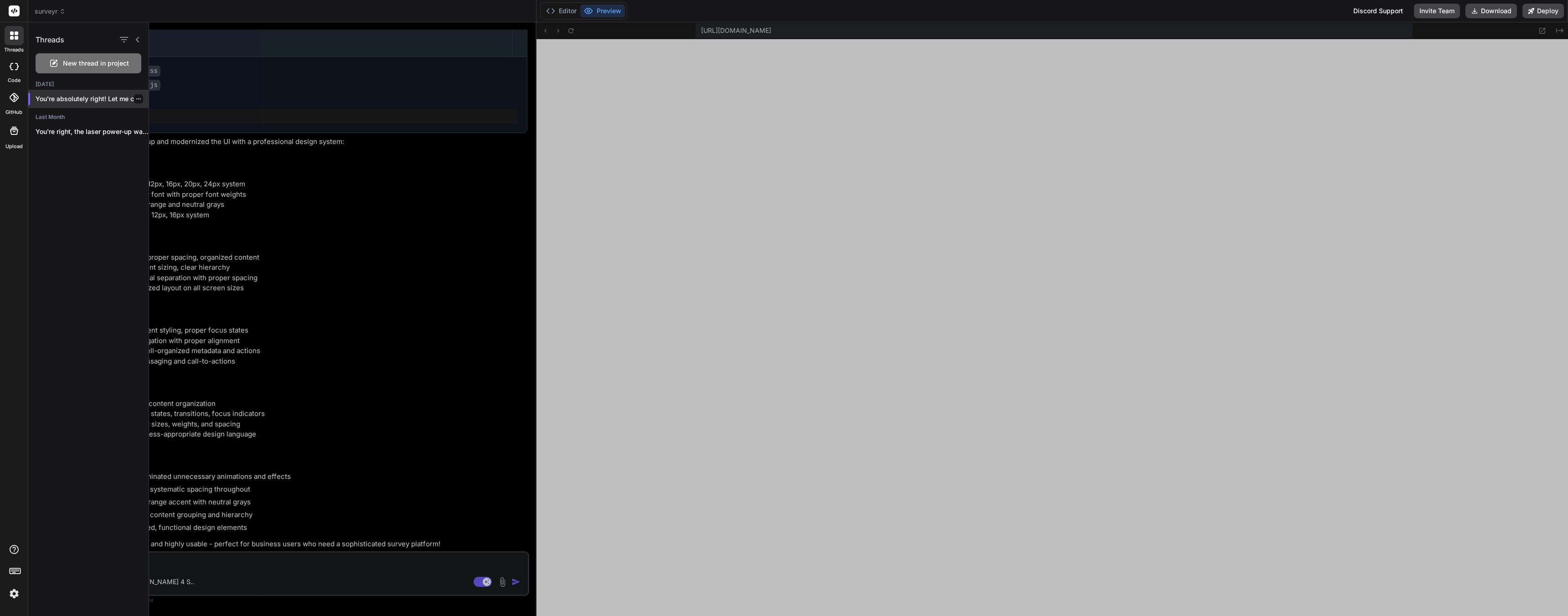
click at [138, 99] on div at bounding box center [139, 99] width 9 height 9
click at [136, 100] on icon "button" at bounding box center [139, 99] width 5 height 5
click at [148, 133] on div "Delete" at bounding box center [177, 135] width 90 height 18
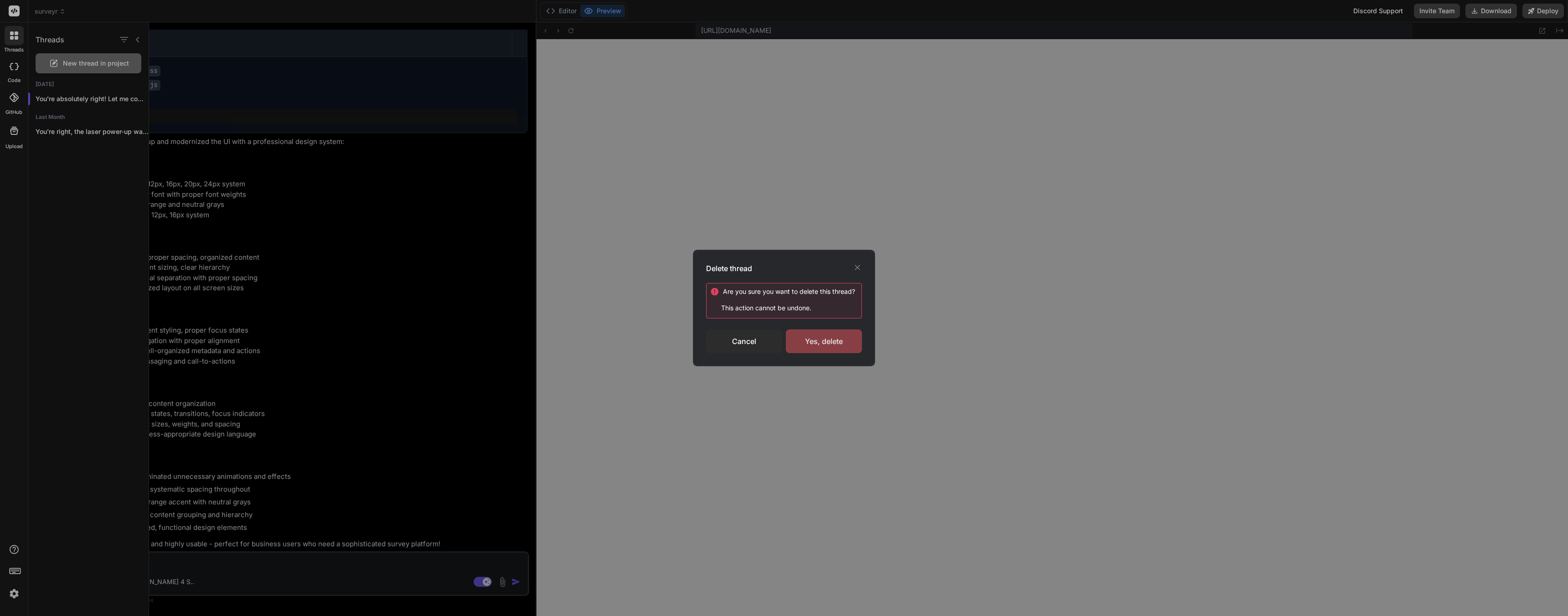
click at [801, 346] on div "Yes, delete" at bounding box center [824, 341] width 76 height 24
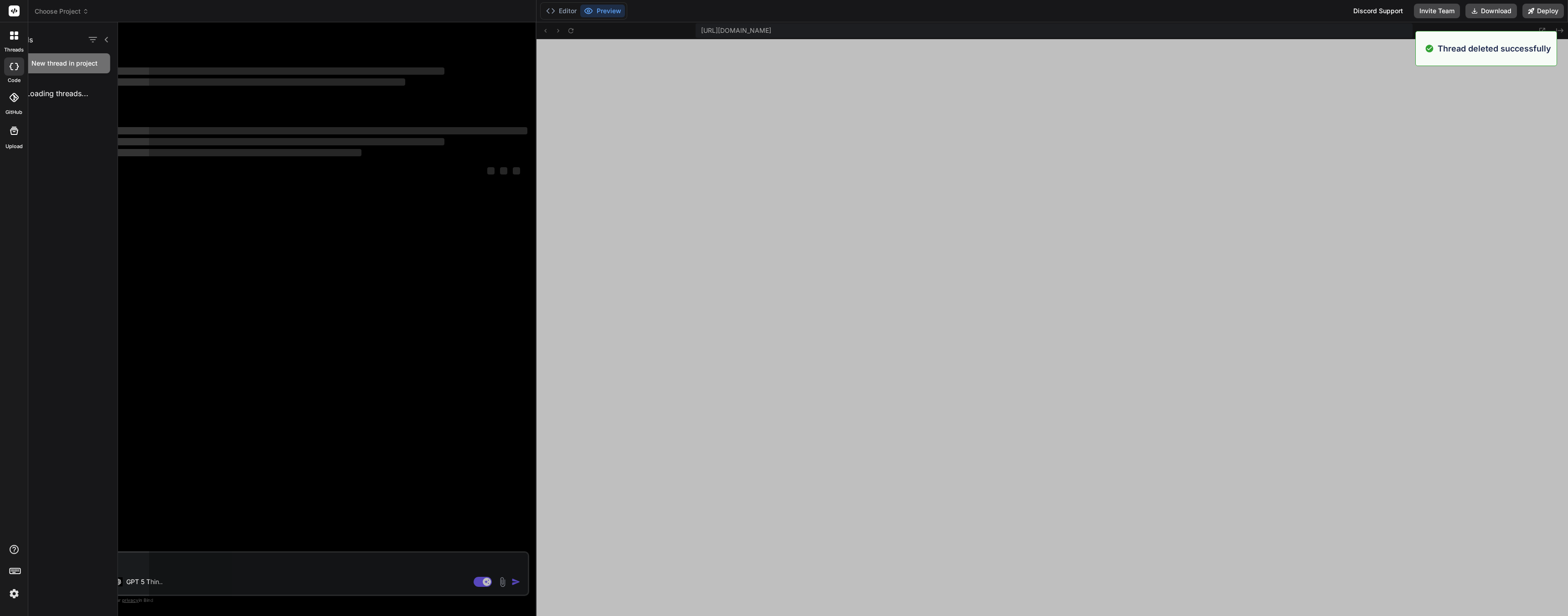
scroll to position [2736, 0]
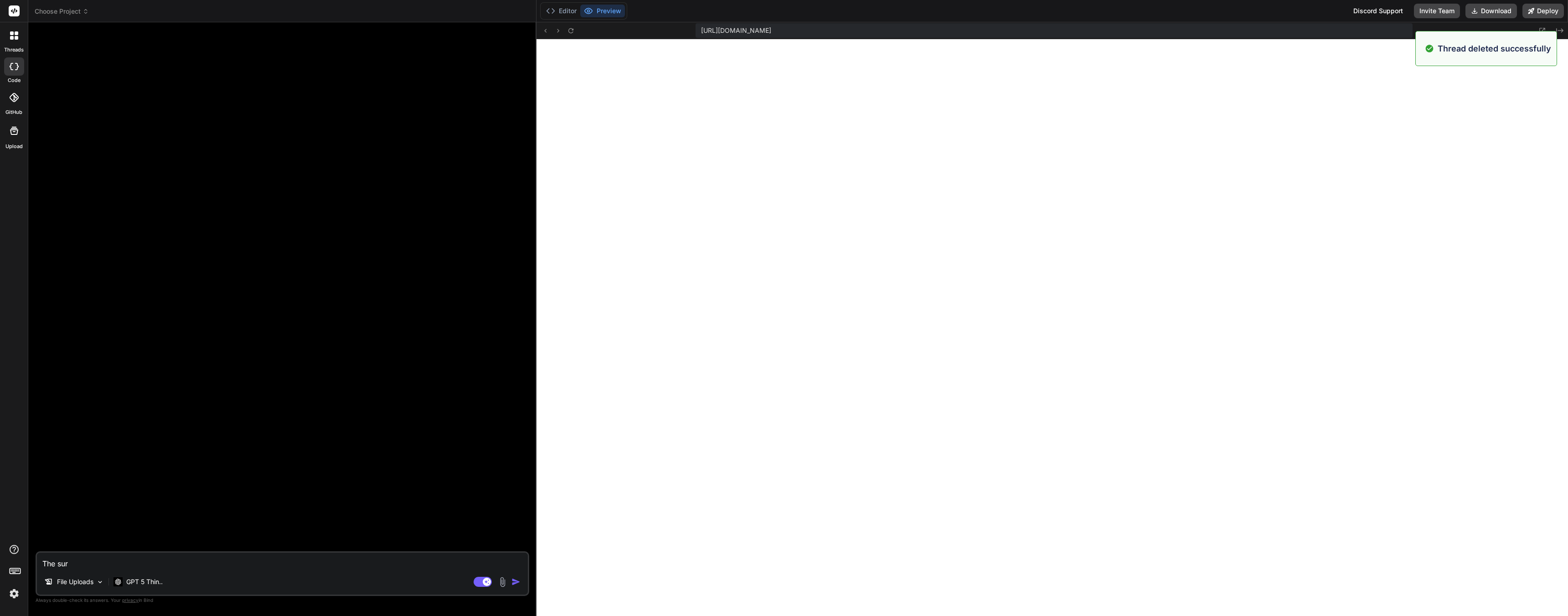
click at [16, 179] on div "threads code GitHub Upload" at bounding box center [14, 308] width 28 height 616
click at [70, 12] on span "Choose Project" at bounding box center [61, 11] width 54 height 9
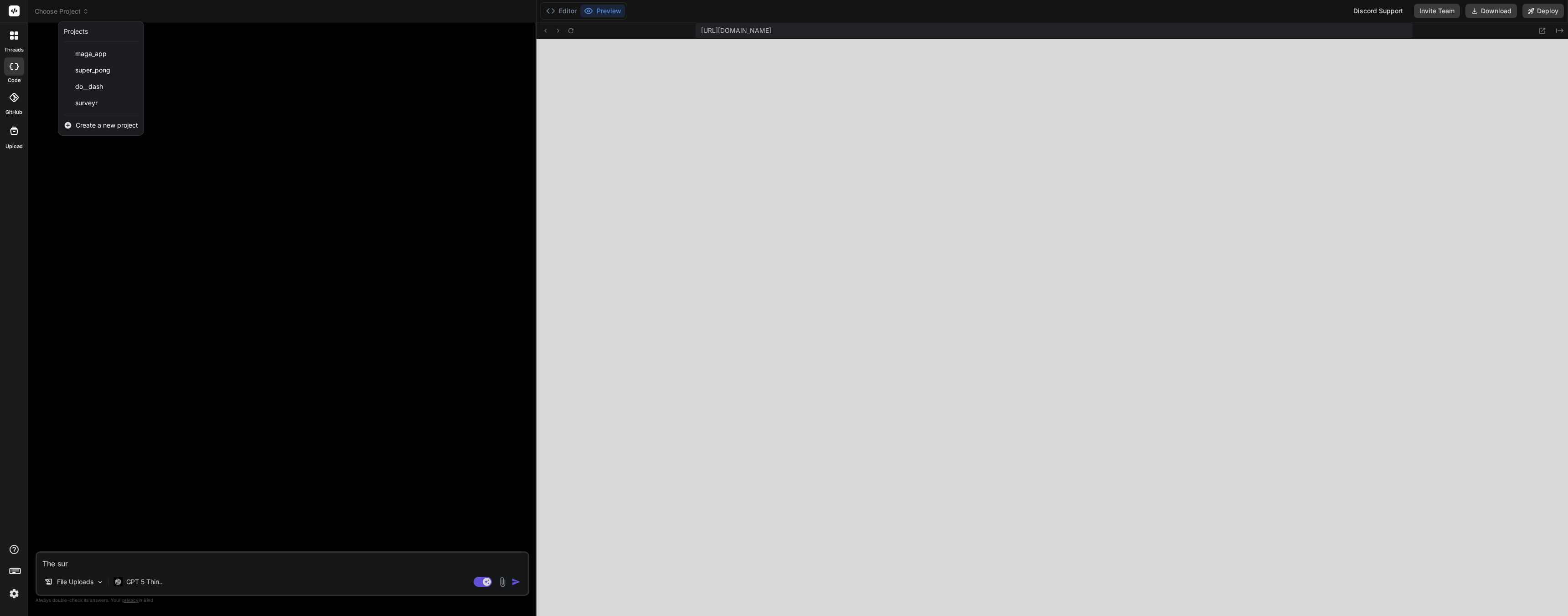
click at [126, 126] on span "Create a new project" at bounding box center [107, 126] width 62 height 9
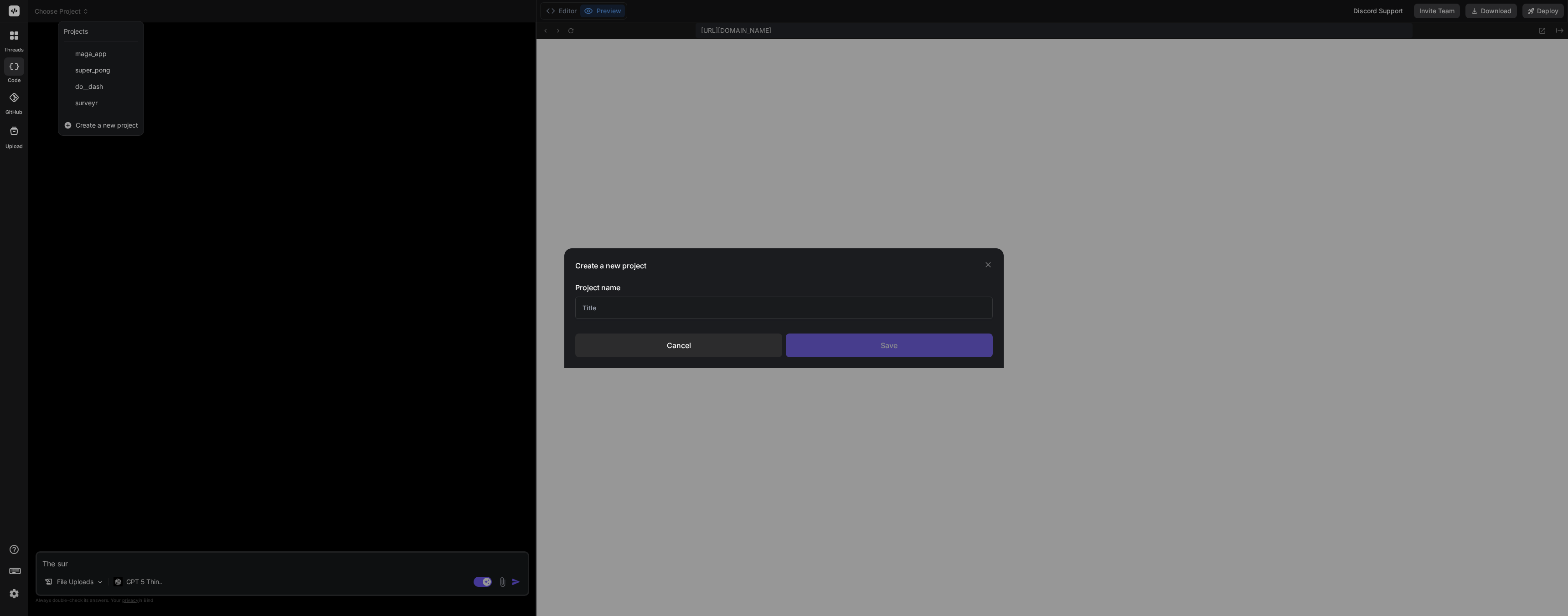
click at [644, 347] on div "Cancel" at bounding box center [679, 345] width 207 height 24
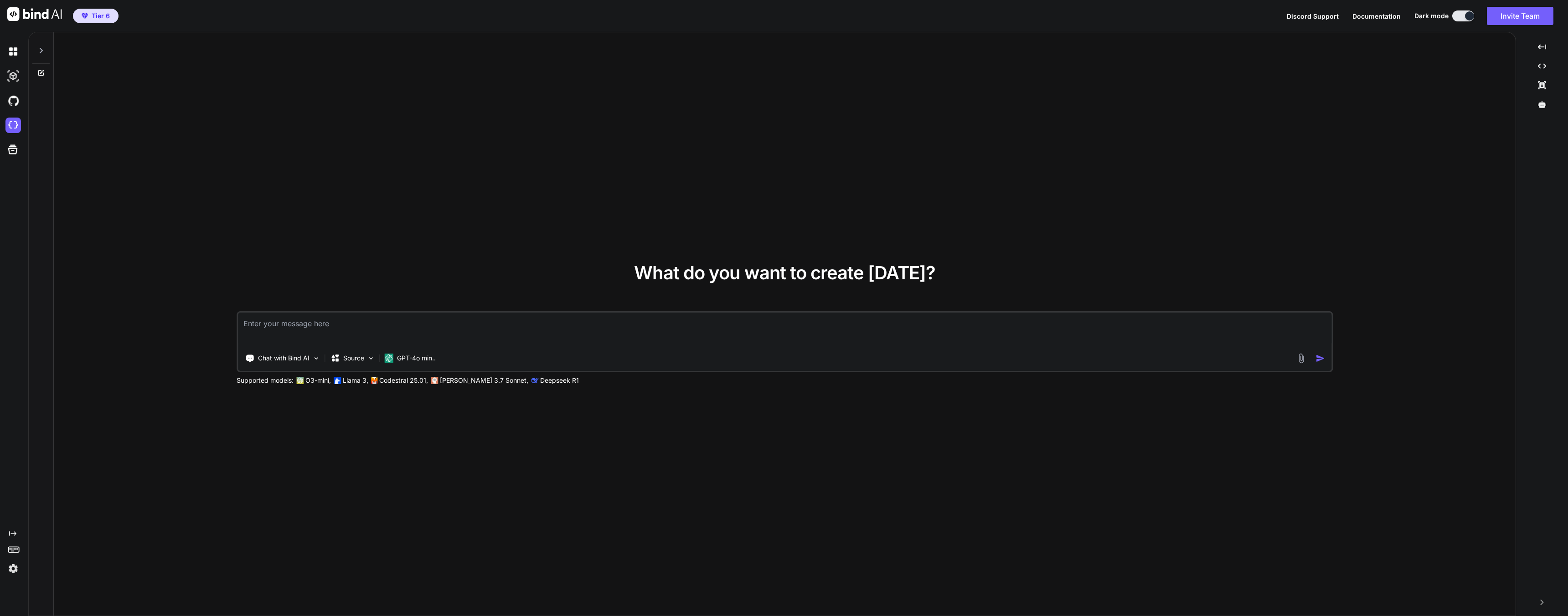
drag, startPoint x: 116, startPoint y: 171, endPoint x: 77, endPoint y: 154, distance: 42.5
click at [116, 171] on div "What do you want to create today? Chat with Bind AI Source GPT-4o min.. Support…" at bounding box center [784, 324] width 1462 height 584
click at [21, 124] on div at bounding box center [14, 126] width 19 height 16
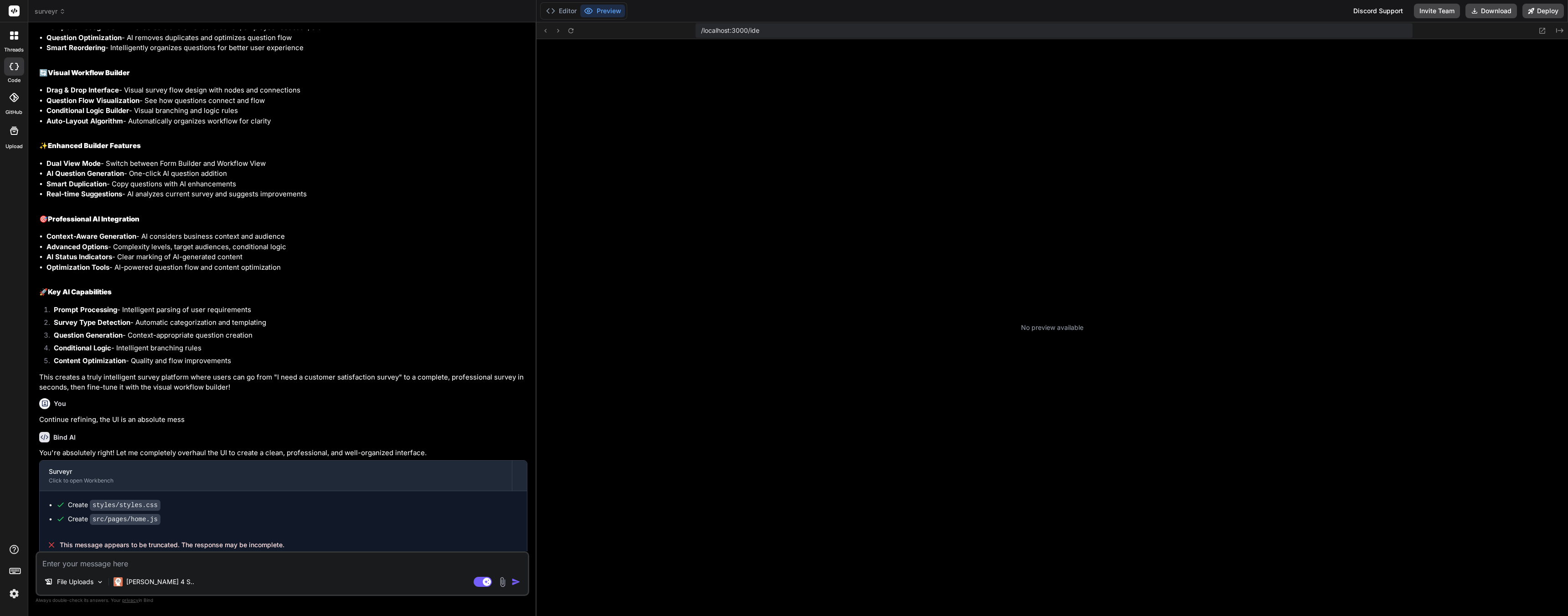
scroll to position [190, 0]
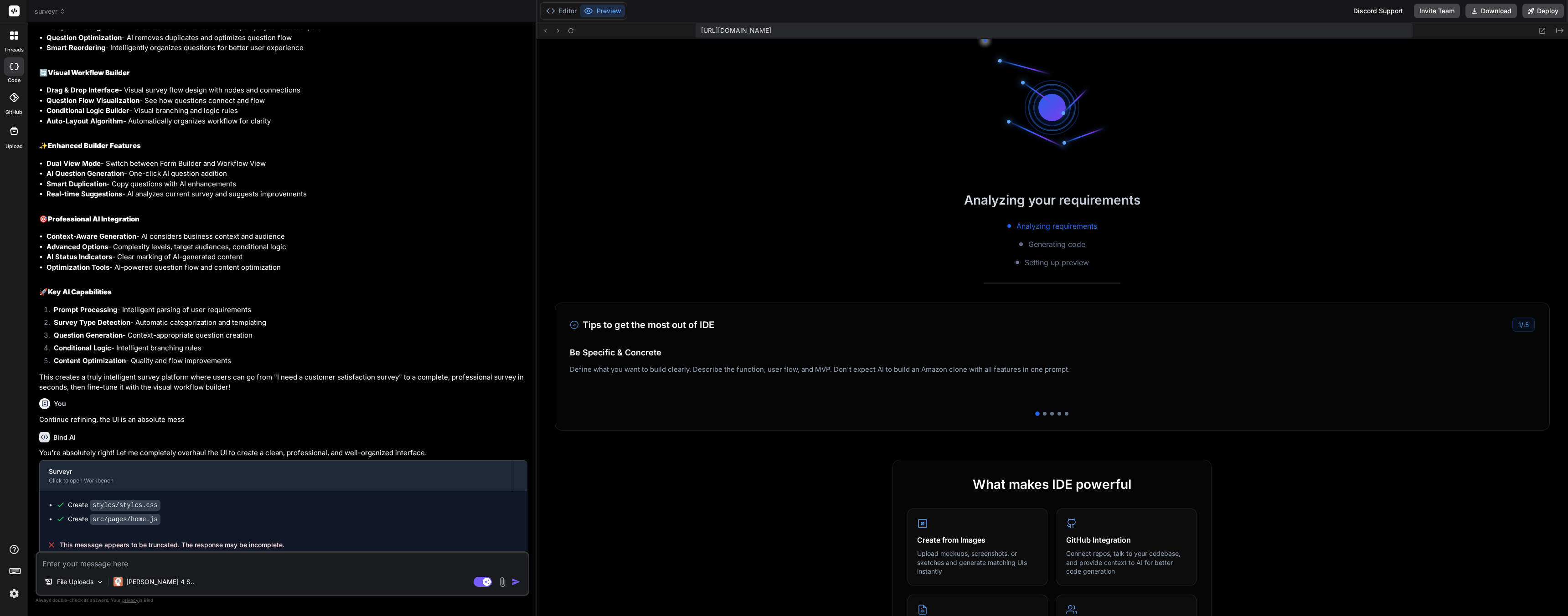
click at [49, 10] on span "surveyr" at bounding box center [50, 11] width 31 height 9
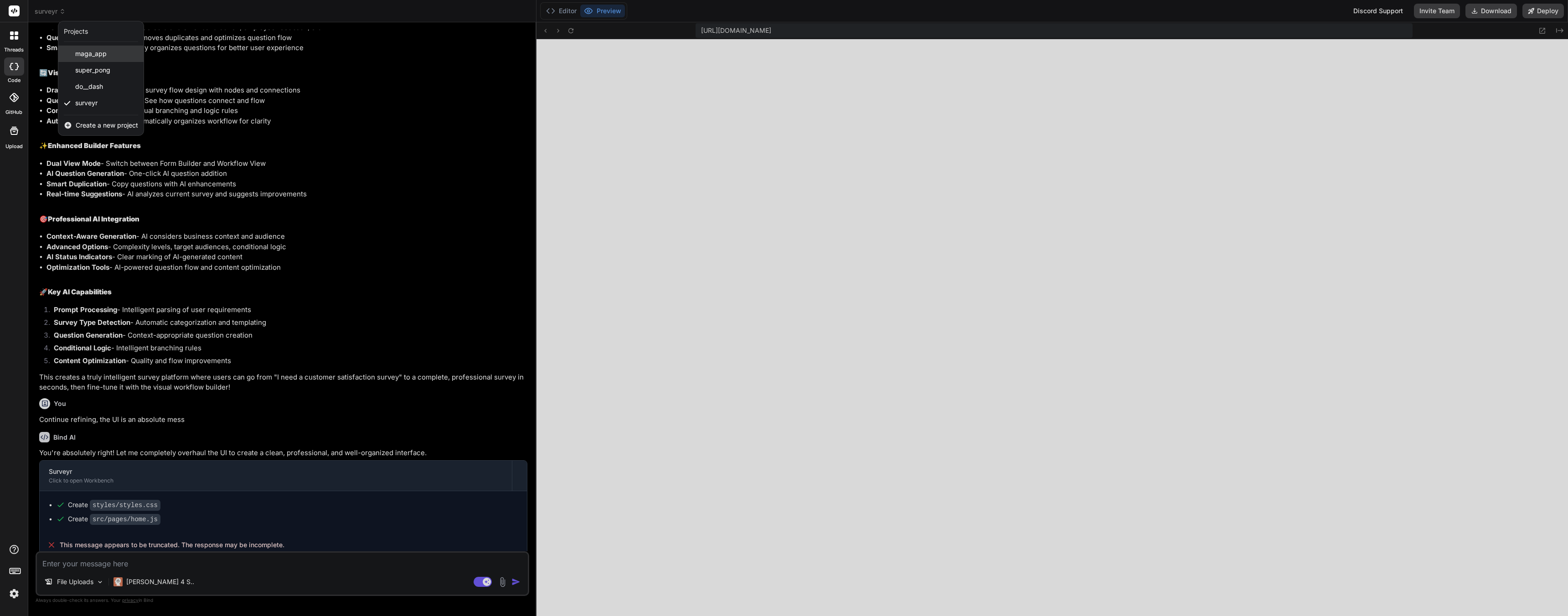
click at [101, 56] on span "maga_app" at bounding box center [91, 54] width 31 height 9
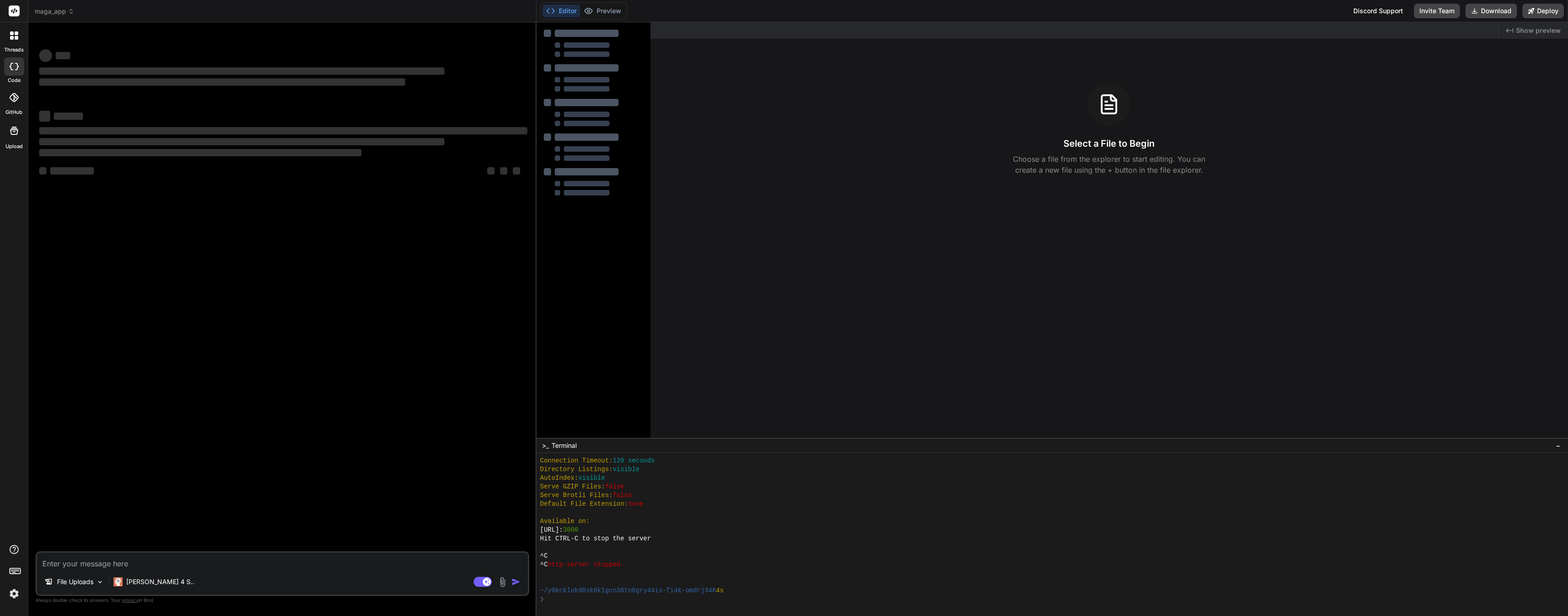
scroll to position [234, 0]
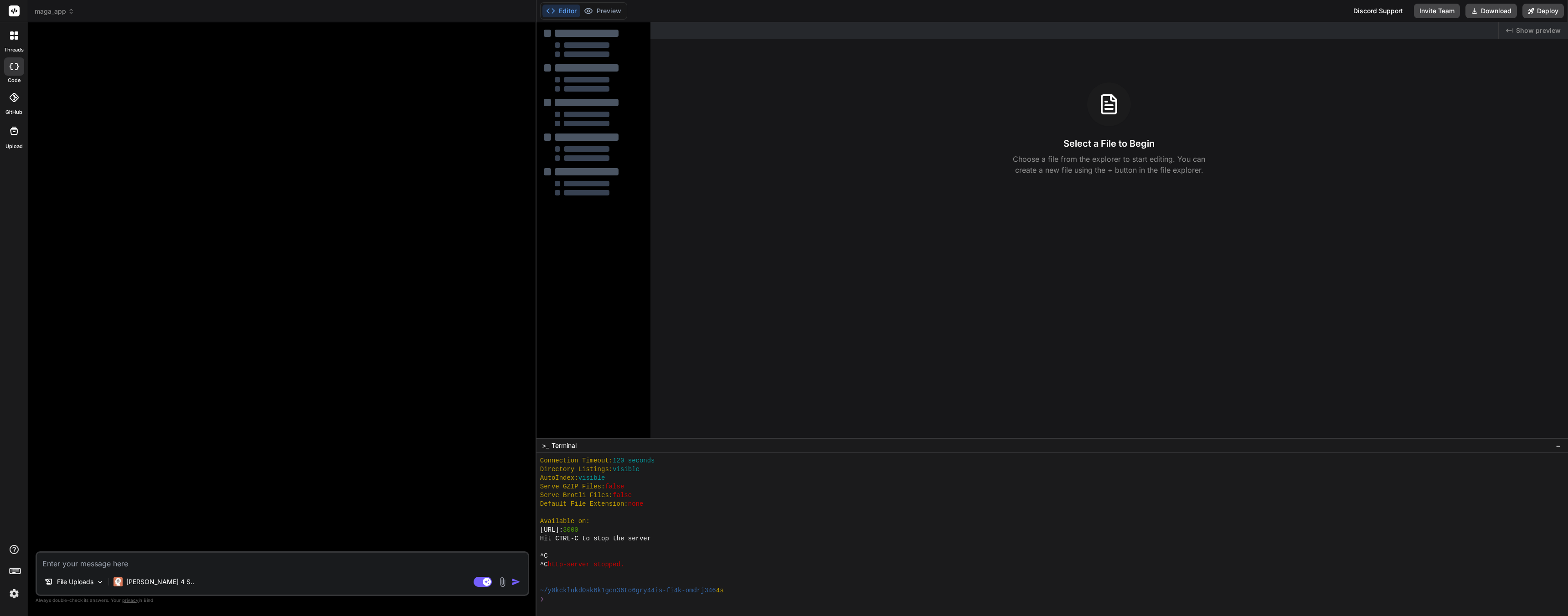
type textarea "x"
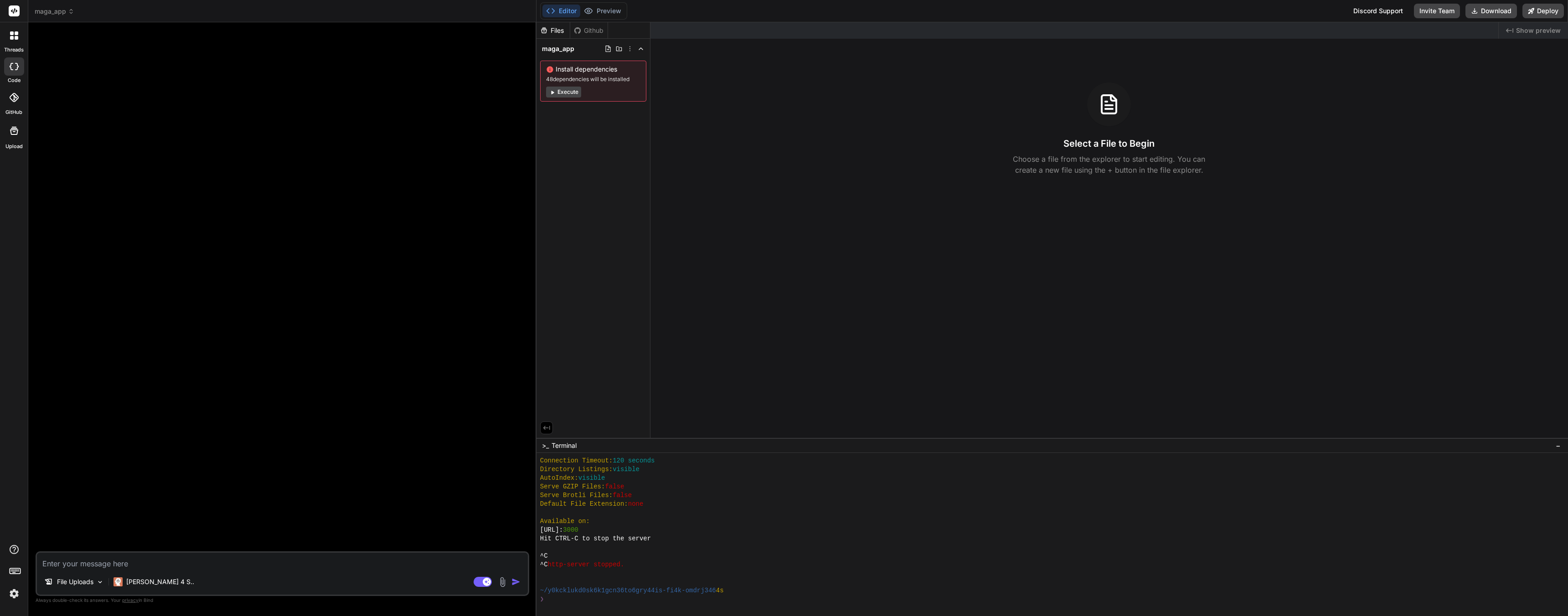
click at [50, 16] on header "maga_app Created with Pixso." at bounding box center [282, 11] width 508 height 22
click at [52, 13] on span "maga_app" at bounding box center [54, 11] width 40 height 9
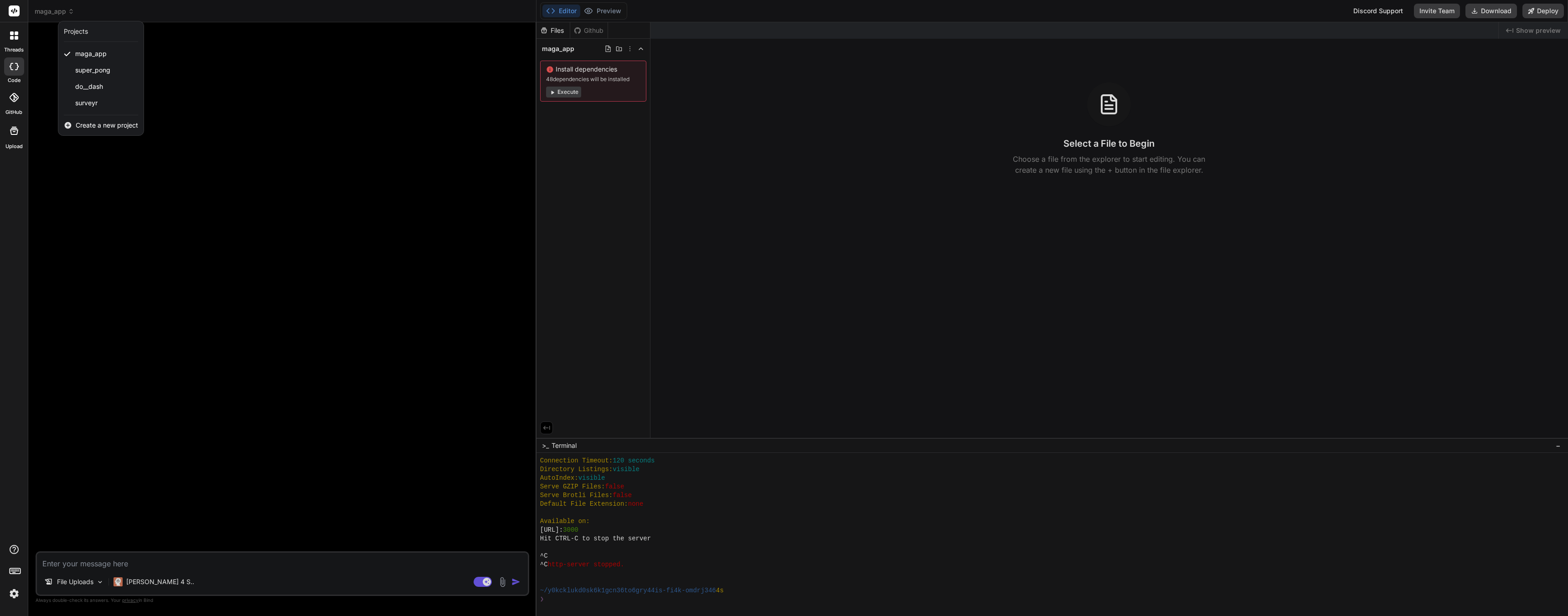
click at [121, 124] on span "Create a new project" at bounding box center [107, 126] width 62 height 9
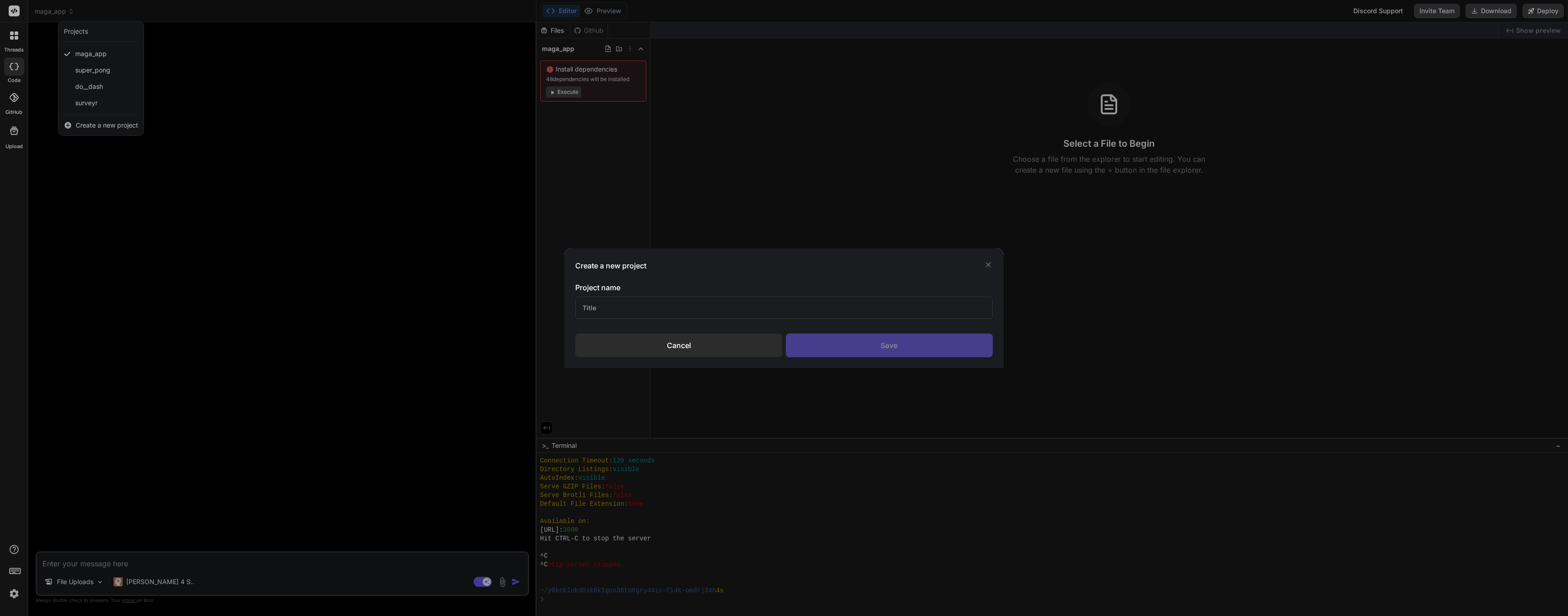
drag, startPoint x: 631, startPoint y: 301, endPoint x: 394, endPoint y: 292, distance: 237.2
click at [394, 292] on div "Create a new project Project name Cancel Save" at bounding box center [784, 308] width 1568 height 616
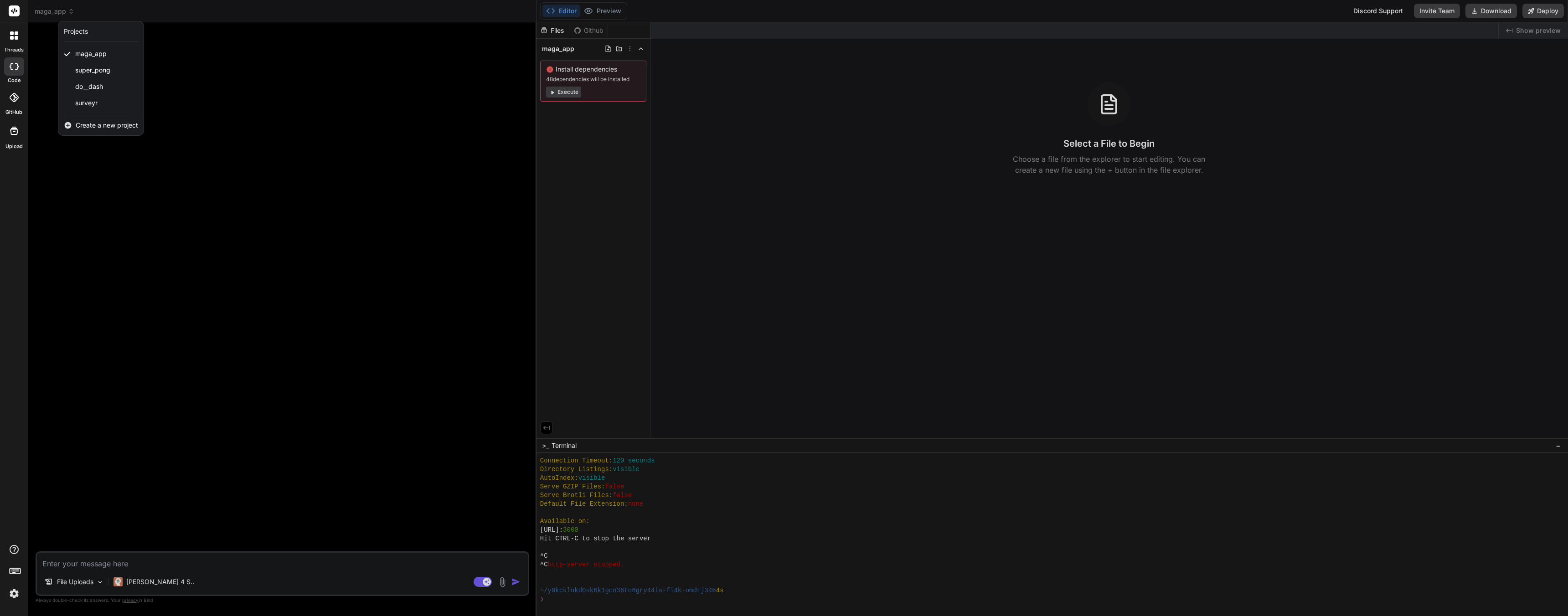
click at [94, 130] on div "Create a new project" at bounding box center [101, 125] width 85 height 20
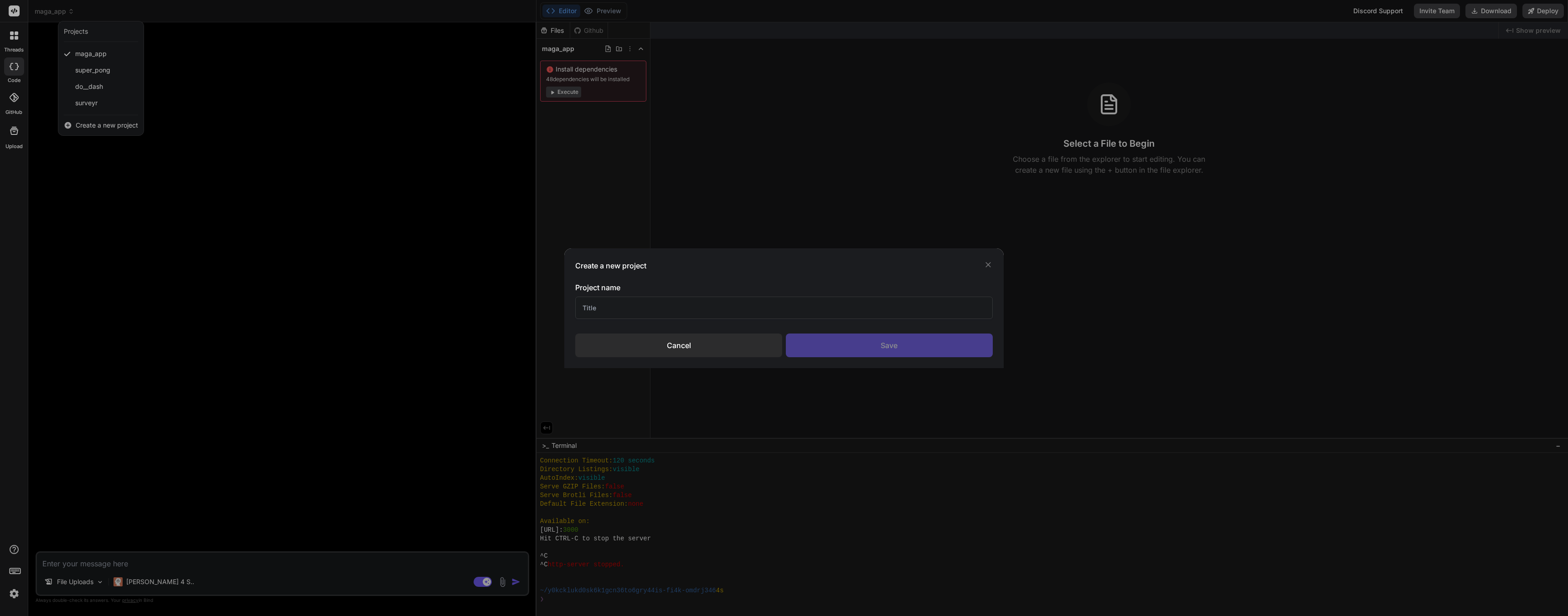
click at [678, 311] on input "text" at bounding box center [784, 308] width 417 height 22
type input "DO Dashboard"
click at [875, 345] on div "Save" at bounding box center [889, 345] width 207 height 24
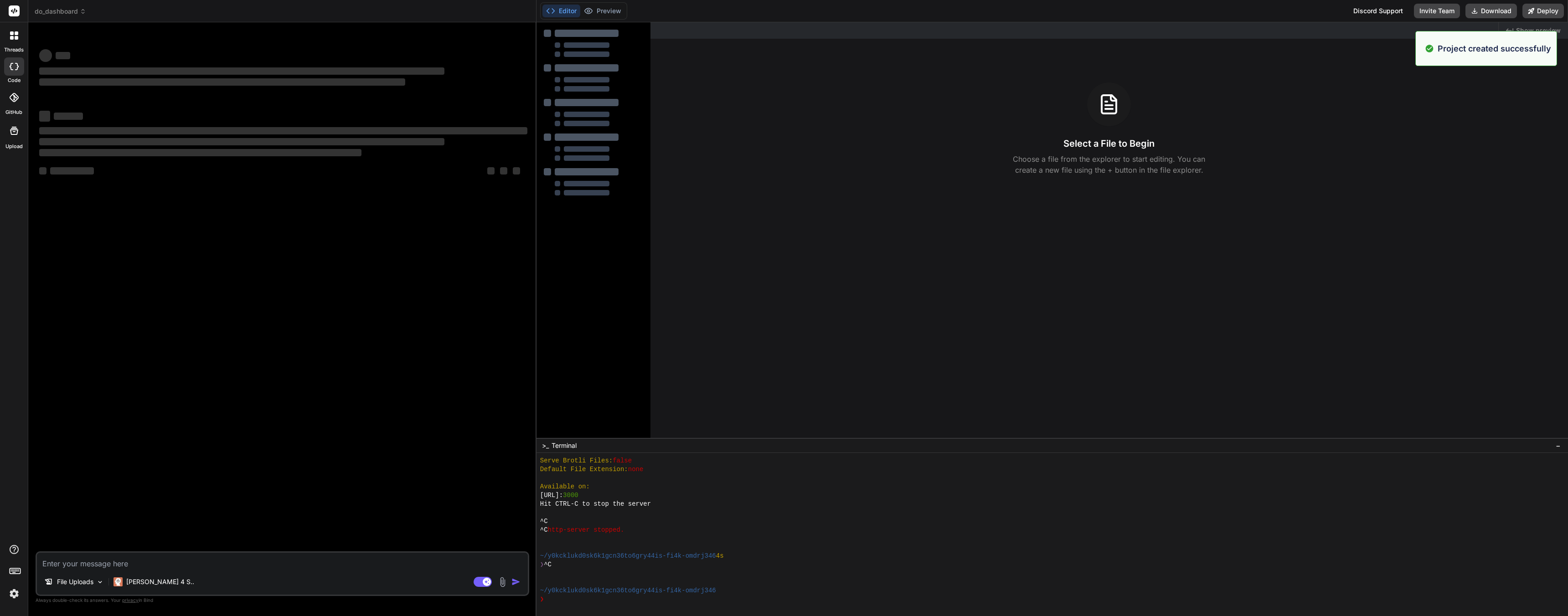
scroll to position [268, 0]
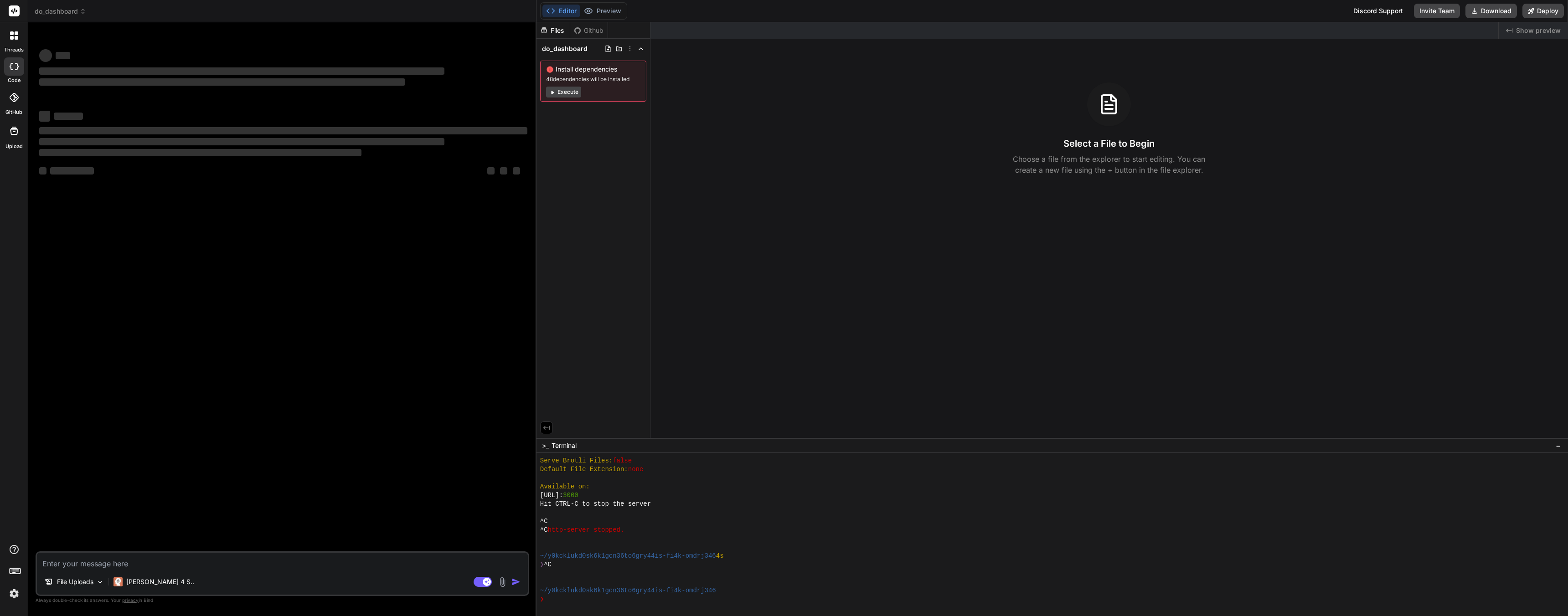
click at [505, 585] on img at bounding box center [502, 582] width 10 height 10
click at [468, 562] on div "Upload Documents and Code Files" at bounding box center [439, 557] width 116 height 16
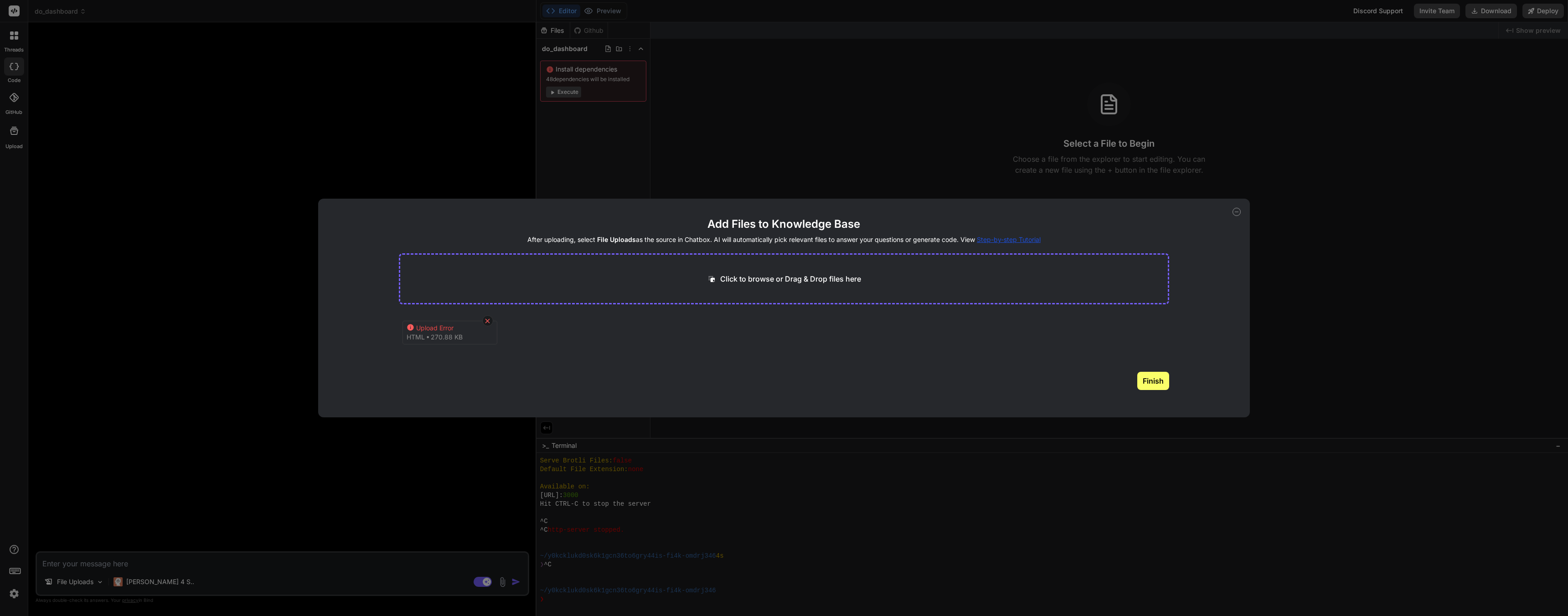
click at [486, 322] on icon at bounding box center [487, 321] width 8 height 8
click at [92, 580] on div "Add Files to Knowledge Base After uploading, select File Uploads as the source …" at bounding box center [784, 308] width 1568 height 616
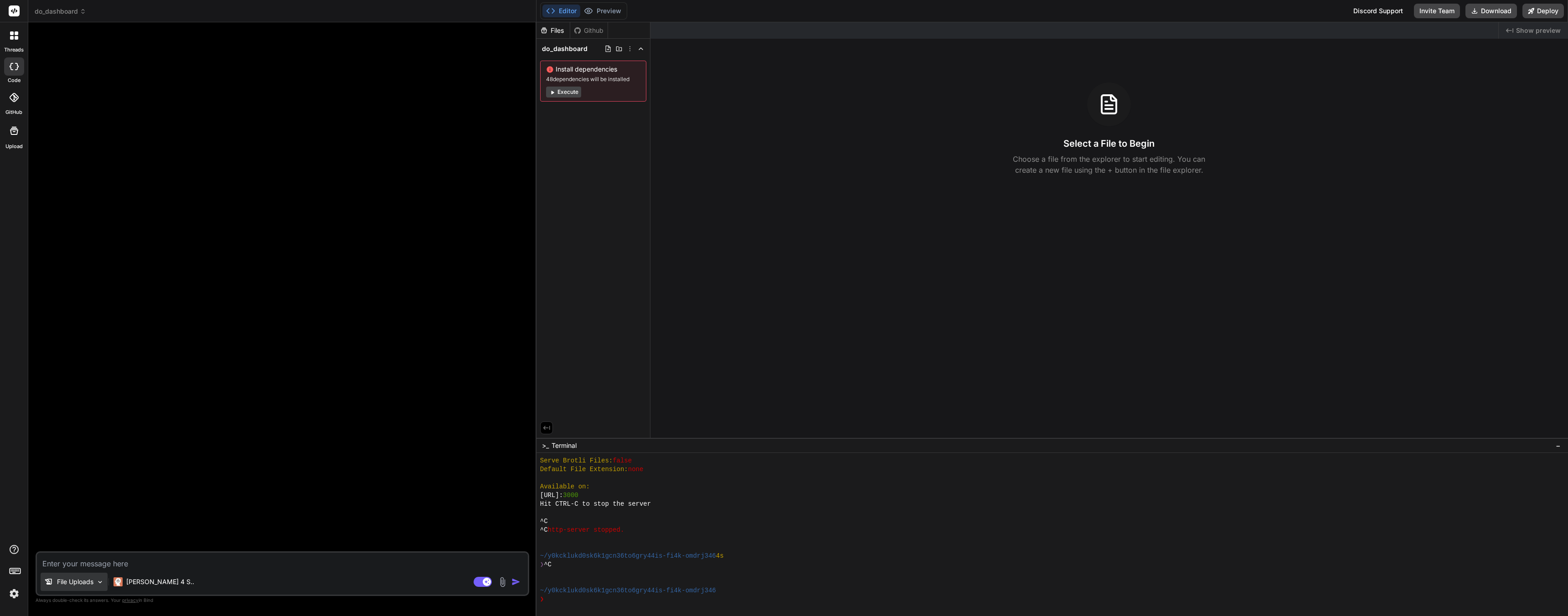
click at [92, 583] on p "File Uploads" at bounding box center [75, 582] width 37 height 9
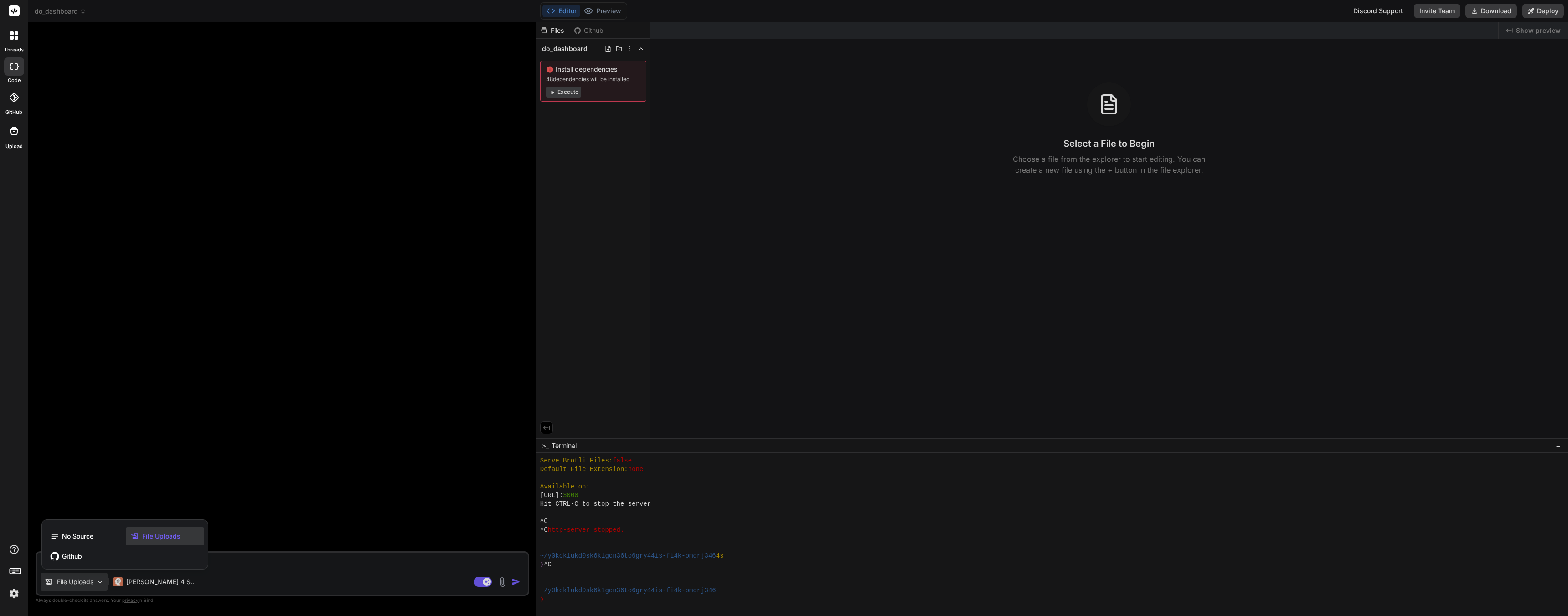
click at [321, 558] on div at bounding box center [784, 308] width 1568 height 616
click at [256, 573] on div "File Uploads Claude 4 S.." at bounding box center [282, 583] width 491 height 22
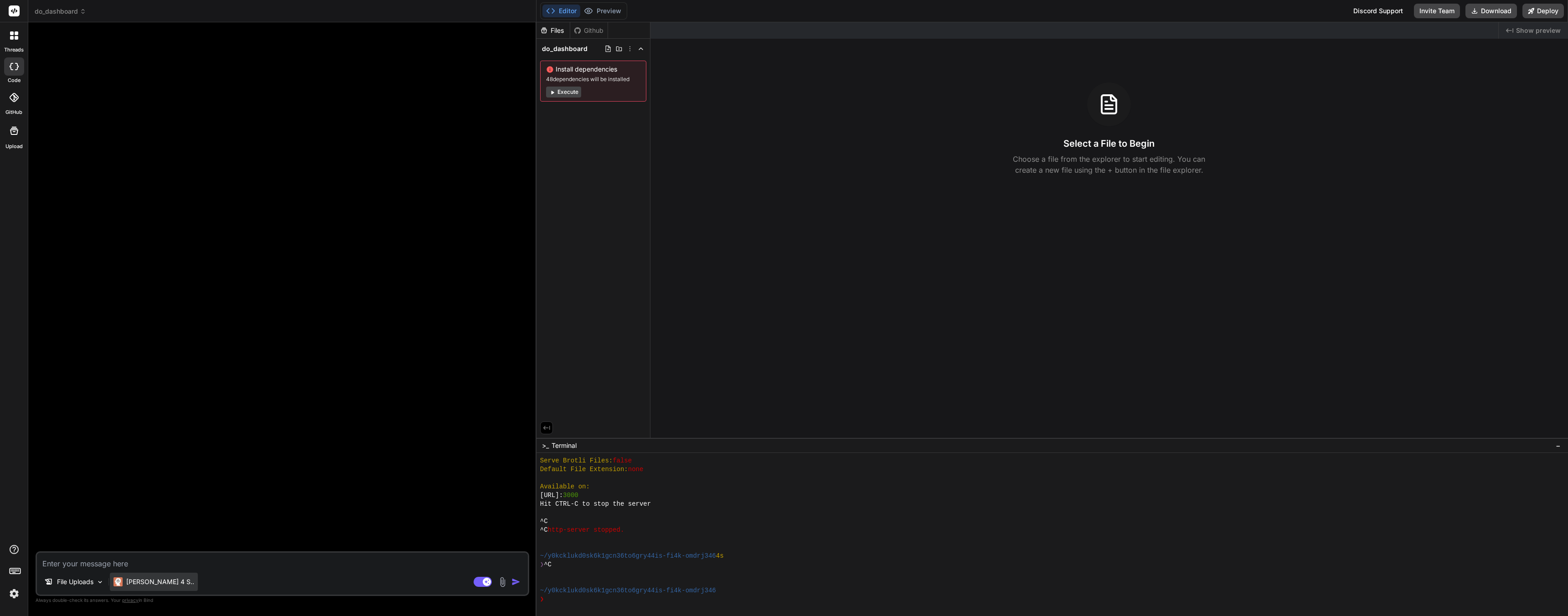
drag, startPoint x: 251, startPoint y: 562, endPoint x: 138, endPoint y: 584, distance: 115.1
click at [250, 562] on textarea at bounding box center [282, 560] width 491 height 16
click at [134, 585] on p "Claude 4 S.." at bounding box center [160, 582] width 68 height 9
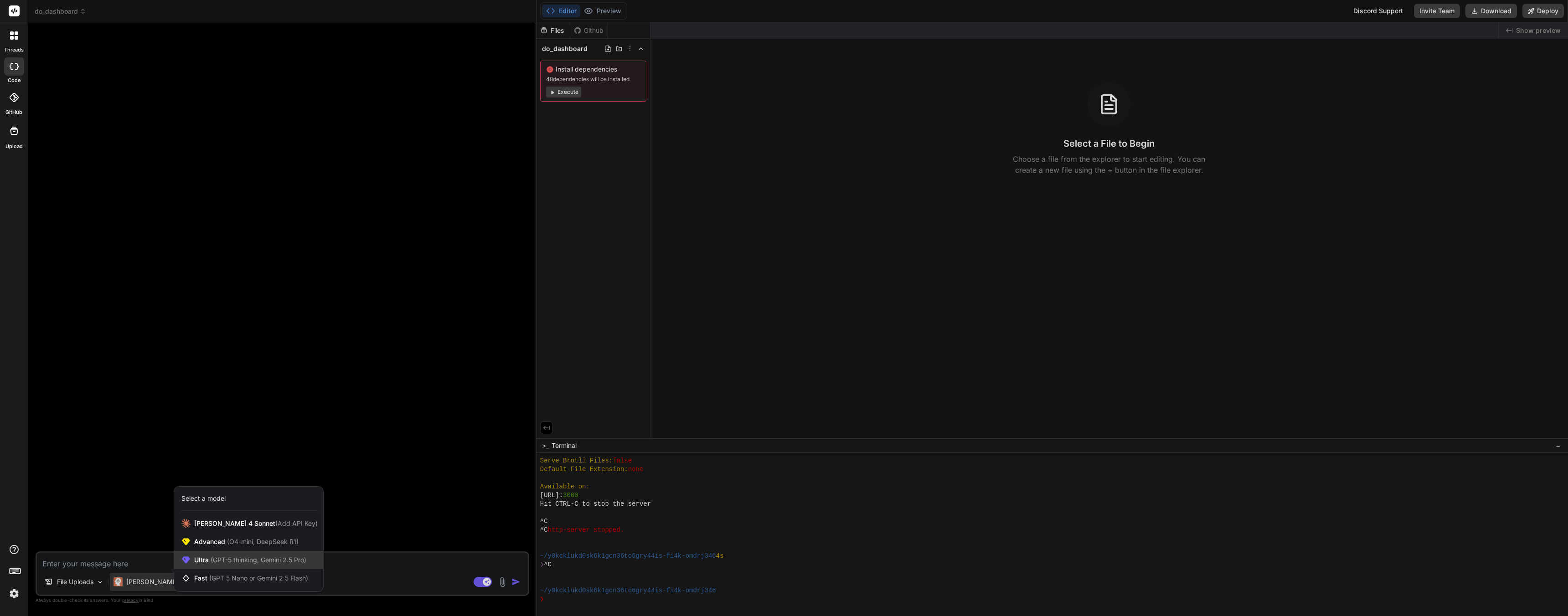
click at [249, 557] on span "(GPT-5 thinking, Gemini 2.5 Pro)" at bounding box center [257, 560] width 97 height 8
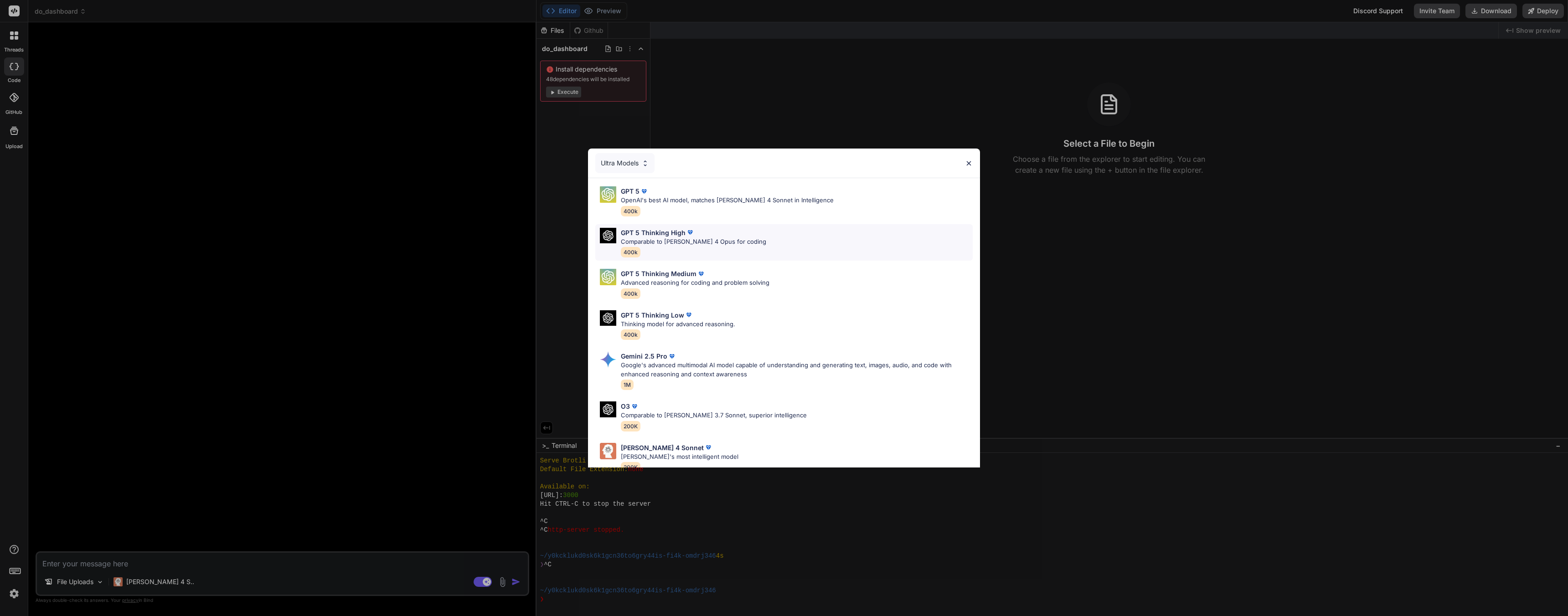
click at [717, 245] on p "Comparable to Claude 4 Opus for coding" at bounding box center [693, 242] width 145 height 9
type textarea "x"
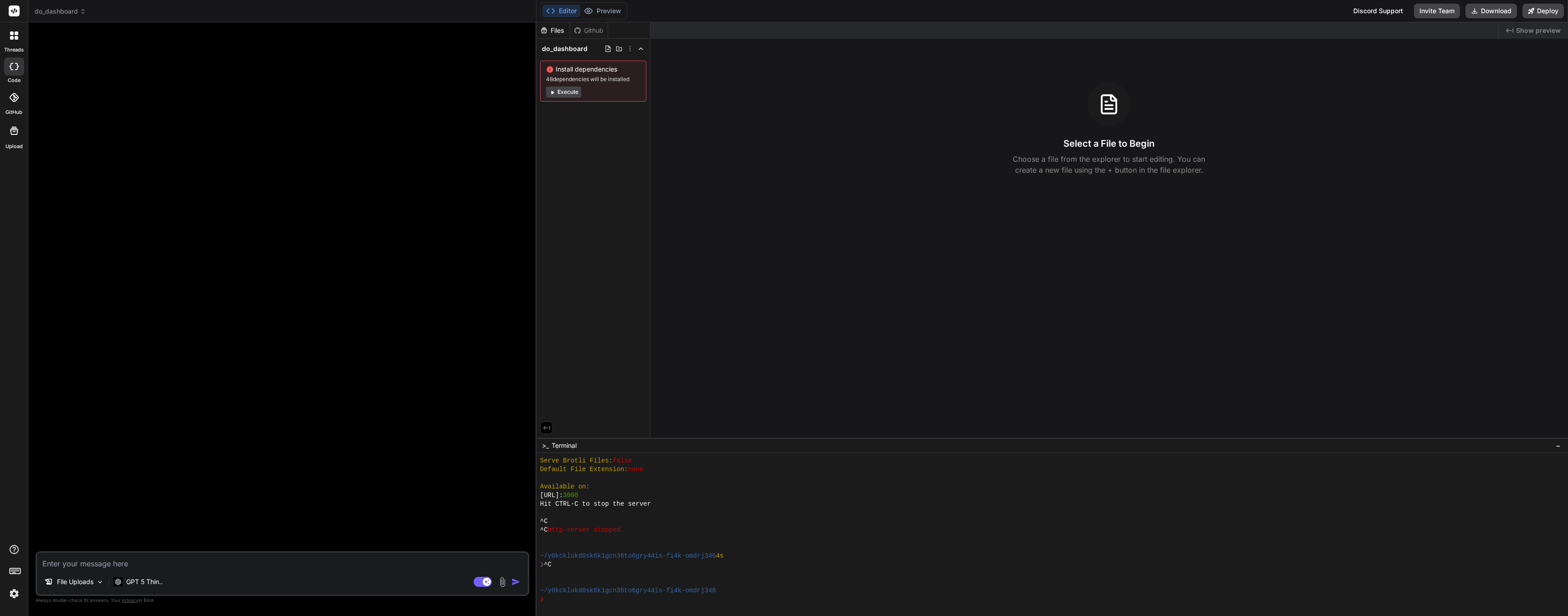
click at [140, 560] on textarea at bounding box center [282, 560] width 491 height 16
type textarea "B"
type textarea "x"
type textarea "Bu"
type textarea "x"
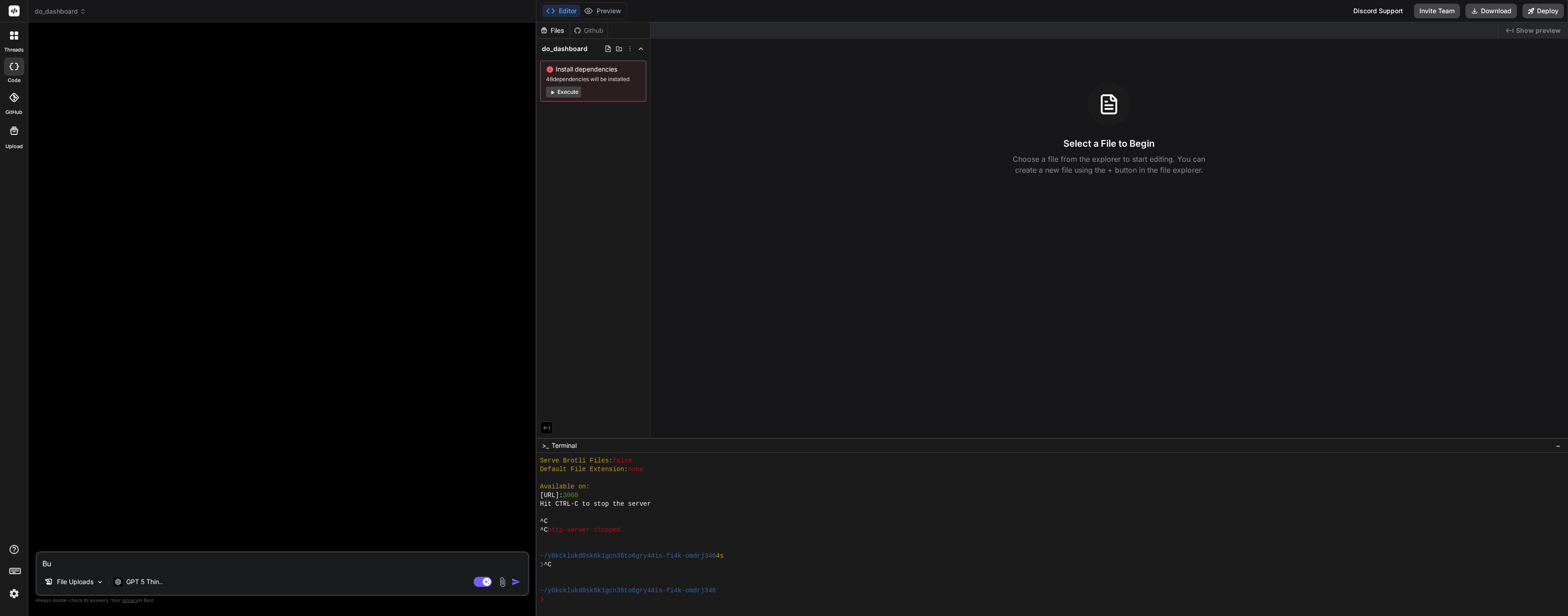
type textarea "Bui"
type textarea "x"
type textarea "Buil"
type textarea "x"
type textarea "Build"
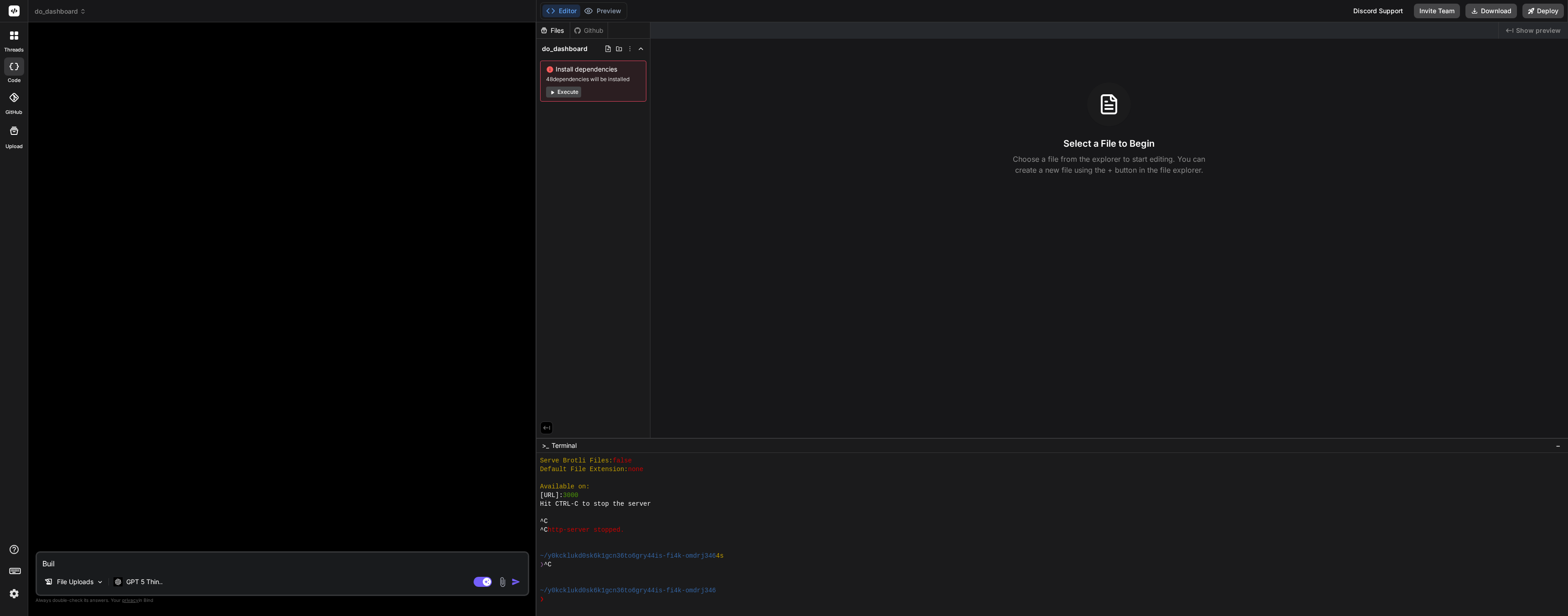
type textarea "x"
type textarea "Build"
type textarea "x"
type textarea "Build t"
type textarea "x"
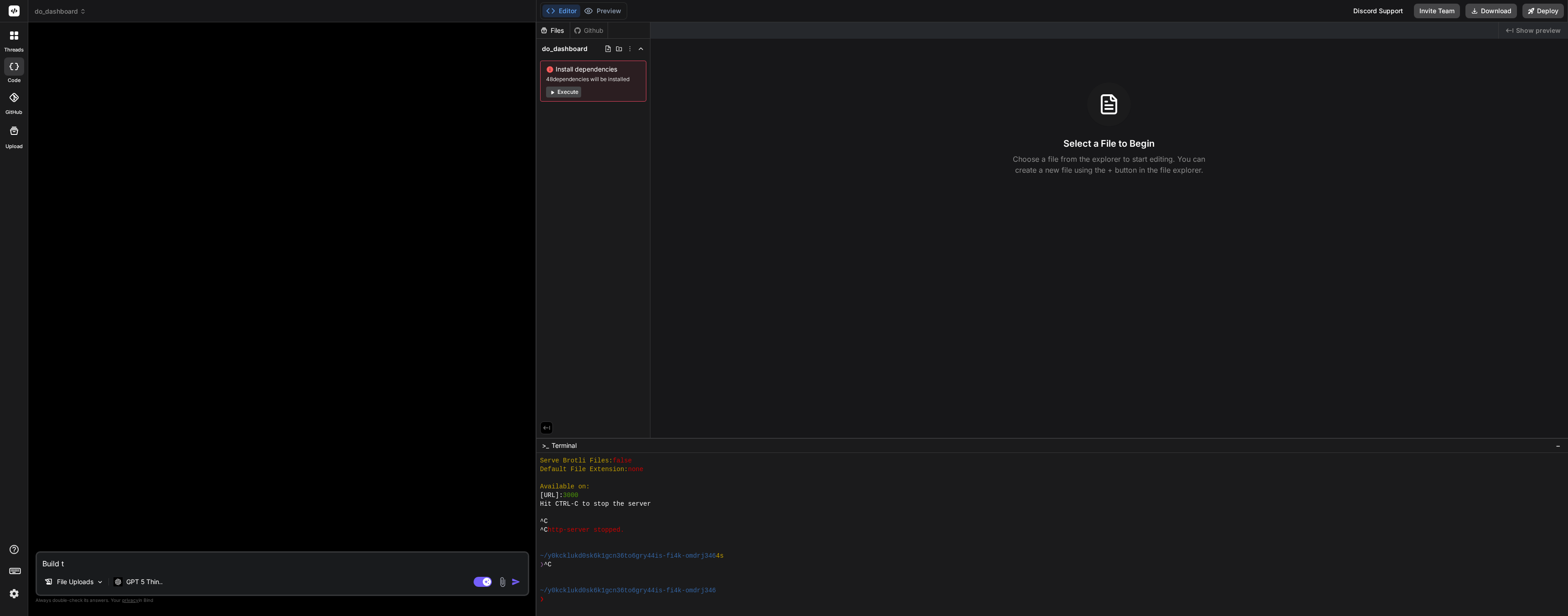
type textarea "Build th"
type textarea "x"
type textarea "Build thi"
type textarea "x"
type textarea "Build this"
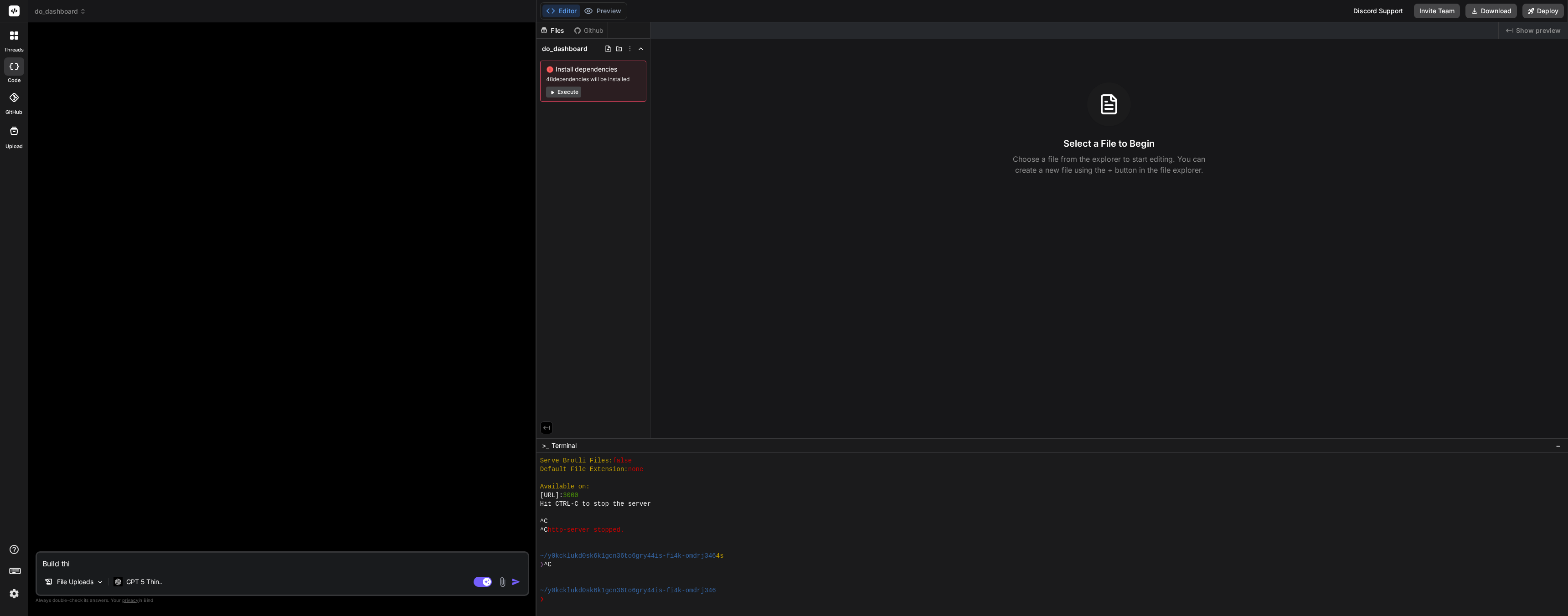
type textarea "x"
type textarea "Build this"
type textarea "x"
type textarea "Build this s"
type textarea "x"
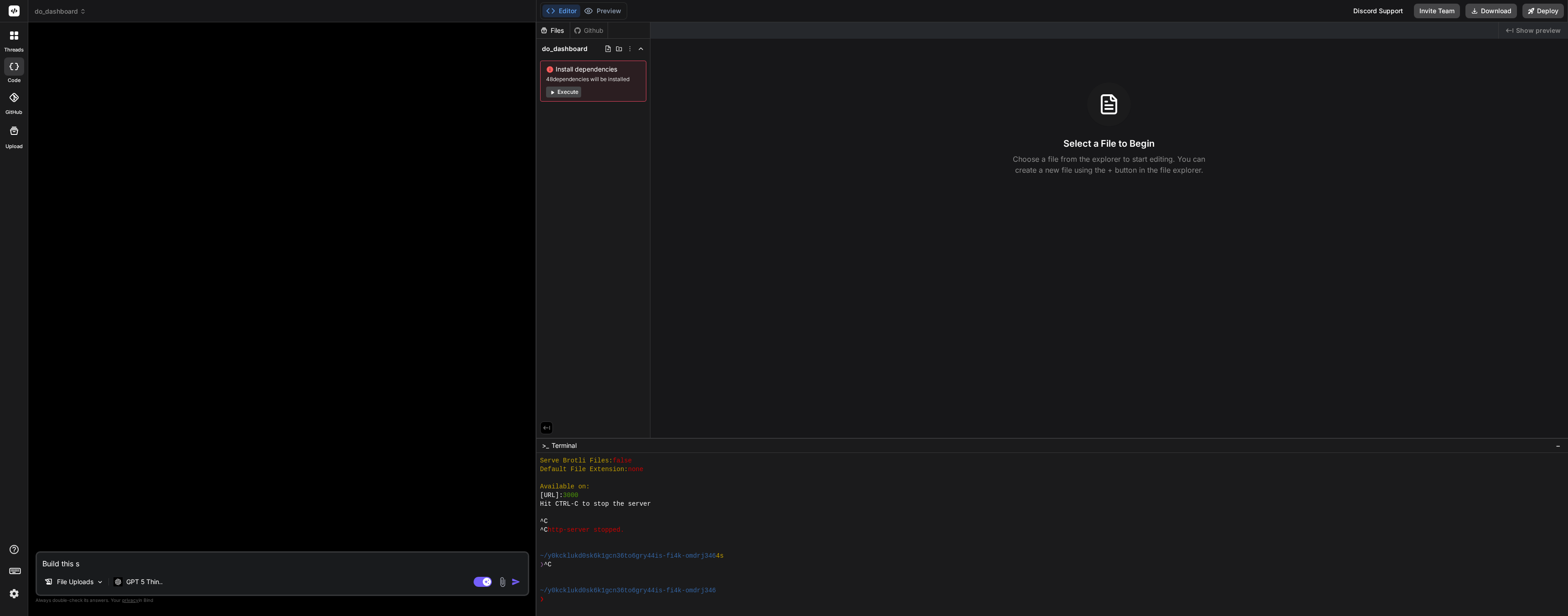
type textarea "Build this si"
type textarea "x"
type textarea "Build this sin"
type textarea "x"
type textarea "Build this sing"
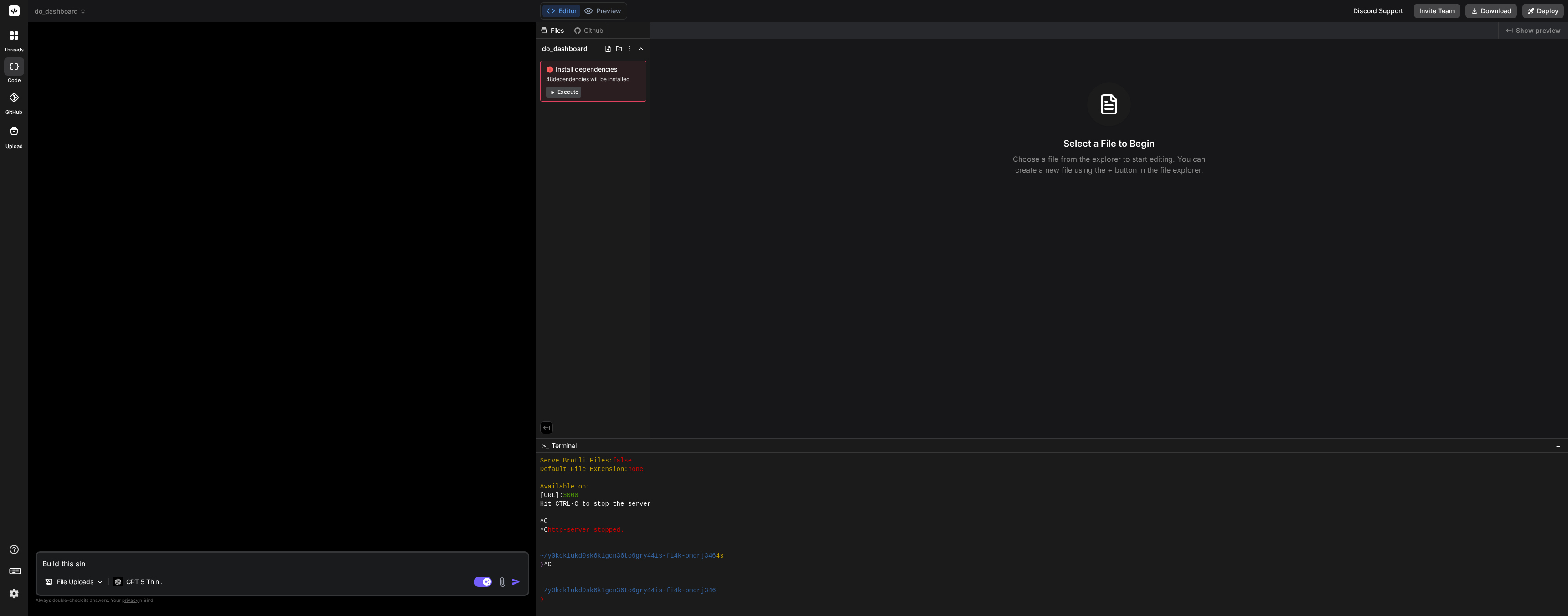
type textarea "x"
type textarea "Build this singl"
type textarea "x"
type textarea "Build this single"
type textarea "x"
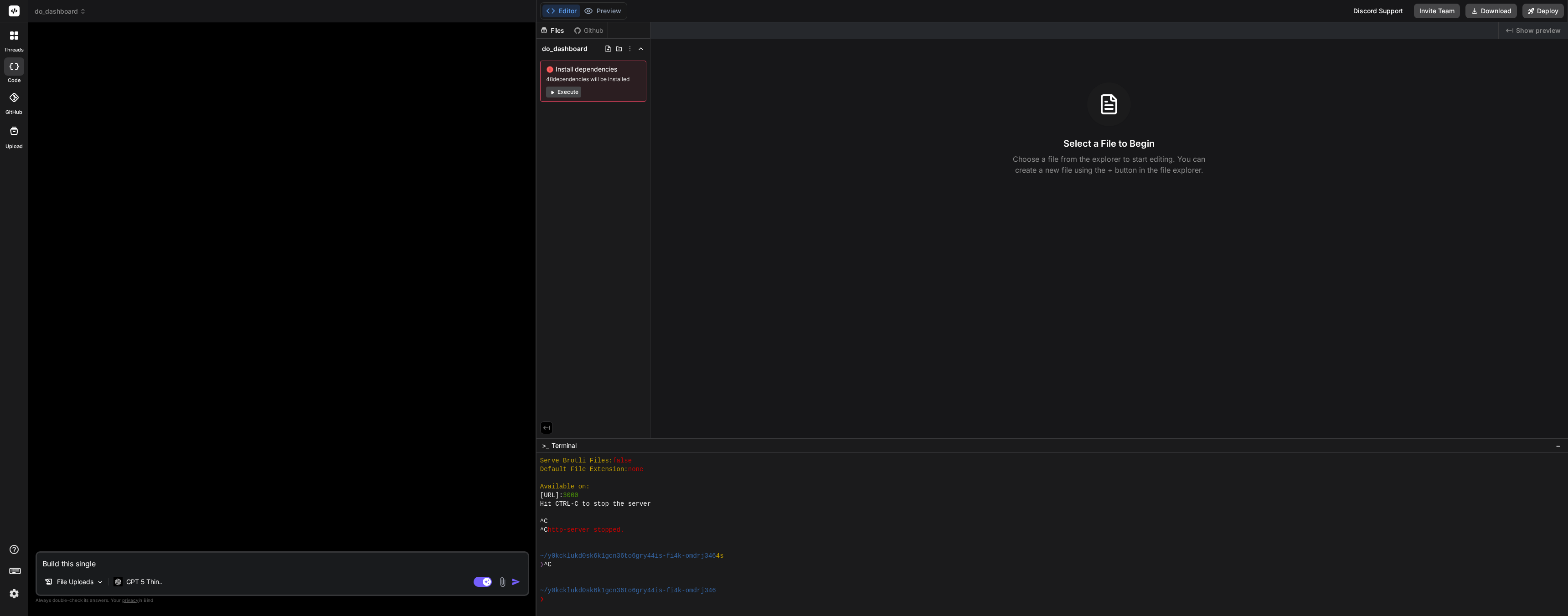
type textarea "Build this single"
type textarea "x"
type textarea "Build this single p"
type textarea "x"
type textarea "Build this single pa"
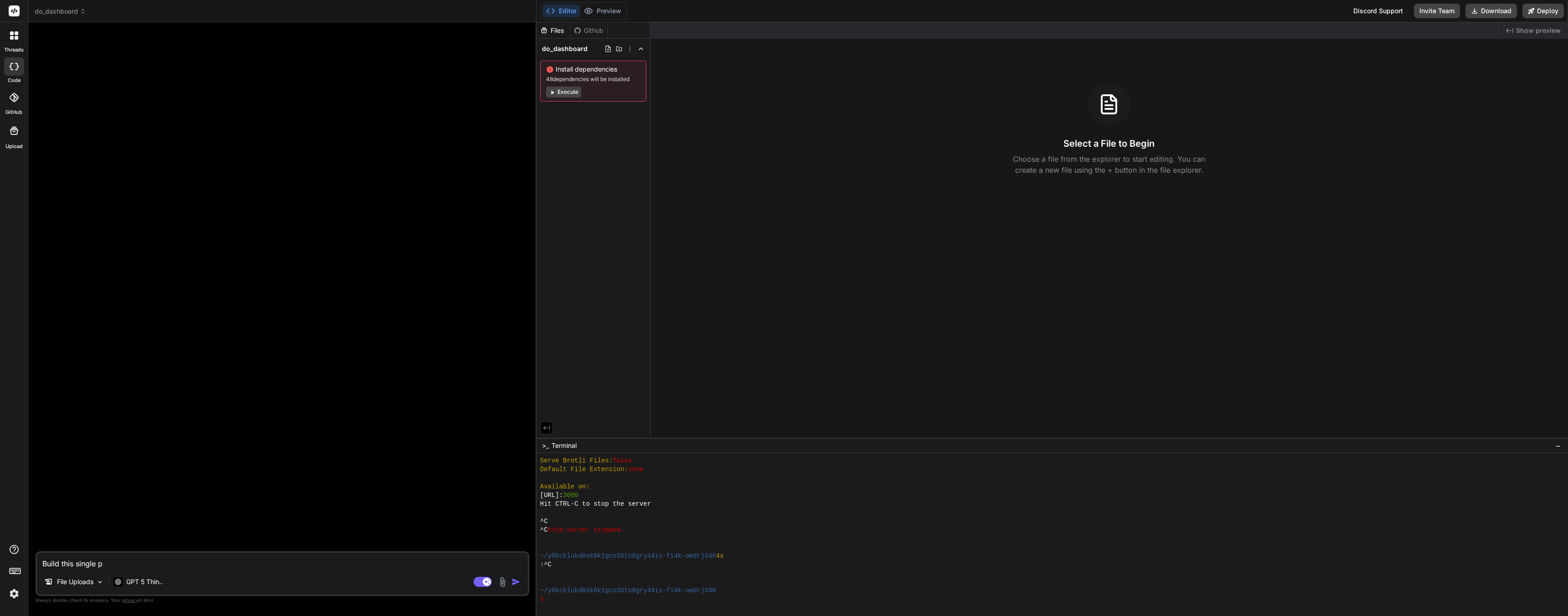
type textarea "x"
type textarea "Build this single pag"
type textarea "x"
type textarea "Build this single page"
type textarea "x"
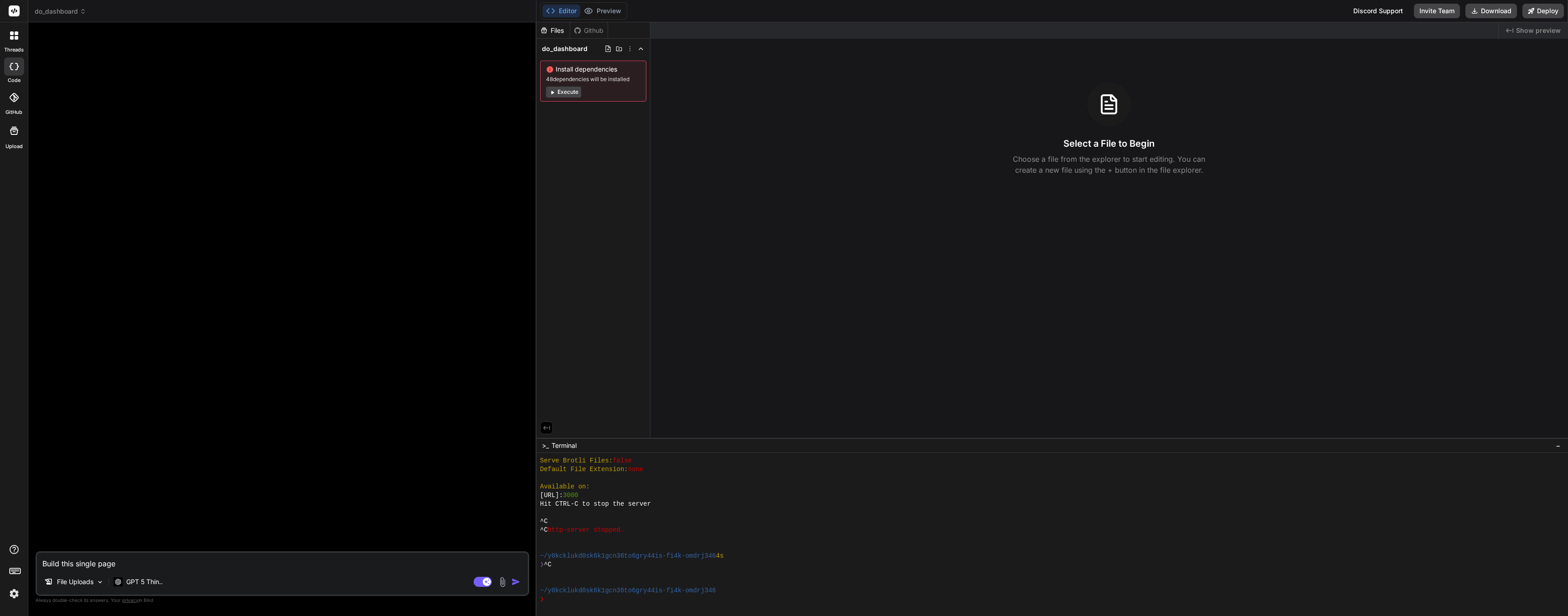
type textarea "Build this single page"
type textarea "x"
type textarea "Build this single page H"
type textarea "x"
type textarea "Build this single page HT"
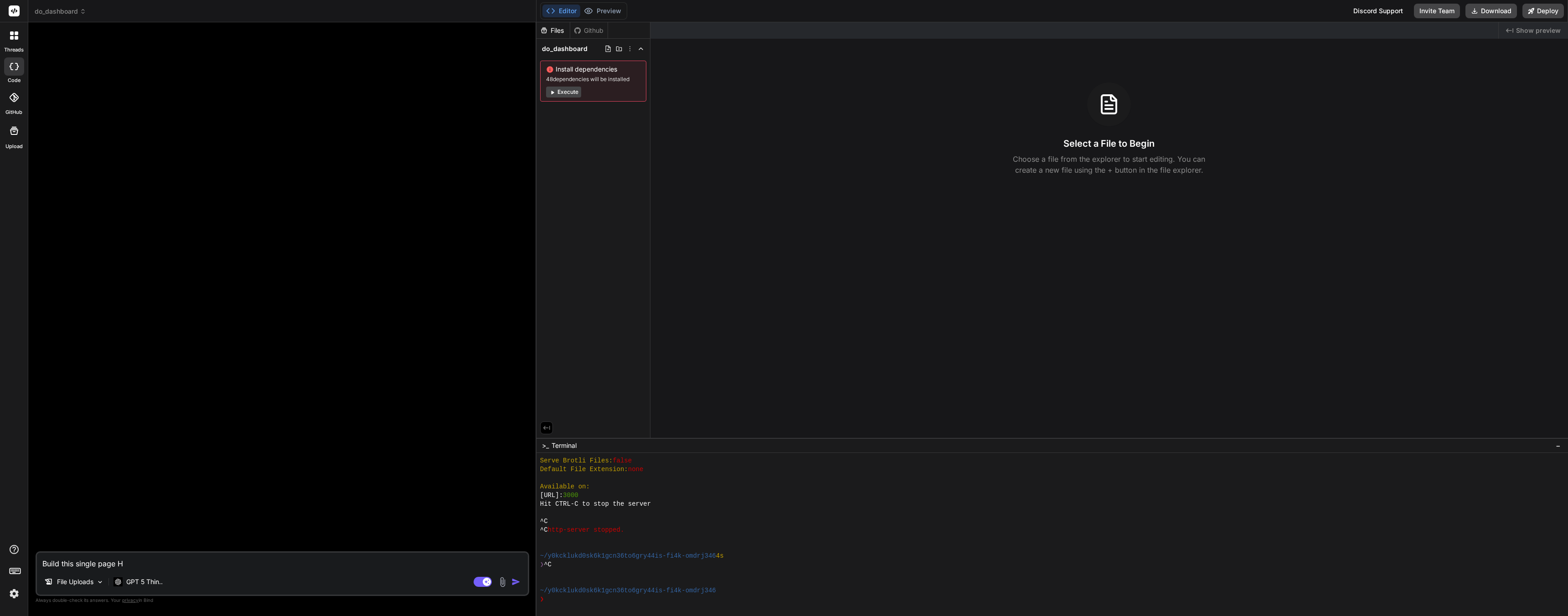
type textarea "x"
type textarea "Build this single page HTM"
type textarea "x"
type textarea "Build this single page HTML"
type textarea "x"
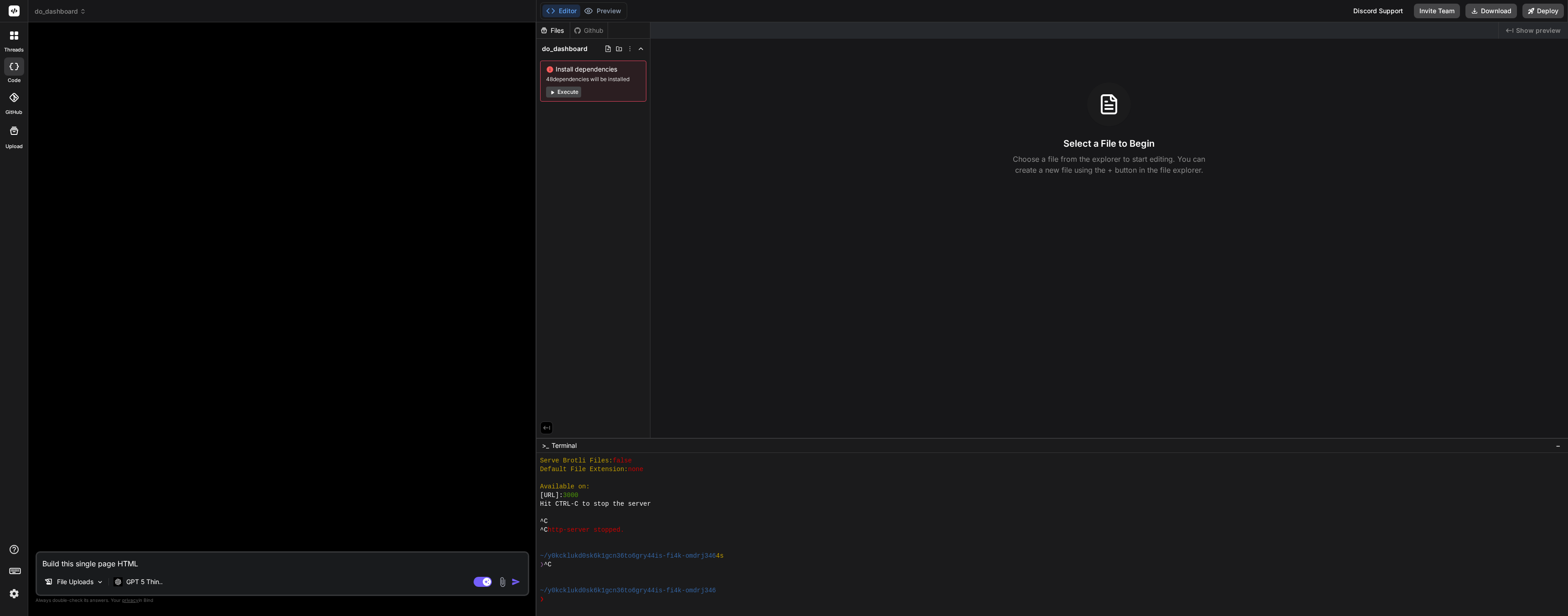
type textarea "Build this single page HTML"
type textarea "x"
type textarea "Build this single page HTML f"
type textarea "x"
type textarea "Build this single page HTML fo"
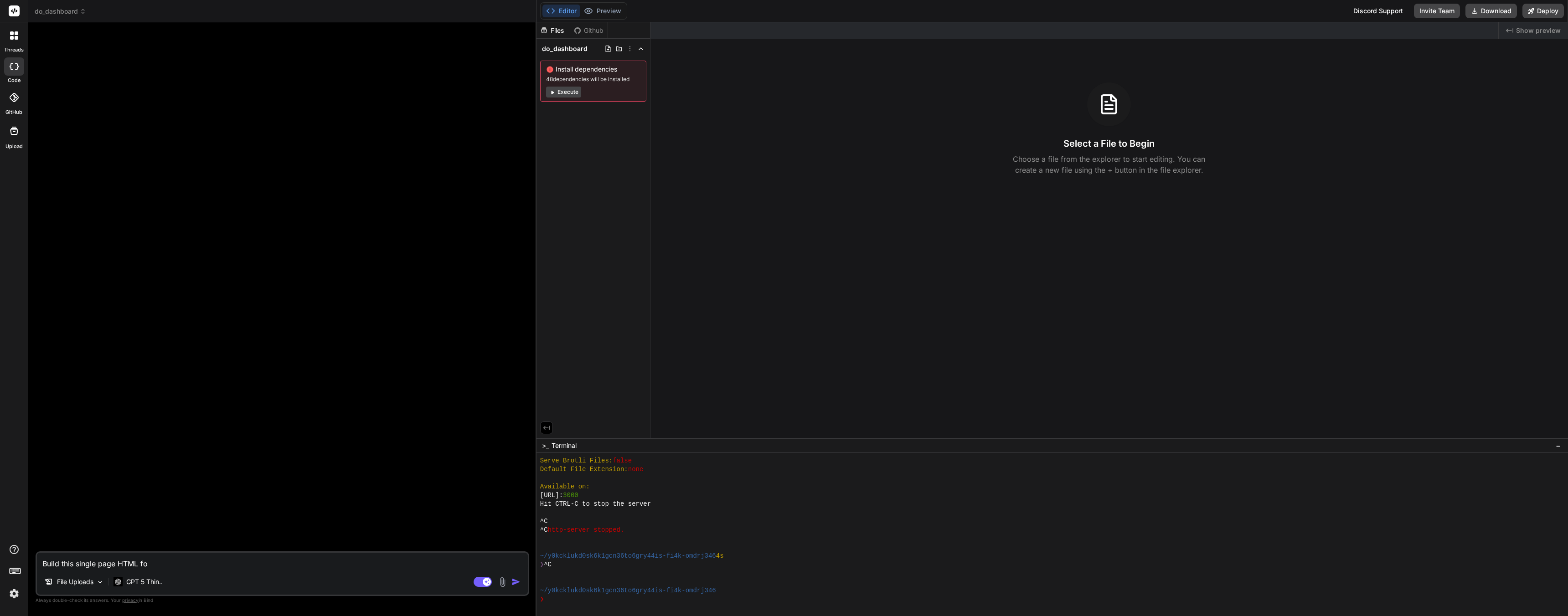
type textarea "x"
type textarea "Build this single page HTML for"
type textarea "x"
type textarea "Build this single page HTML for"
type textarea "x"
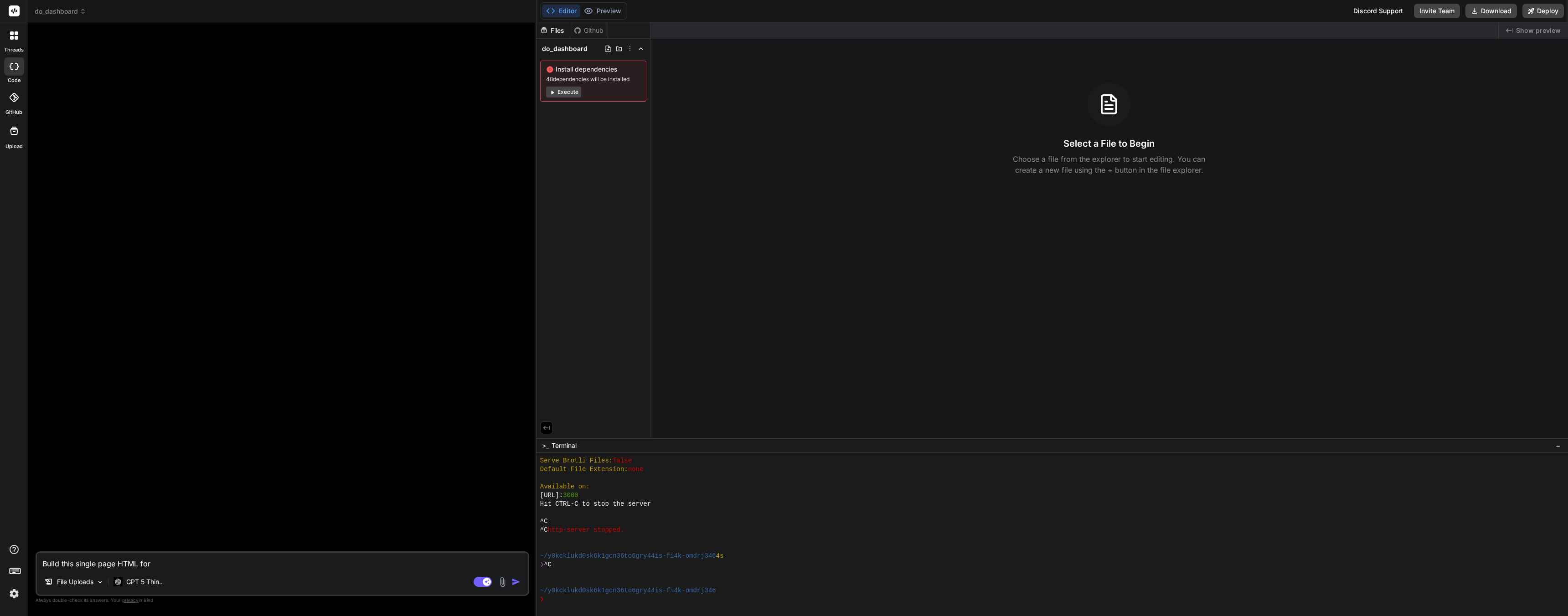
type textarea "Build this single page HTML for m"
type textarea "x"
type textarea "Build this single page HTML for me"
type textarea "x"
type textarea "Build this single page HTML for me,"
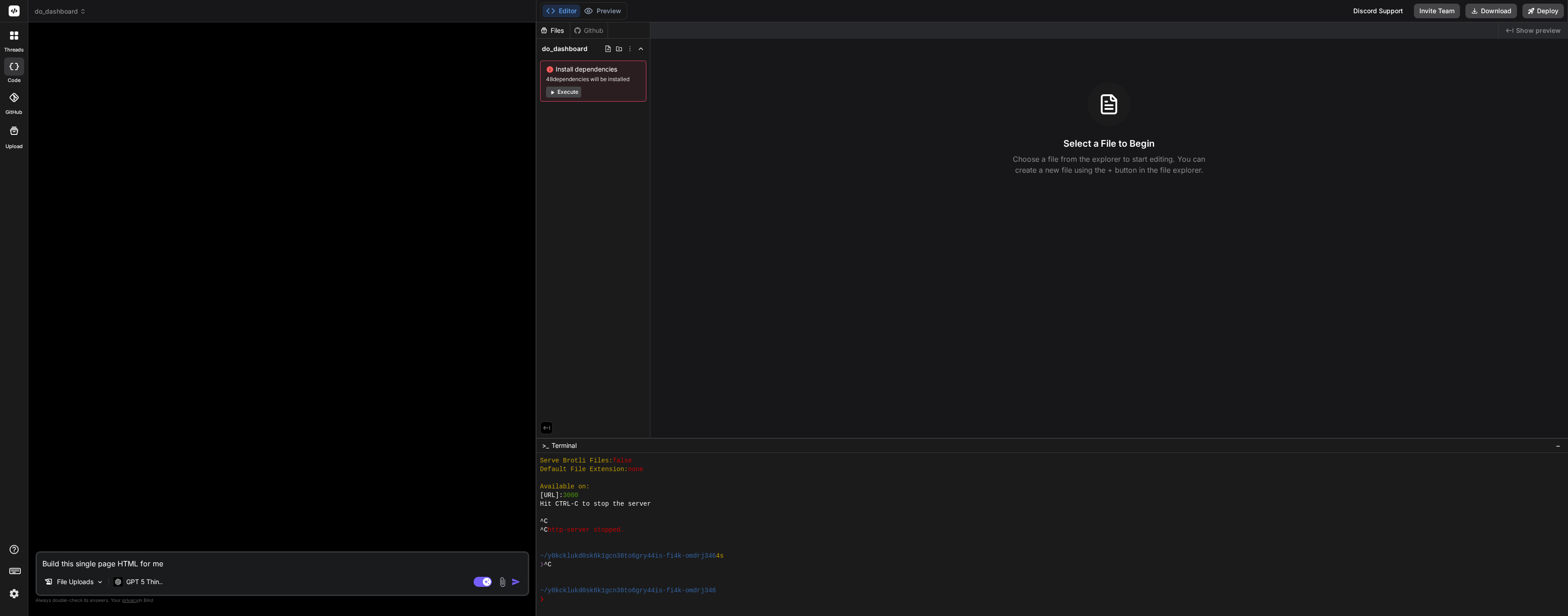
type textarea "x"
type textarea "Build this single page HTML for me,"
type textarea "x"
type textarea "Build this single page HTML for me, p"
type textarea "x"
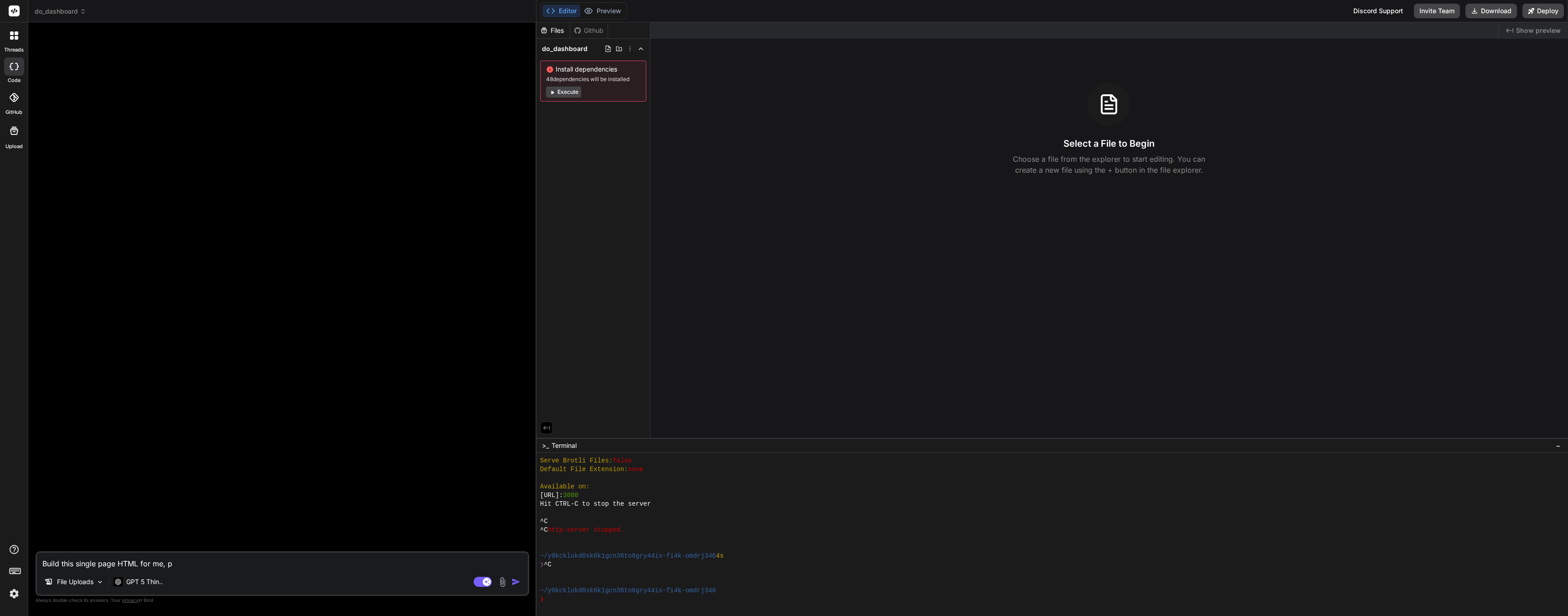
type textarea "Build this single page HTML for me, pl"
type textarea "x"
type textarea "Build this single page HTML for me, ple"
type textarea "x"
type textarea "Build this single page HTML for me, plea"
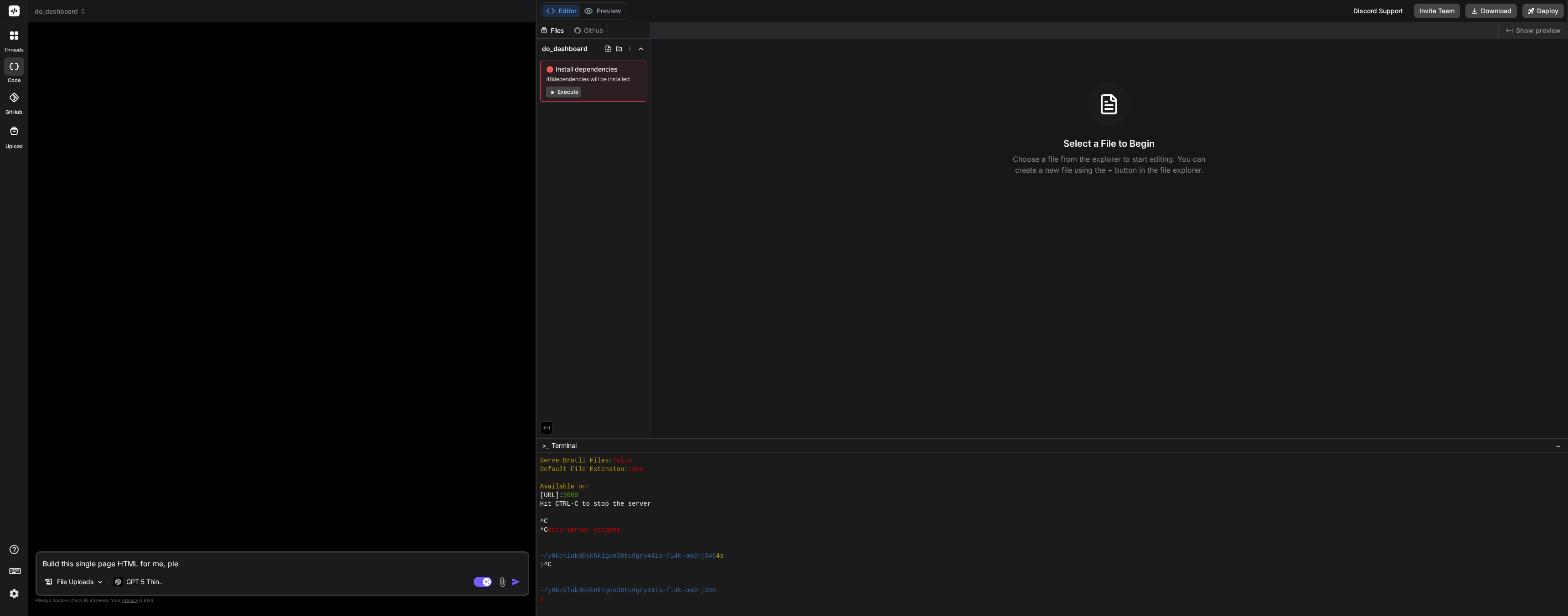
type textarea "x"
type textarea "Build this single page HTML for me, pleas"
type textarea "x"
type textarea "Build this single page HTML for me, please"
type textarea "x"
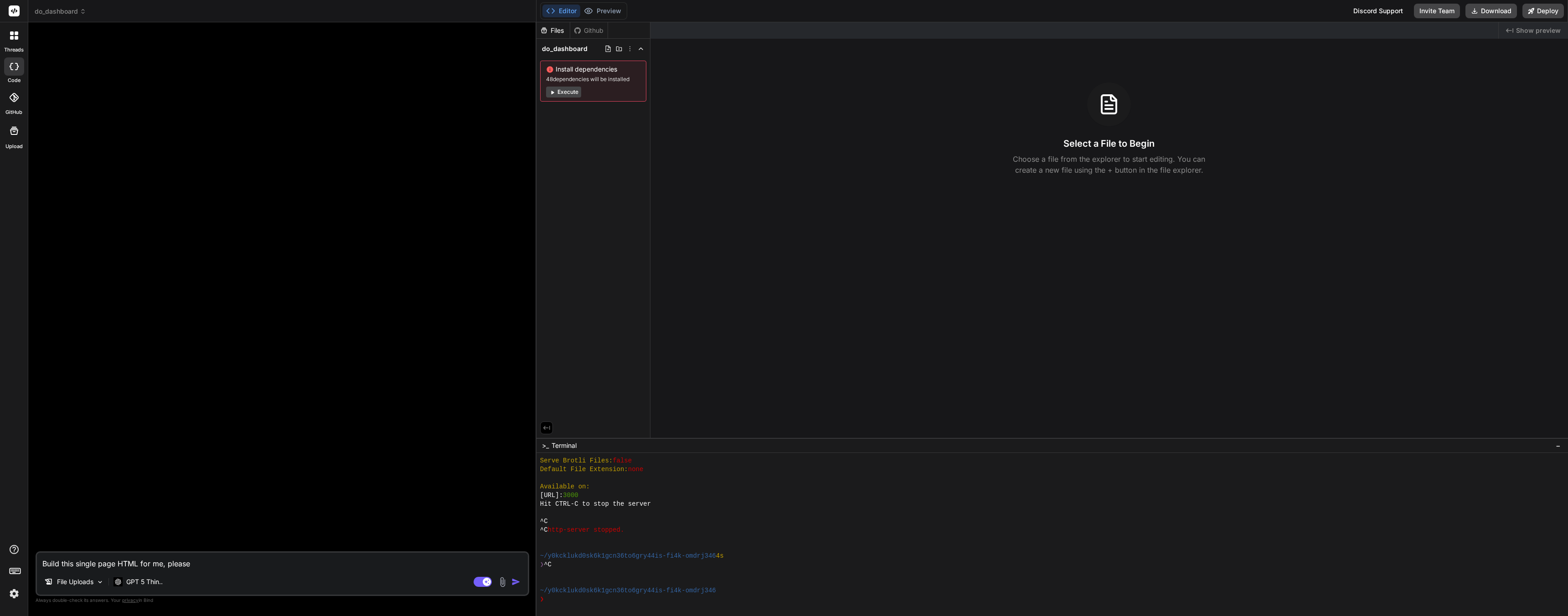
type textarea "Build this single page HTML for me, please"
type textarea "x"
type textarea "Build this single page HTML for me, please r"
type textarea "x"
type textarea "Build this single page HTML for me, please re"
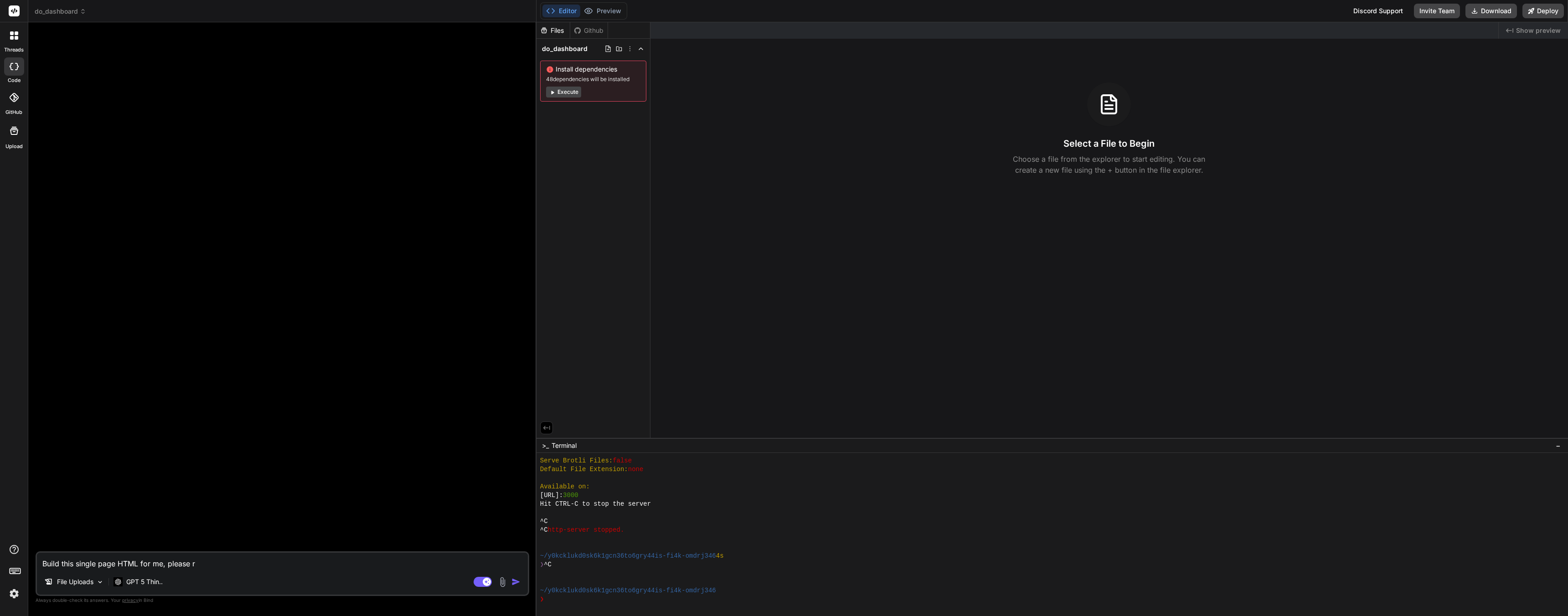
type textarea "x"
type textarea "Build this single page HTML for me, please rev"
type textarea "x"
type textarea "Build this single page HTML for me, please revi"
type textarea "x"
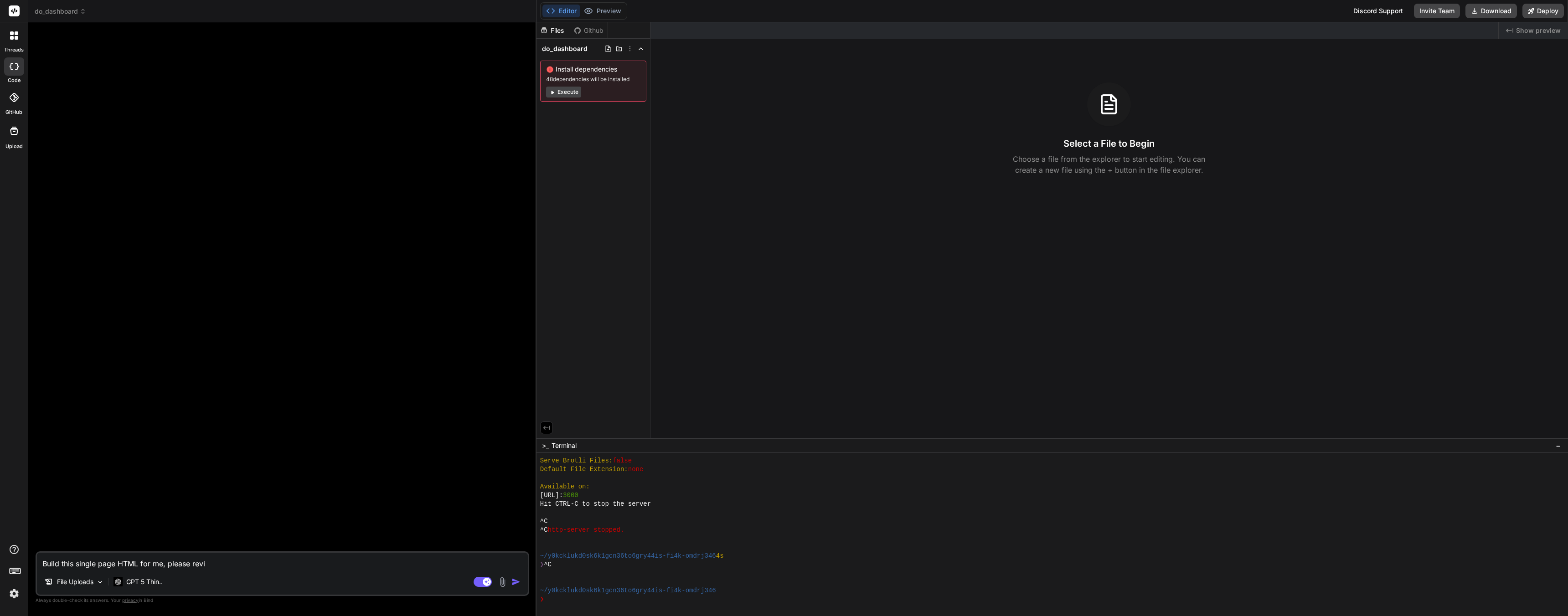
type textarea "Build this single page HTML for me, please revir"
type textarea "x"
type textarea "Build this single page HTML for me, please revire"
type textarea "x"
type textarea "Build this single page HTML for me, please revire"
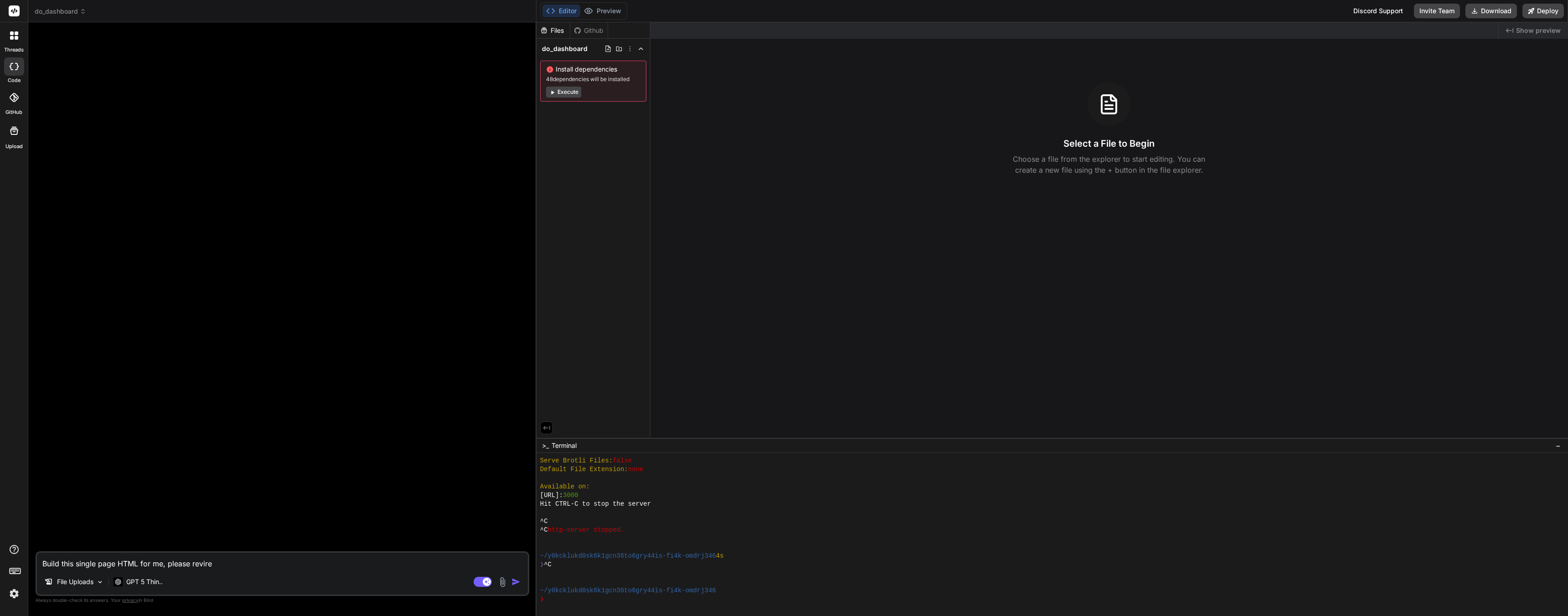
type textarea "x"
type textarea "Build this single page HTML for me, please revire t"
type textarea "x"
type textarea "Build this single page HTML for me, please revire th"
type textarea "x"
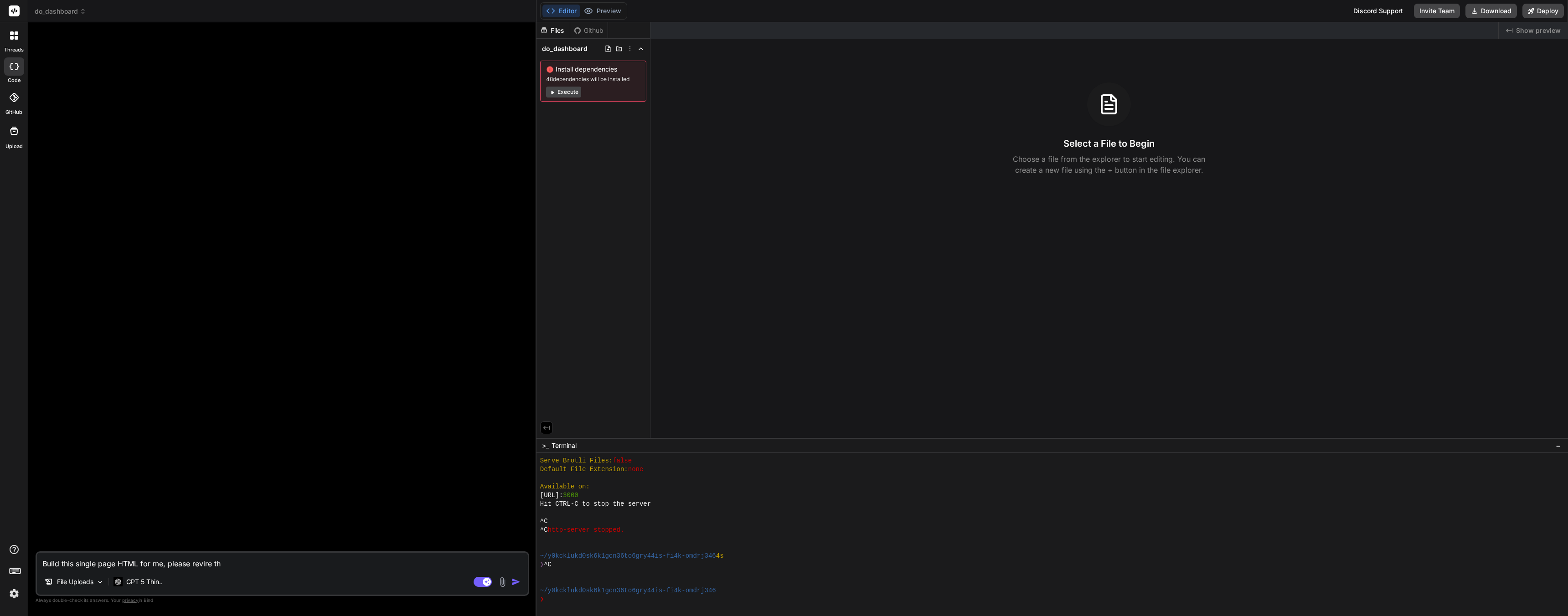
type textarea "Build this single page HTML for me, please revire the"
type textarea "x"
type textarea "Build this single page HTML for me, please revire the"
type textarea "x"
type textarea "Build this single page HTML for me, please revire the v"
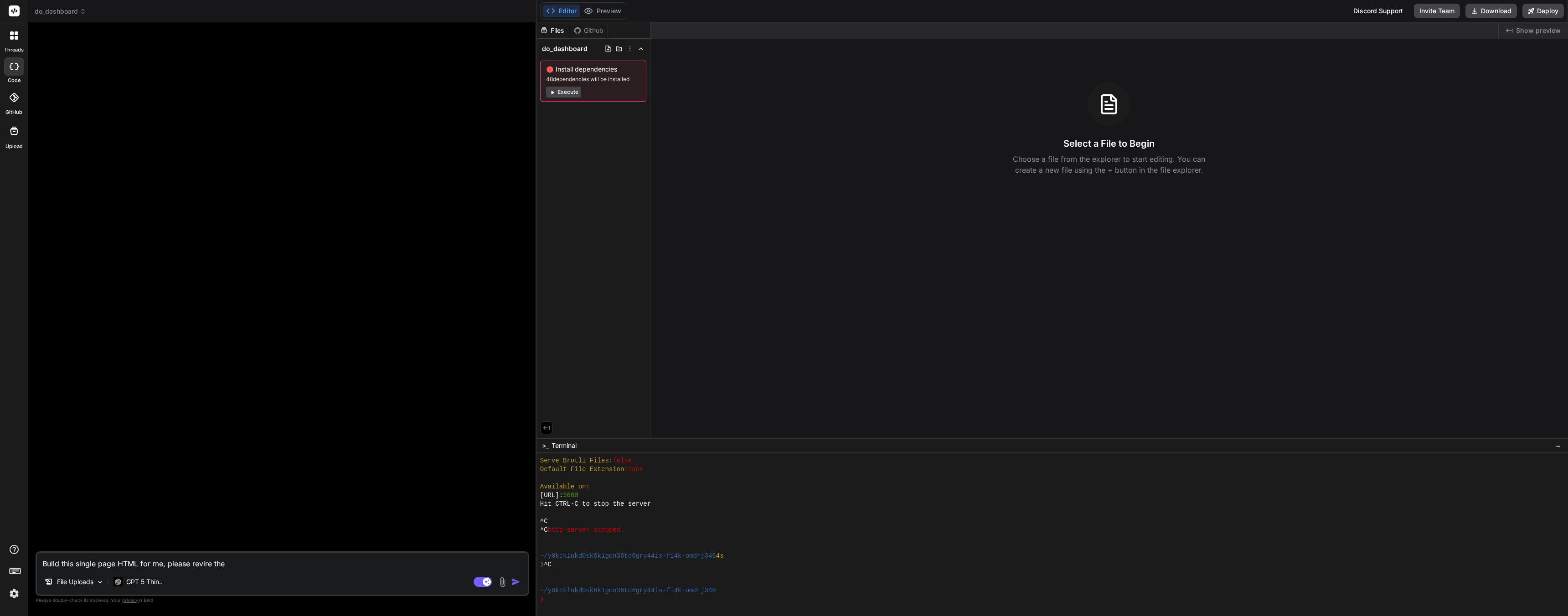
type textarea "x"
type textarea "Build this single page HTML for me, please revire the"
type textarea "x"
type textarea "Build this single page HTML for me, please revire the c"
type textarea "x"
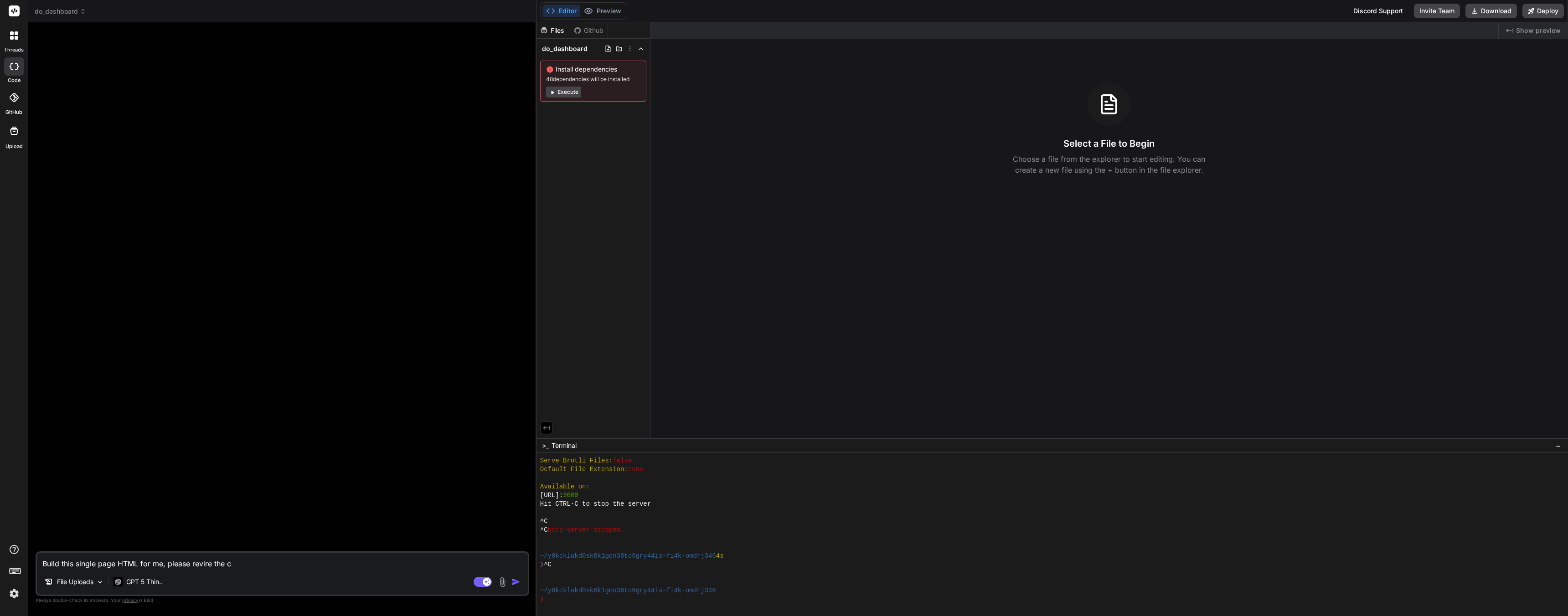
type textarea "Build this single page HTML for me, please revire the co"
type textarea "x"
type textarea "Build this single page HTML for me, please revire the cod"
type textarea "x"
type textarea "Build this single page HTML for me, please revire the code"
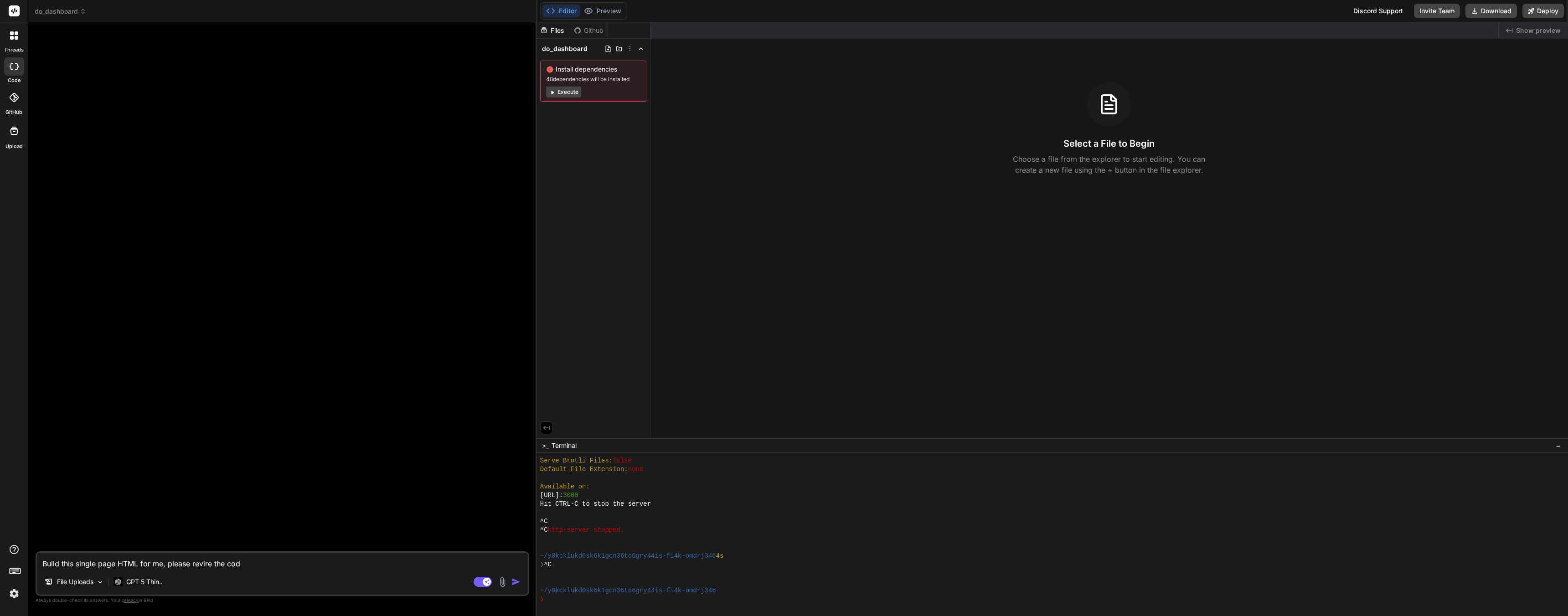
type textarea "x"
type textarea "Build this single page HTML for me, please revire the code"
type textarea "x"
type textarea "Build this single page HTML for me, please revire the code w"
type textarea "x"
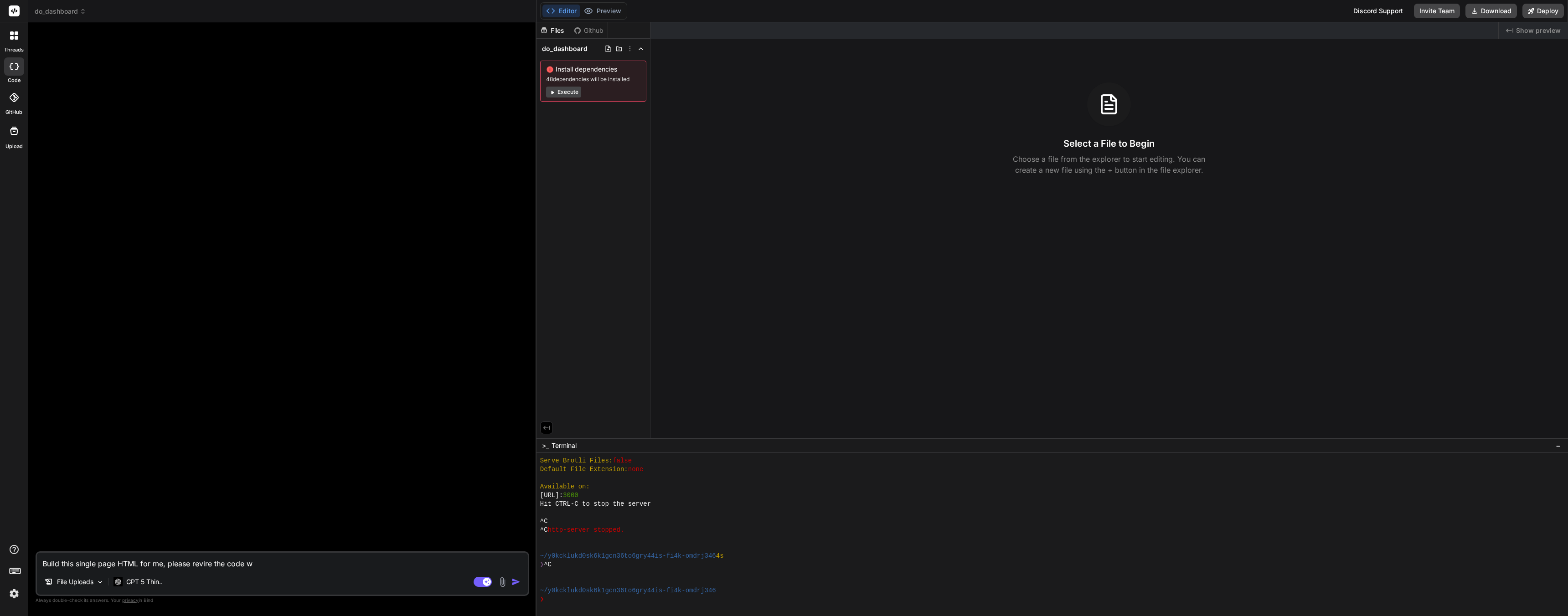
type textarea "Build this single page HTML for me, please revire the code wi"
type textarea "x"
type textarea "Build this single page HTML for me, please revire the code wit"
type textarea "x"
type textarea "Build this single page HTML for me, please revire the code with"
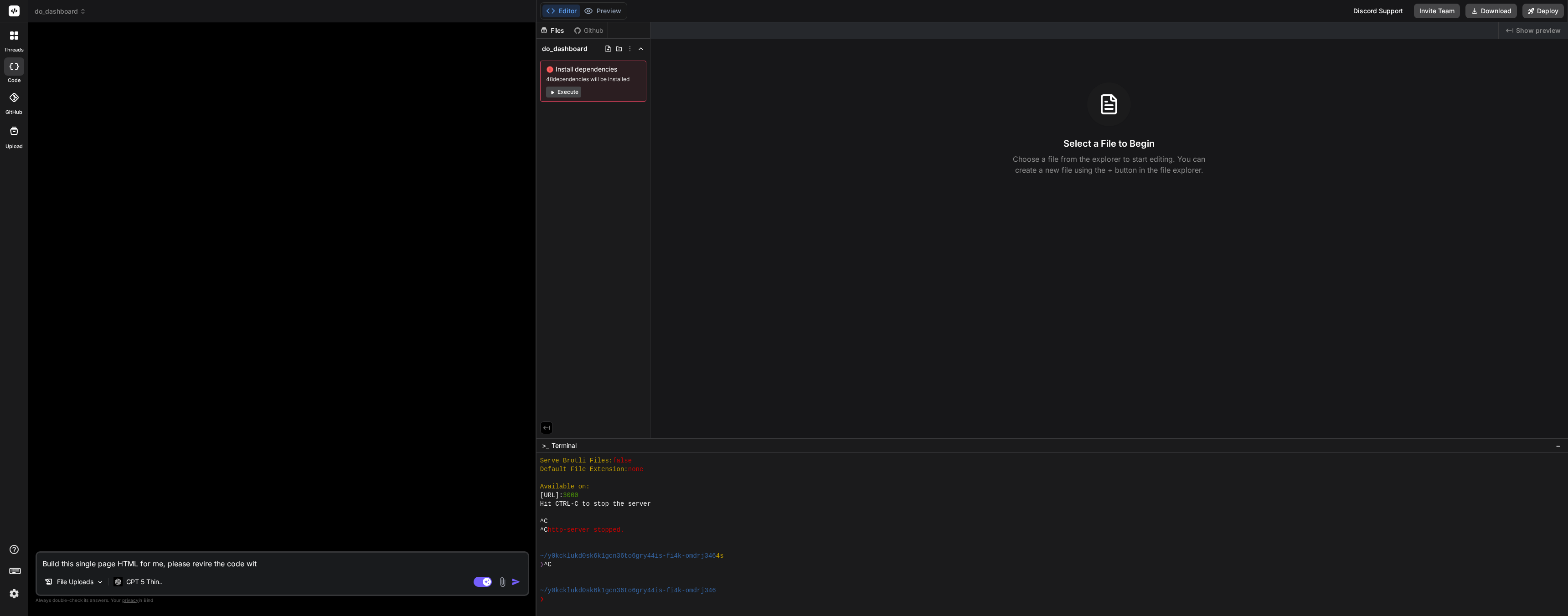
type textarea "x"
type textarea "Build this single page HTML for me, please revire the code witho"
type textarea "x"
type textarea "Build this single page HTML for me, please revire the code withou"
type textarea "x"
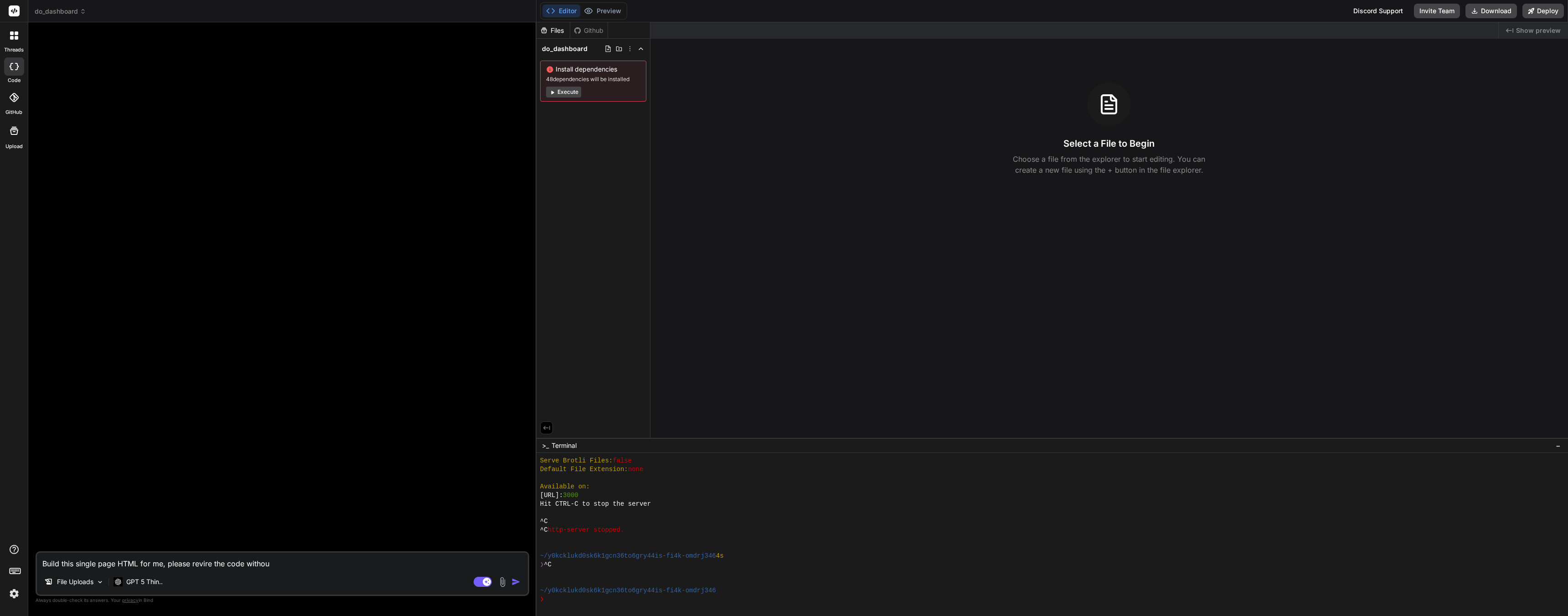
type textarea "Build this single page HTML for me, please revire the code without"
type textarea "x"
type textarea "Build this single page HTML for me, please revire the code without"
type textarea "x"
type textarea "Build this single page HTML for me, please revire the code without m"
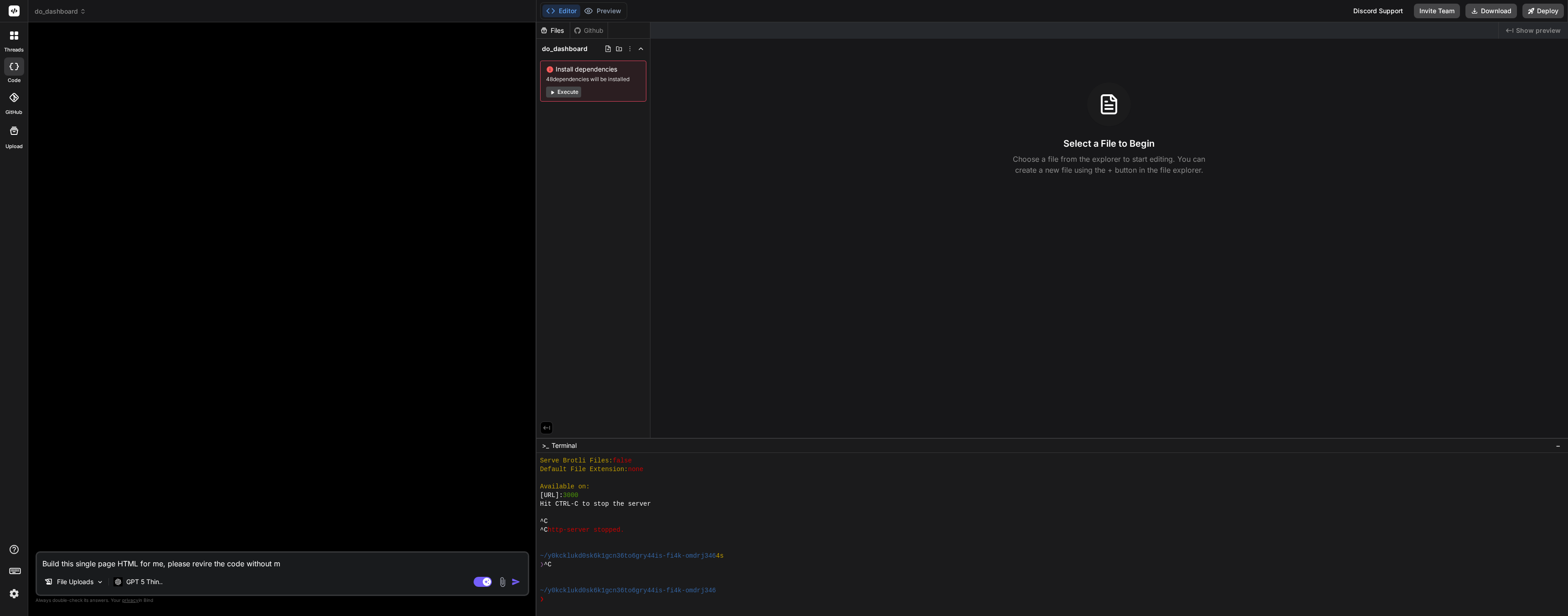
type textarea "x"
type textarea "Build this single page HTML for me, please revire the code without ma"
type textarea "x"
type textarea "Build this single page HTML for me, please revire the code without mak"
type textarea "x"
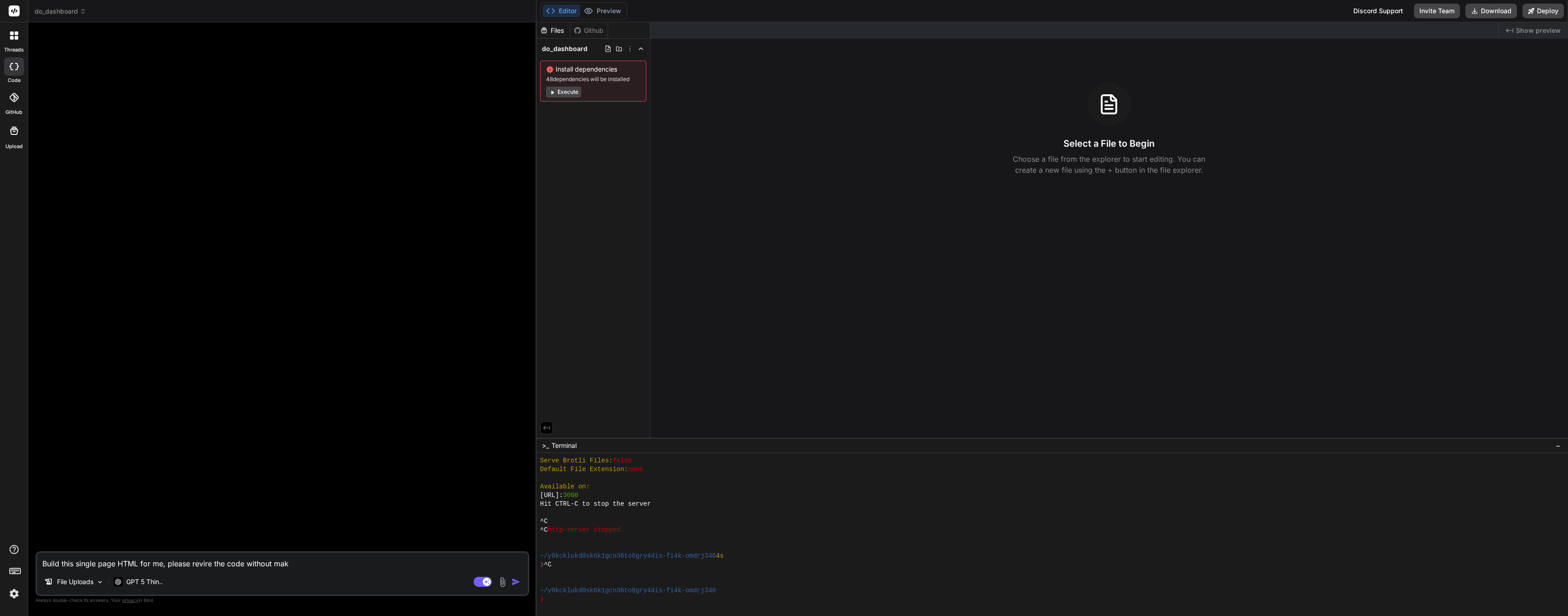
type textarea "Build this single page HTML for me, please revire the code without maki"
type textarea "x"
type textarea "Build this single page HTML for me, please revire the code without makin"
type textarea "x"
type textarea "Build this single page HTML for me, please revire the code without making"
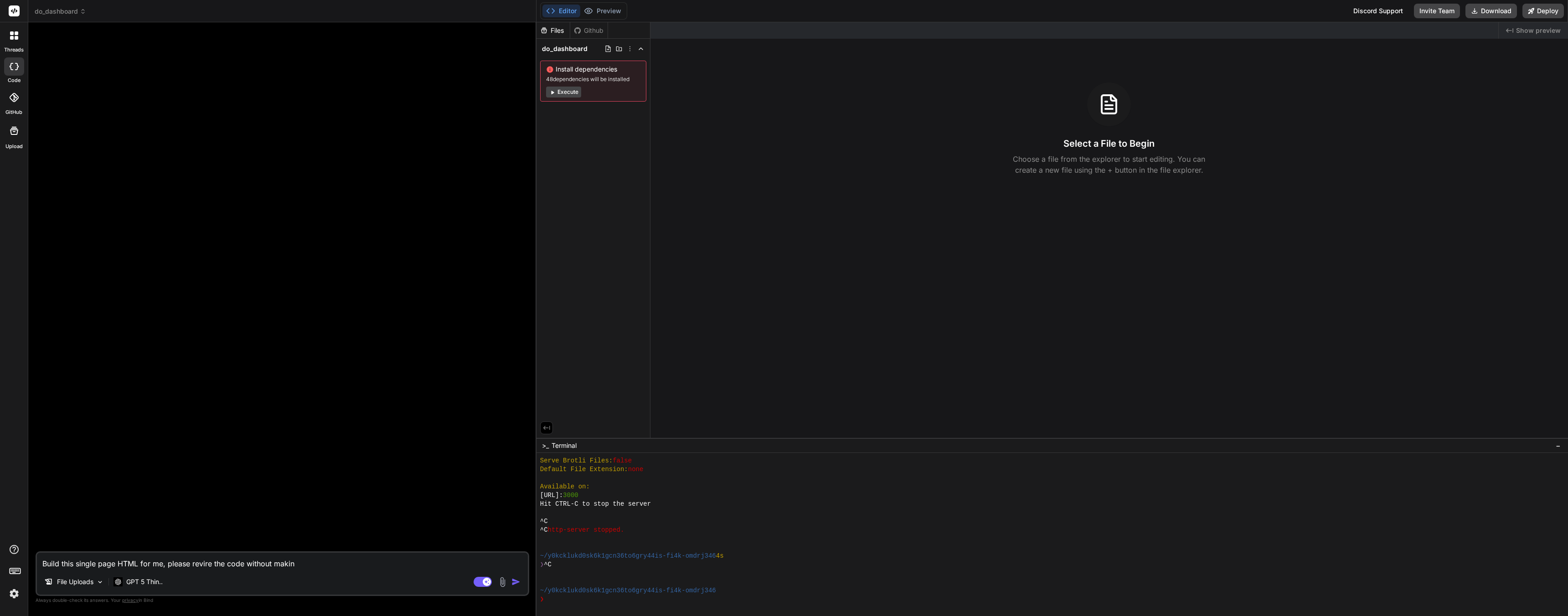
type textarea "x"
type textarea "Build this single page HTML for me, please revire the code without making"
type textarea "x"
type textarea "Build this single page HTML for me, please revire the code without making e"
type textarea "x"
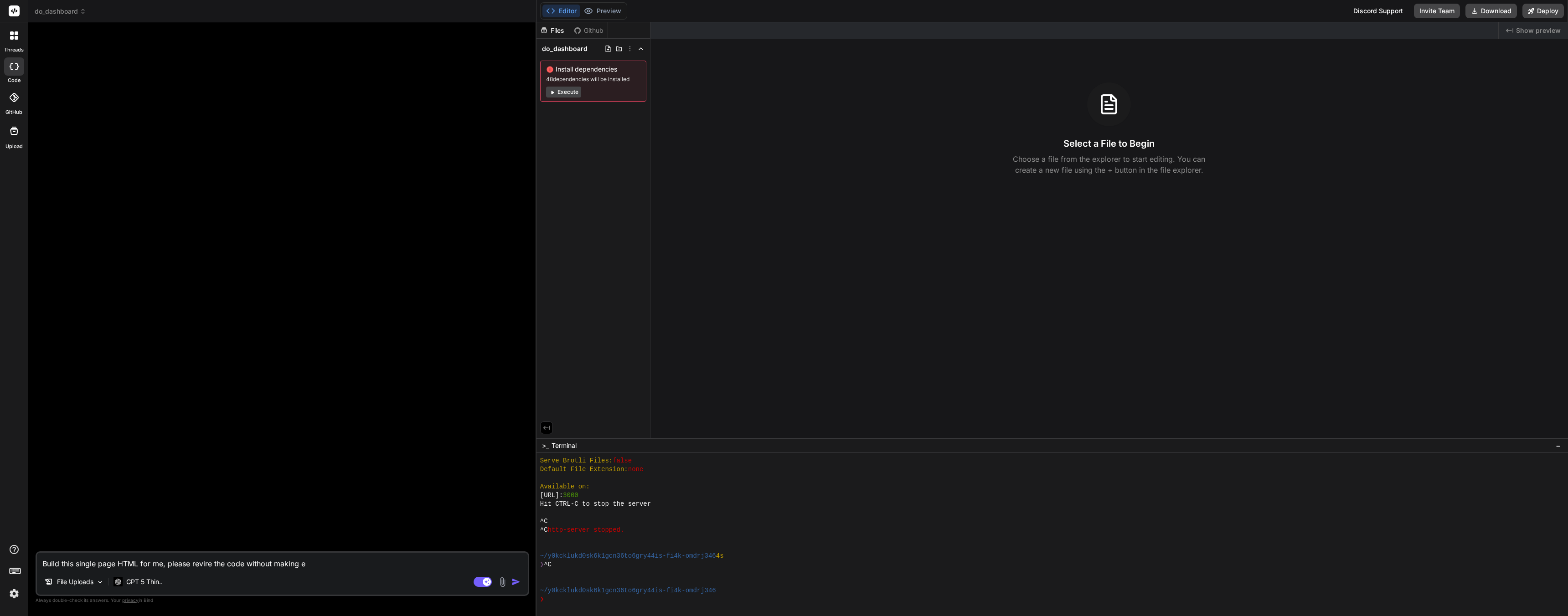
type textarea "Build this single page HTML for me, please revire the code without making ed"
type textarea "x"
type textarea "Build this single page HTML for me, please revire the code without making edi"
type textarea "x"
type textarea "Build this single page HTML for me, please revire the code without making edit"
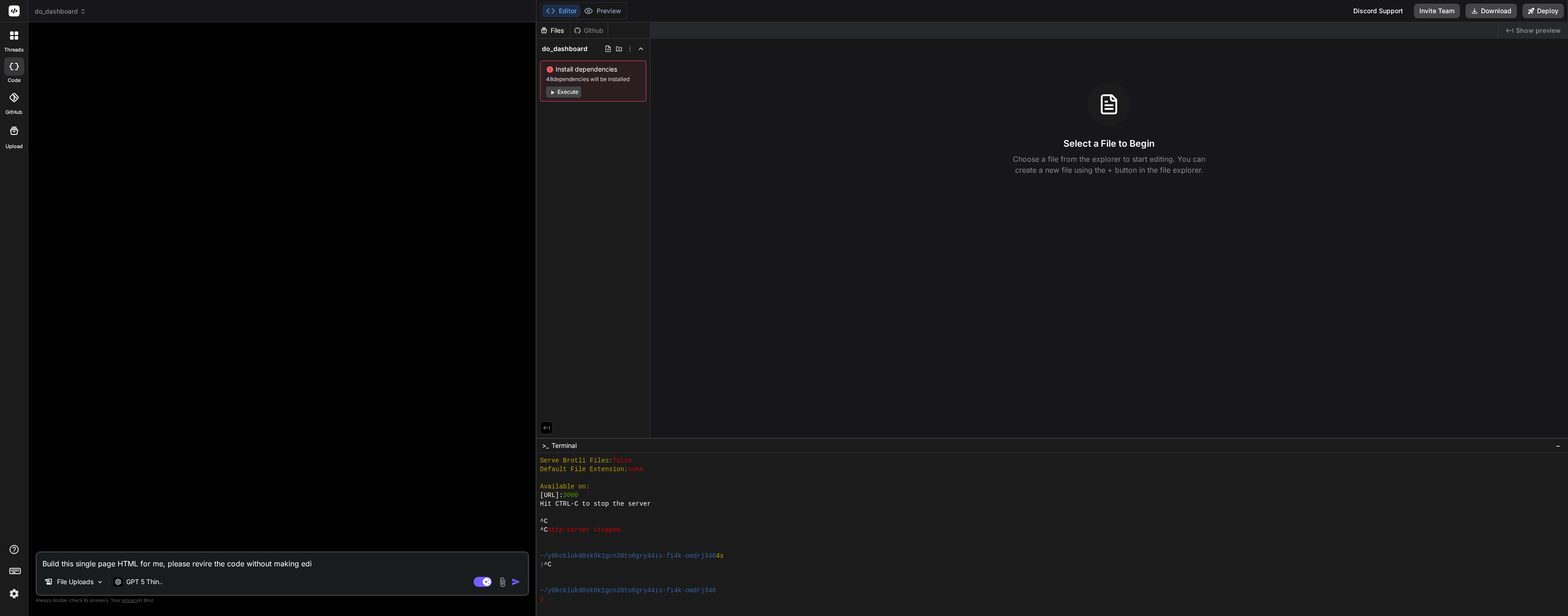
type textarea "x"
type textarea "Build this single page HTML for me, please revire the code without making edits"
type textarea "x"
type textarea "Build this single page HTML for me, please revire the code without making edits"
type textarea "x"
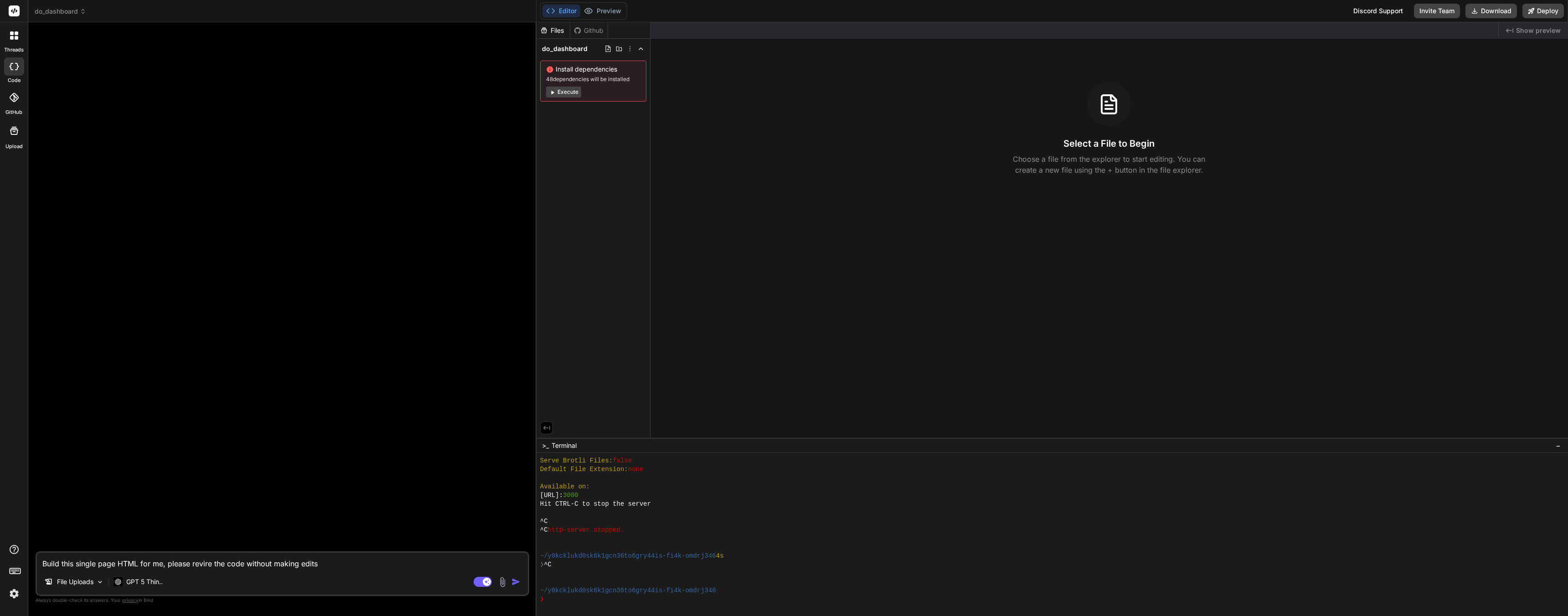
type textarea "Build this single page HTML for me, please revire the code without making edits"
type textarea "x"
type textarea "Build this single page HTML for me, please revire the code without making edits:"
type textarea "x"
type textarea "Build this single page HTML for me, please revire the code without making edits:"
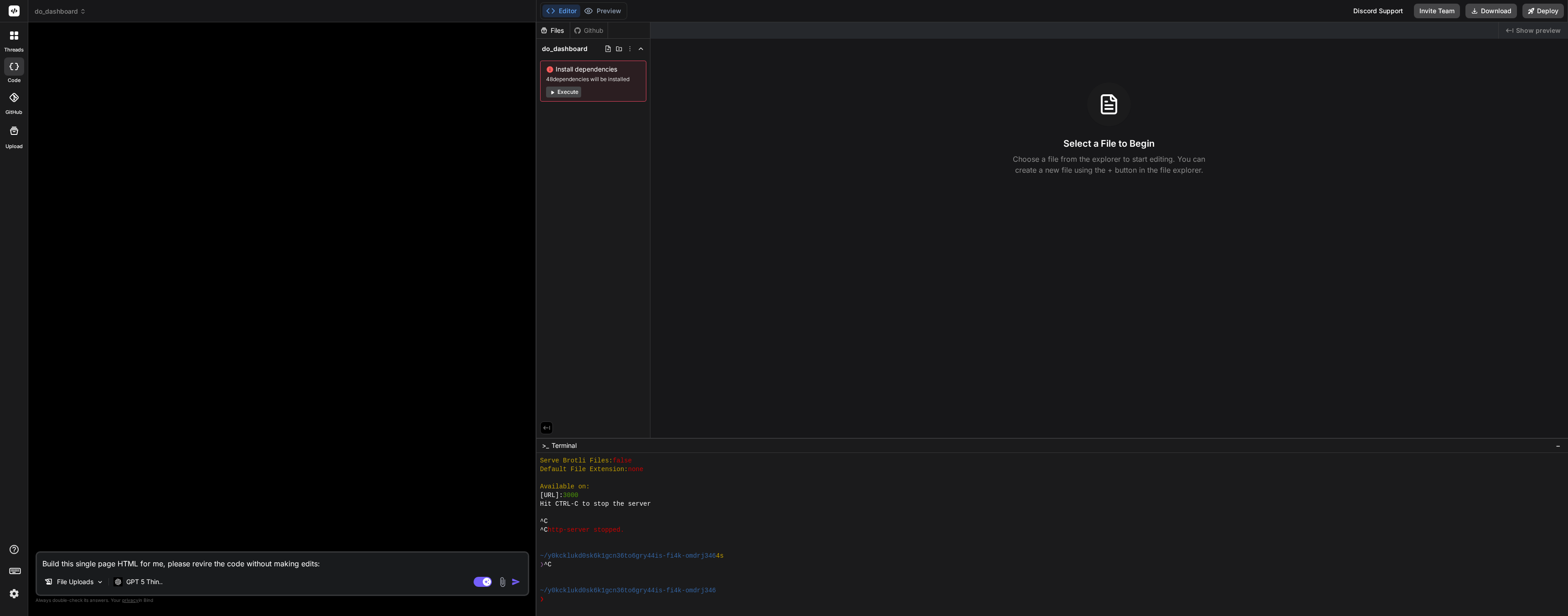
type textarea "x"
paste textarea "<meta charset="UTF-8"> <meta name="viewport" content="width=device-width, initi…"
type textarea "Build this single page HTML for me, please revire the code without making edits…"
type textarea "x"
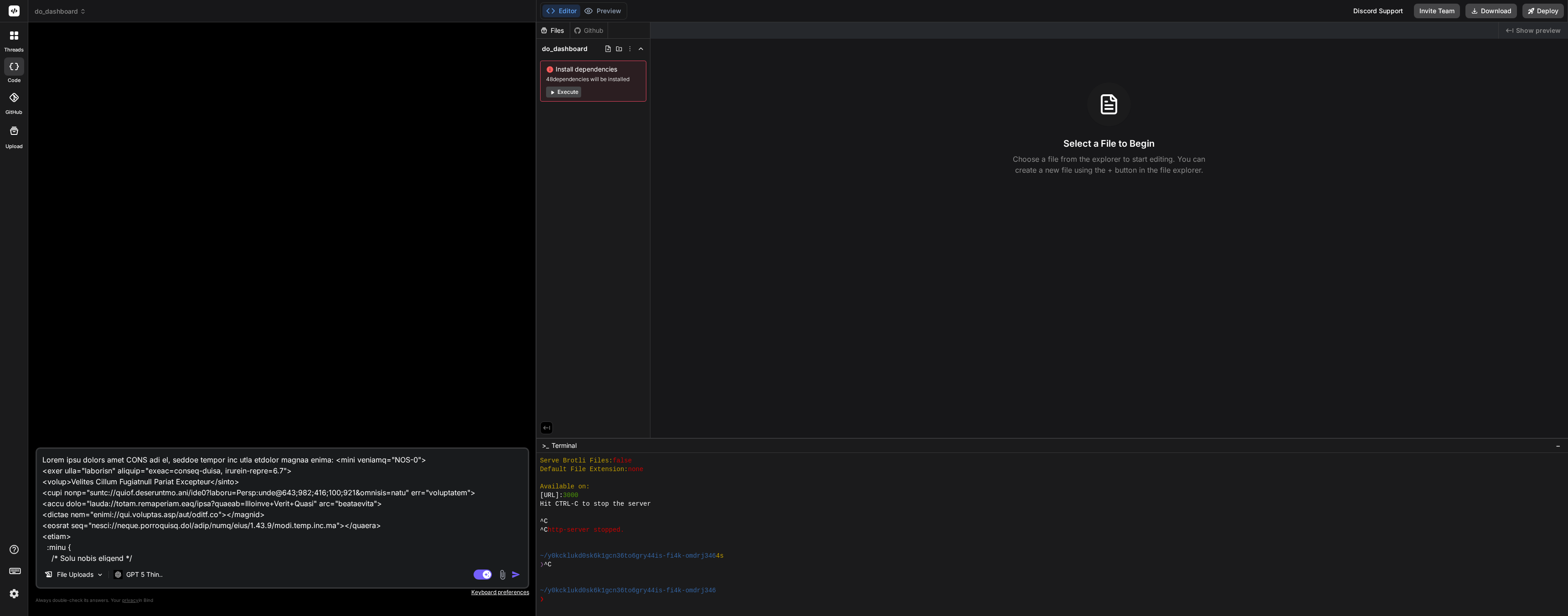
scroll to position [89241, 0]
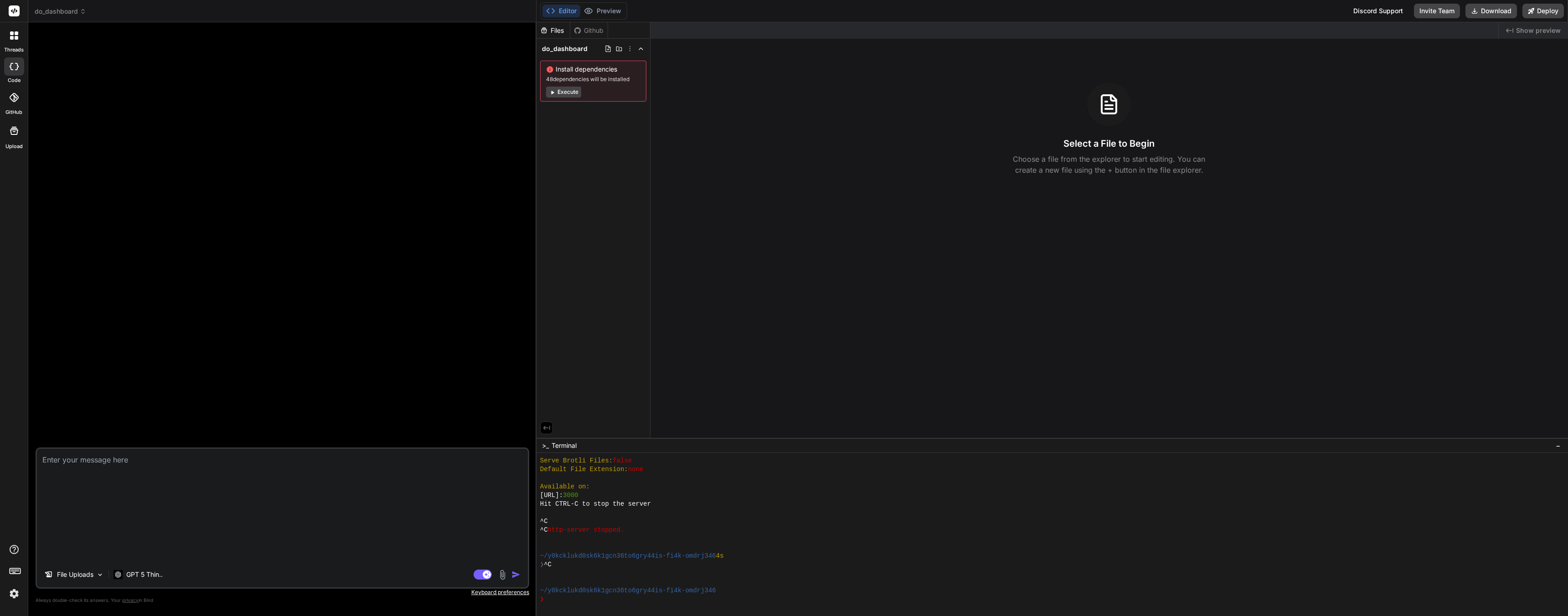
type textarea "x"
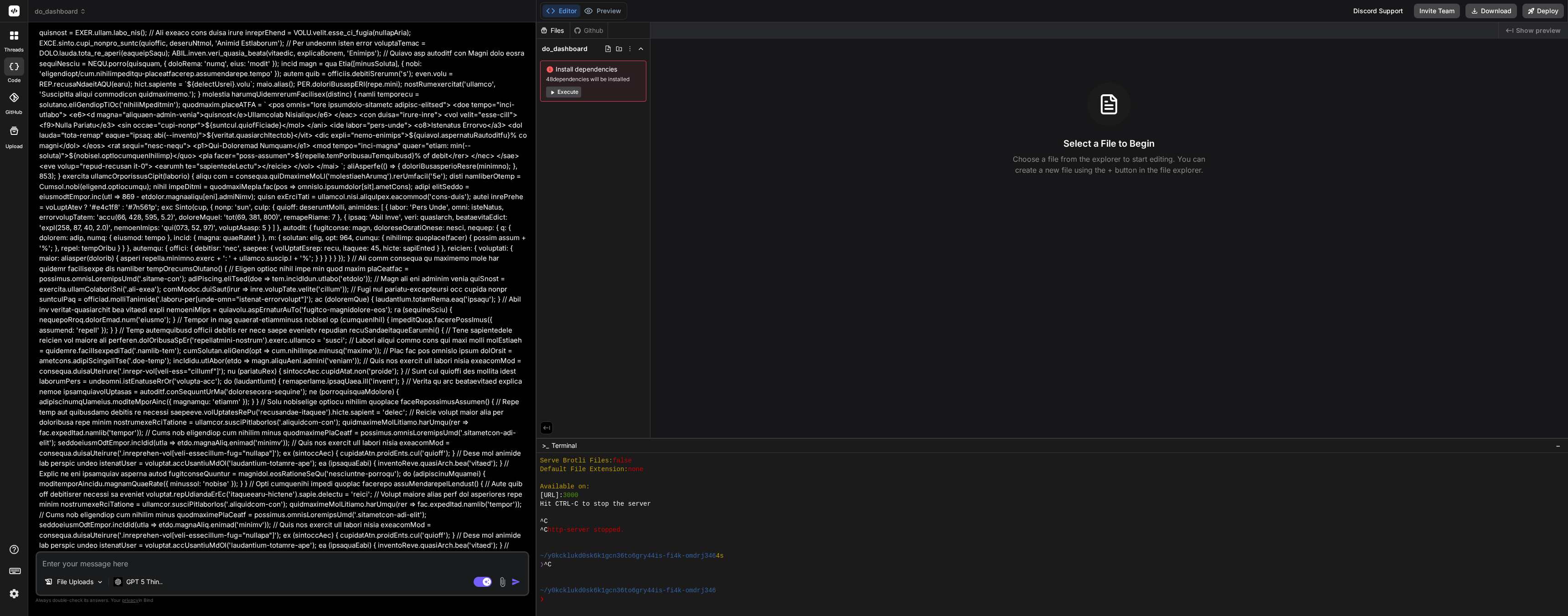
scroll to position [15713, 0]
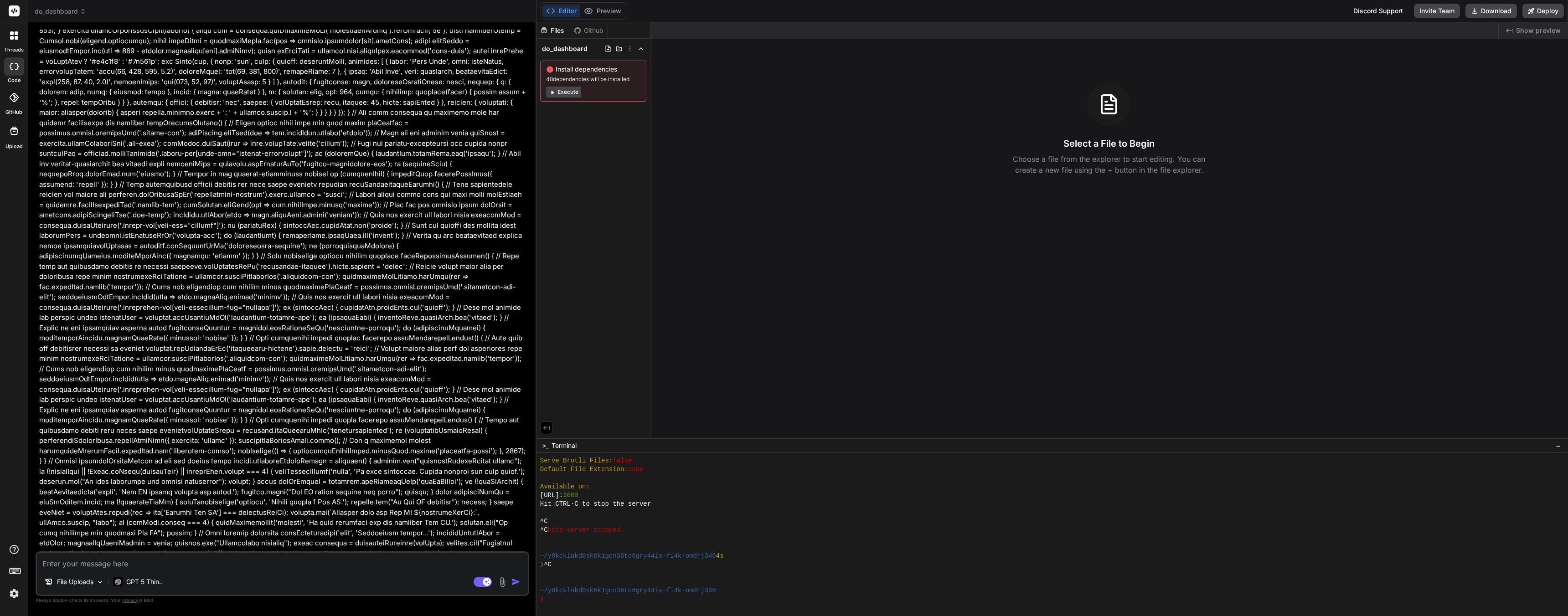
click at [7, 596] on img at bounding box center [14, 594] width 16 height 16
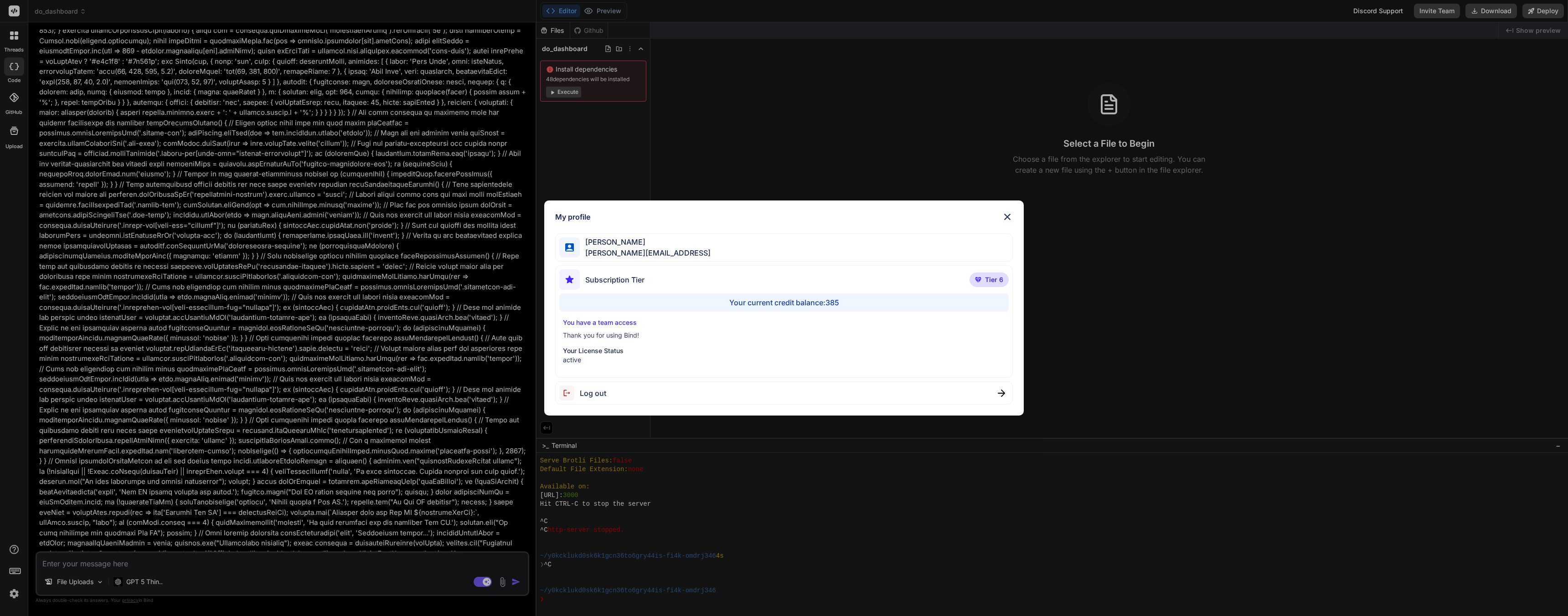
click at [201, 373] on div "My profile Joseph Pearson joe@techwisp.ai Subscription Tier Tier 6 Your current…" at bounding box center [784, 308] width 1568 height 616
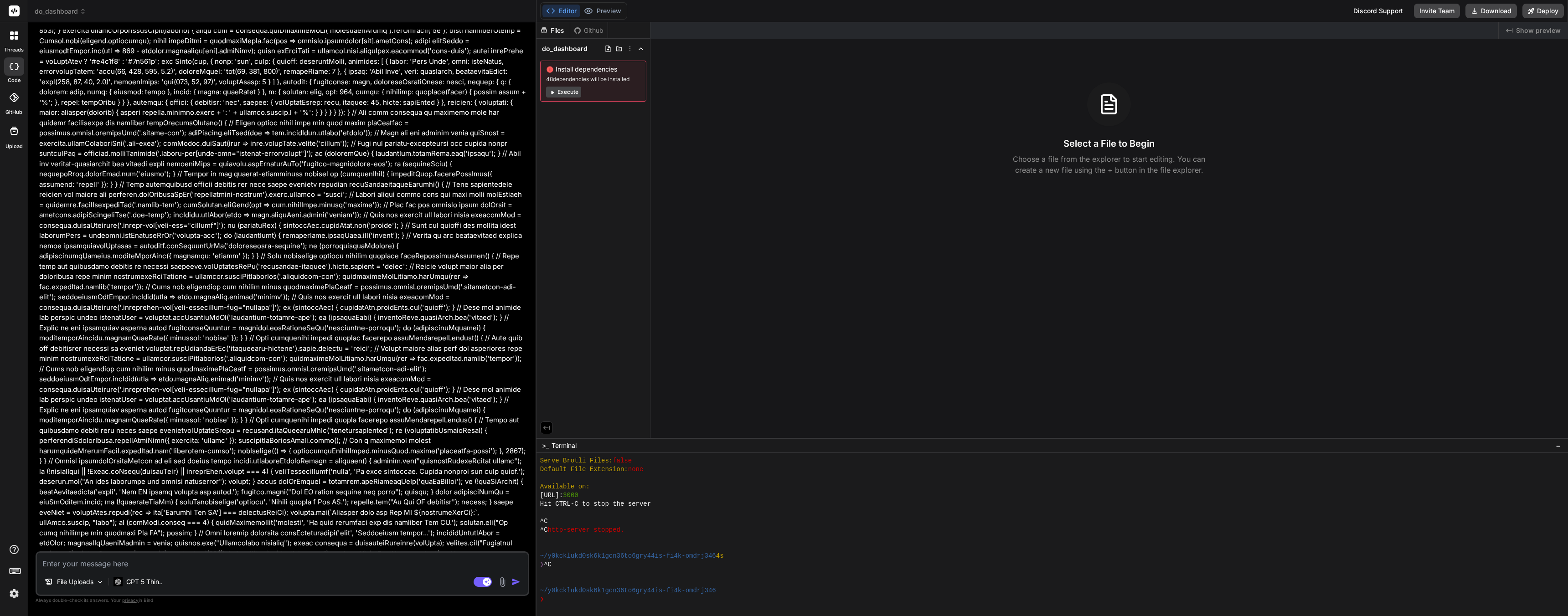
drag, startPoint x: 284, startPoint y: 509, endPoint x: 271, endPoint y: 515, distance: 14.3
click at [13, 598] on img at bounding box center [14, 594] width 16 height 16
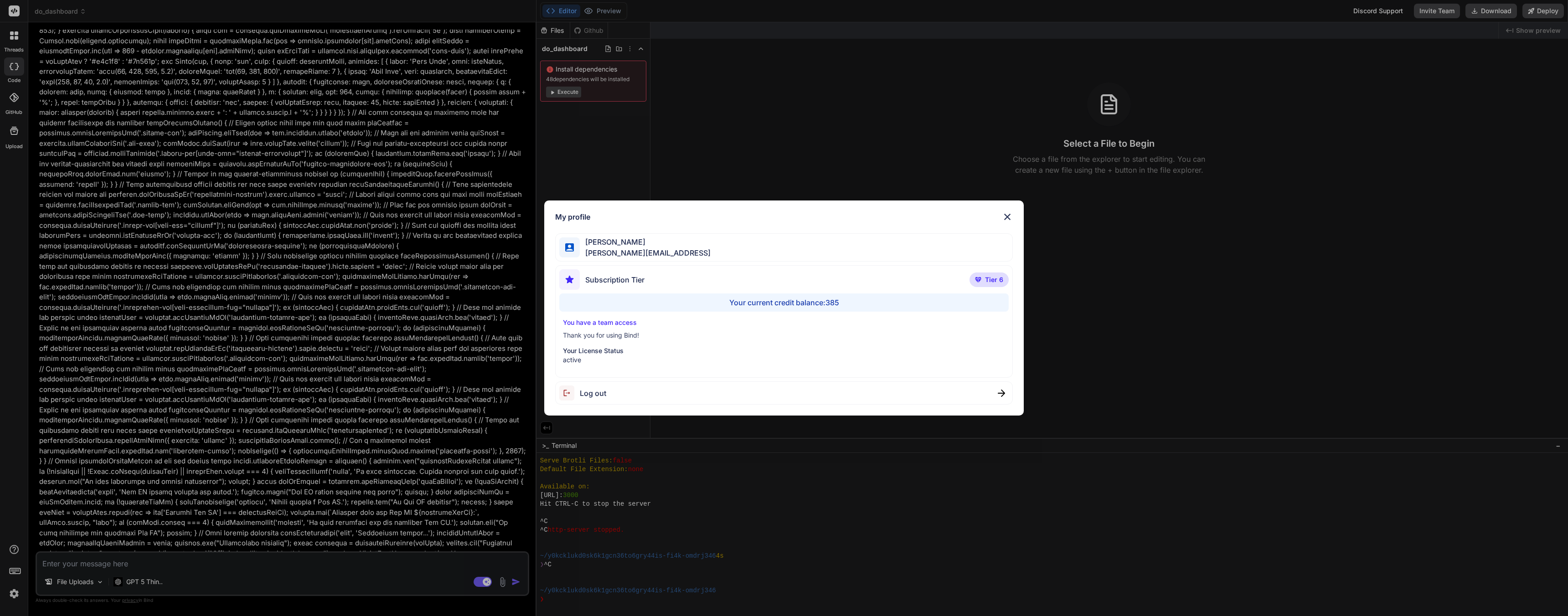
click at [1221, 47] on div "My profile Joseph Pearson joe@techwisp.ai Subscription Tier Tier 6 Your current…" at bounding box center [784, 308] width 1568 height 616
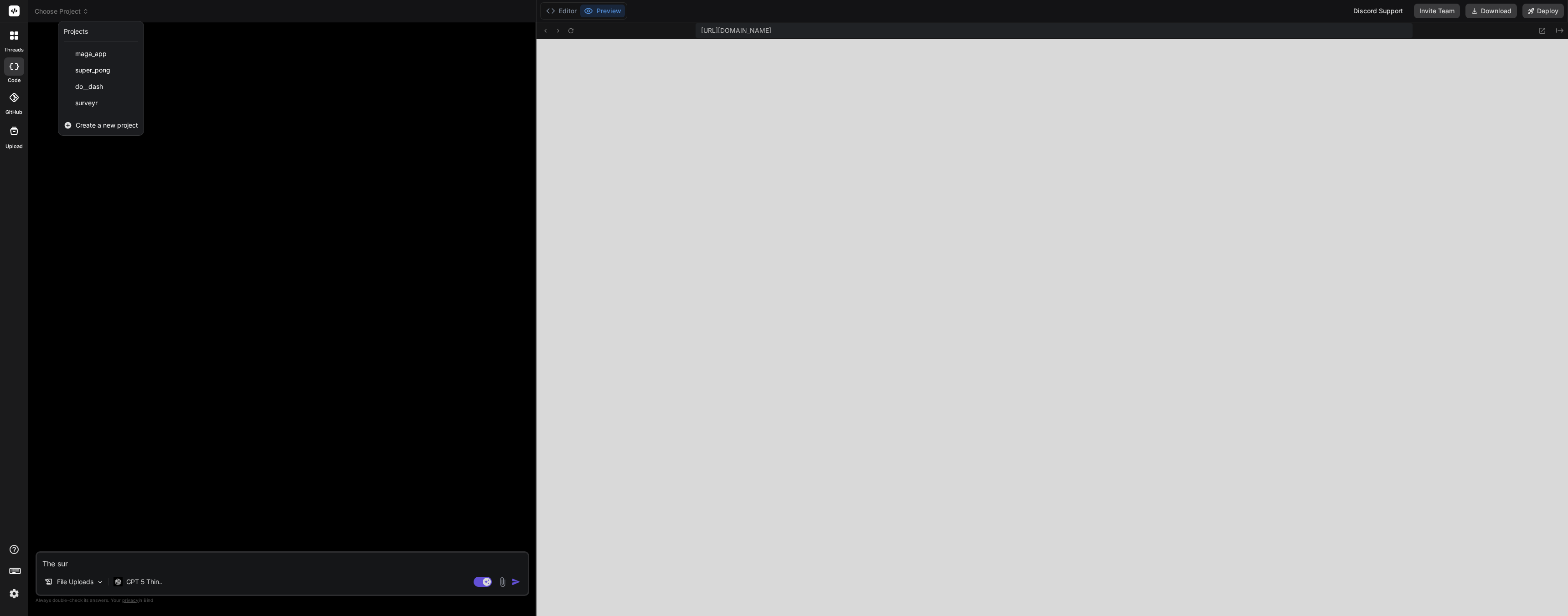
scroll to position [2736, 0]
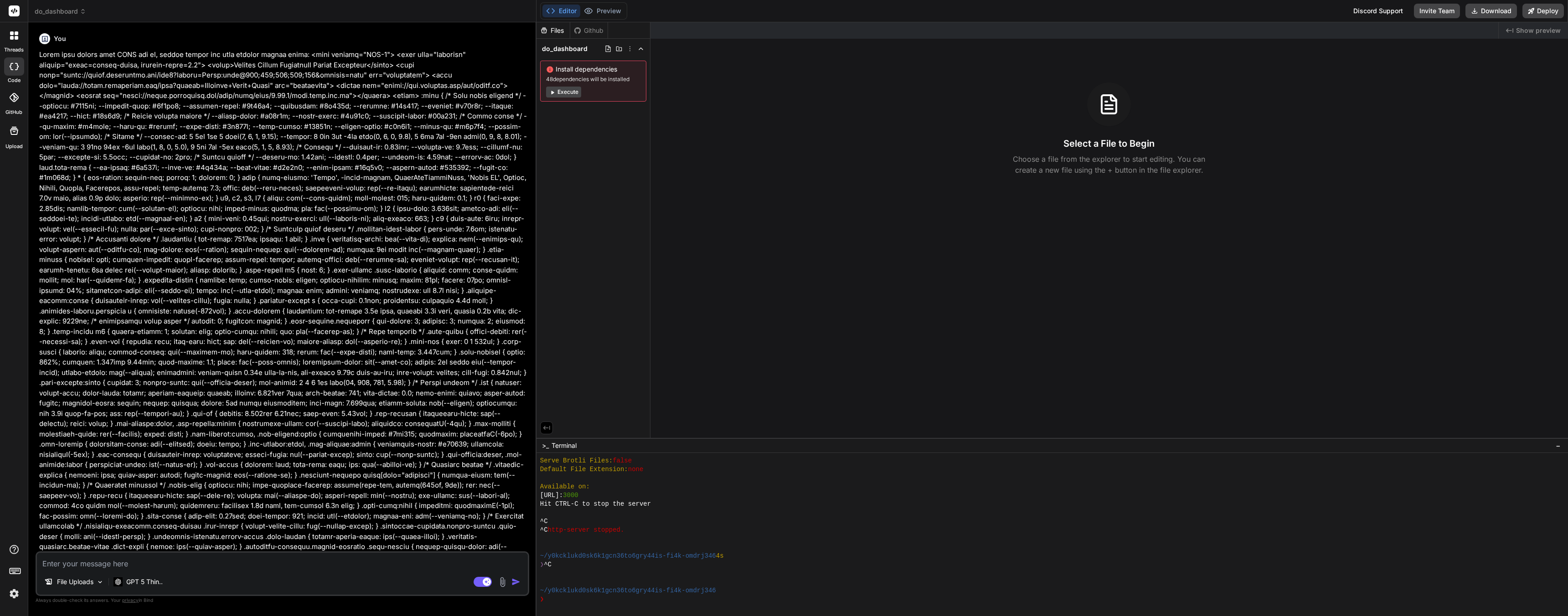
scroll to position [268, 0]
